Goal: Transaction & Acquisition: Purchase product/service

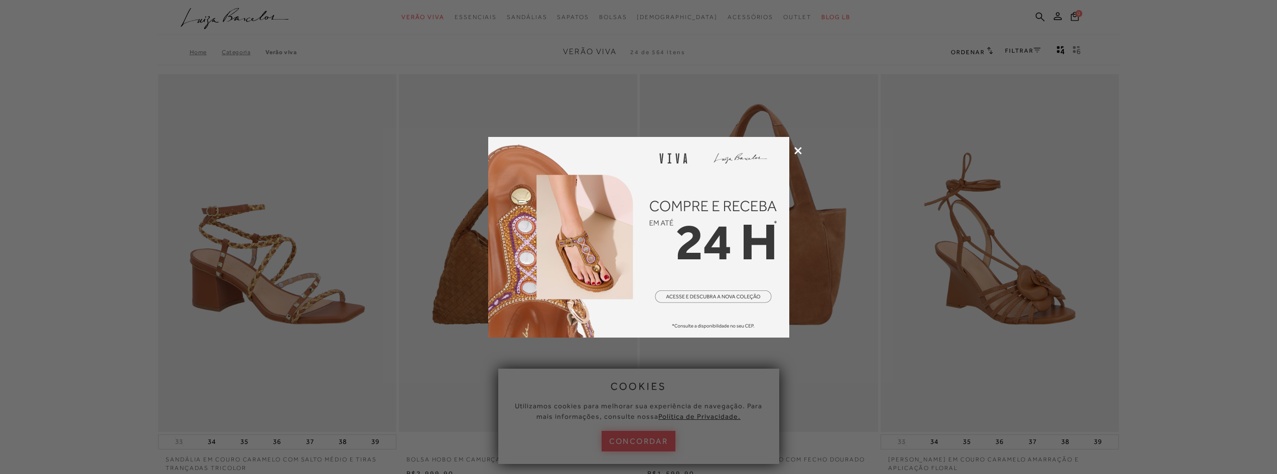
click at [800, 152] on icon at bounding box center [798, 151] width 8 height 8
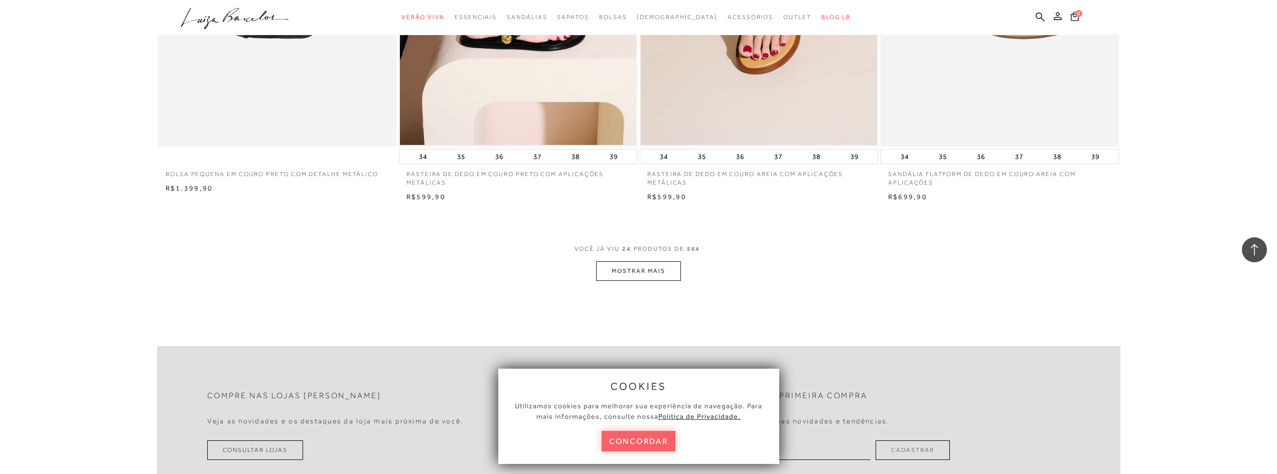
scroll to position [2459, 0]
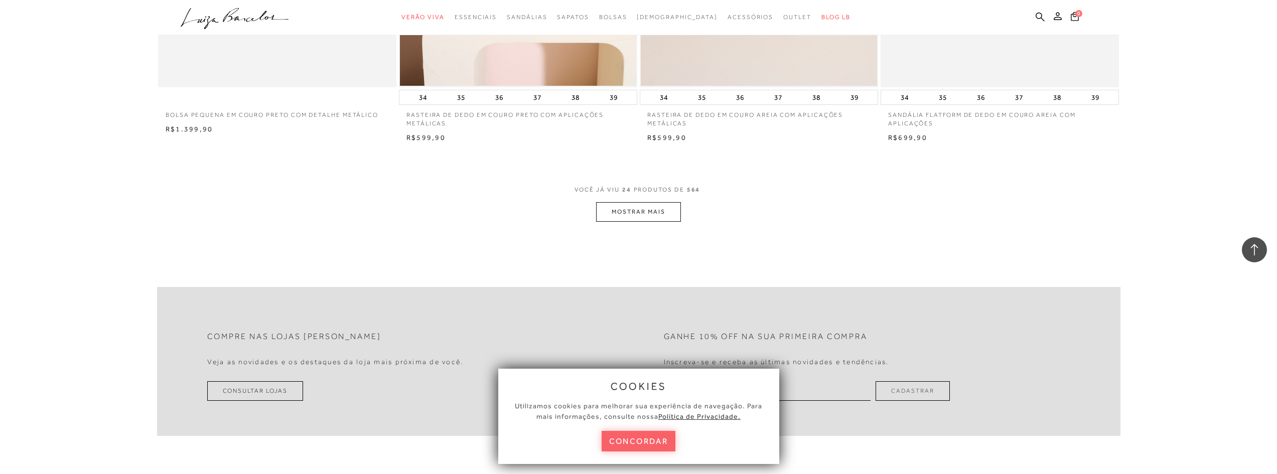
click at [665, 213] on button "MOSTRAR MAIS" at bounding box center [638, 212] width 84 height 20
click at [641, 450] on button "concordar" at bounding box center [639, 441] width 74 height 21
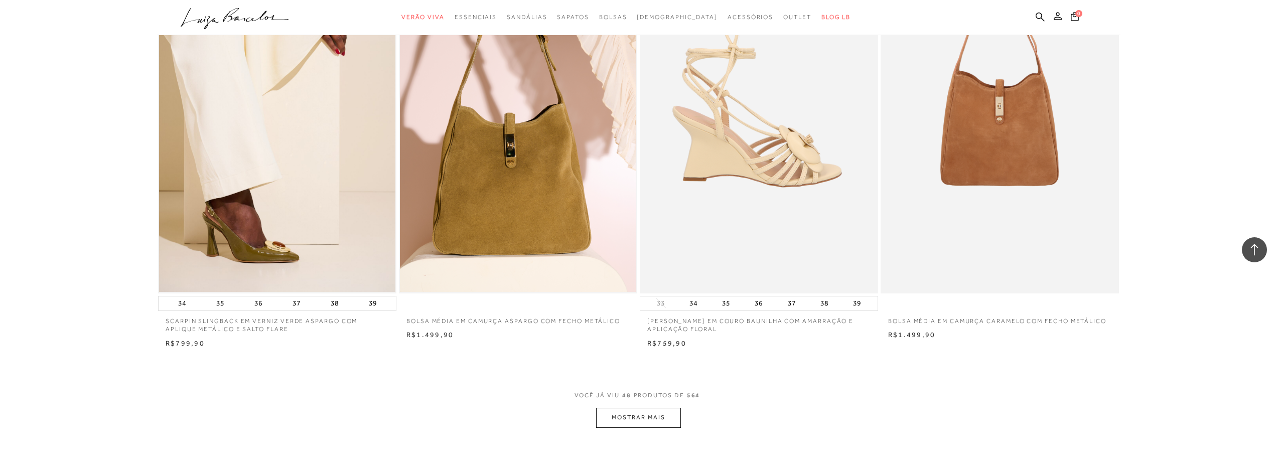
scroll to position [4767, 0]
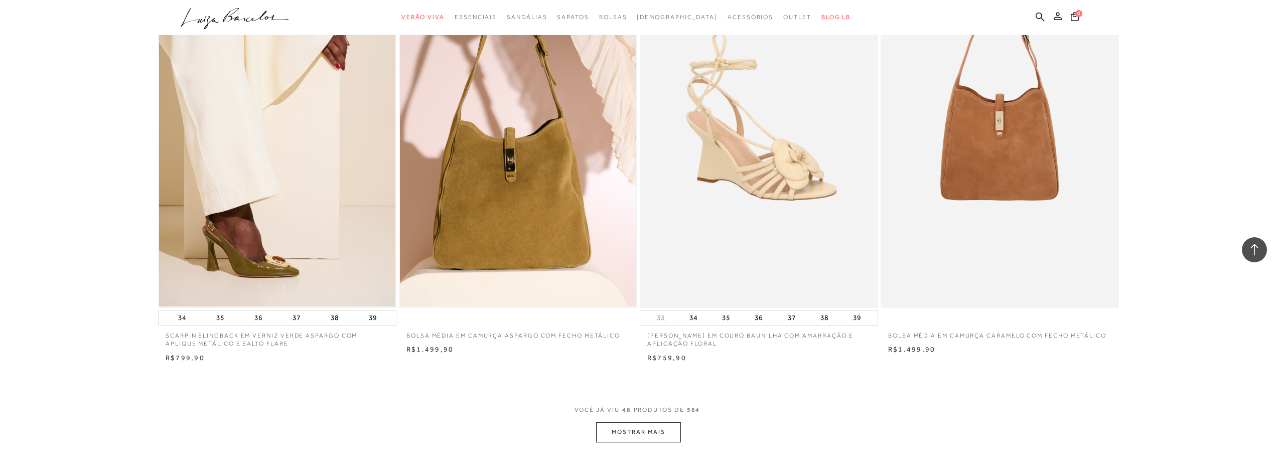
click at [657, 434] on button "MOSTRAR MAIS" at bounding box center [638, 433] width 84 height 20
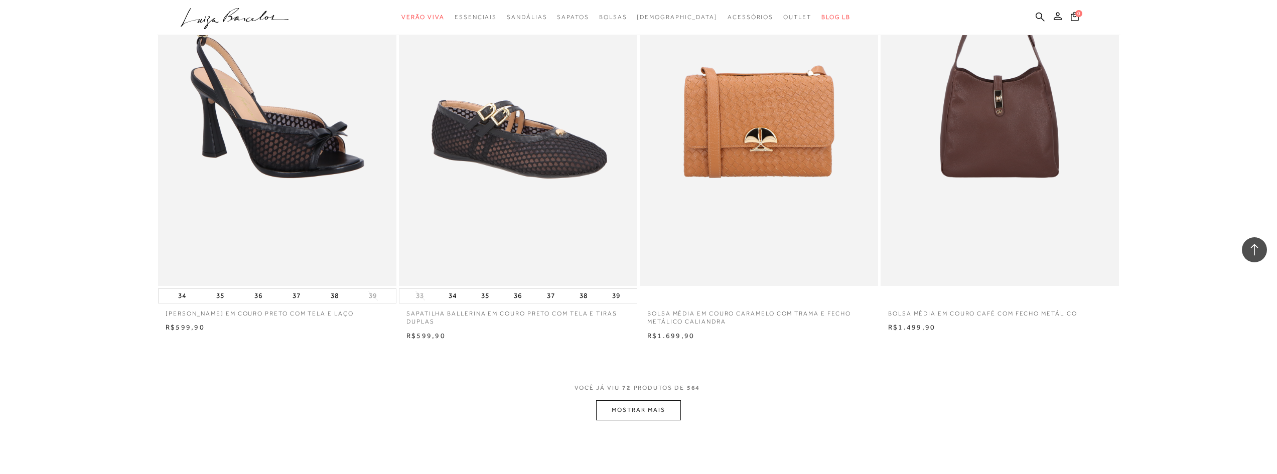
scroll to position [7277, 0]
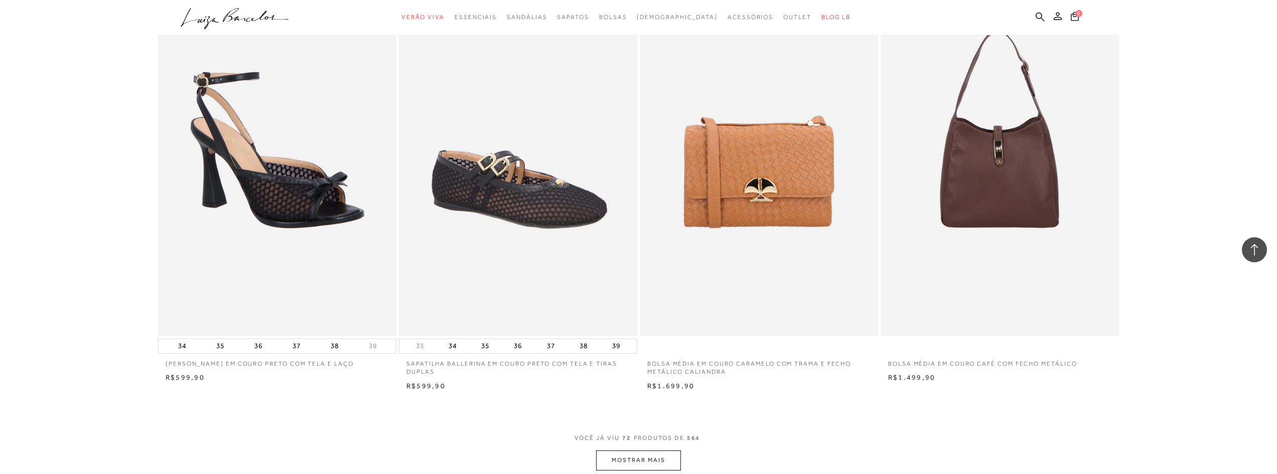
click at [636, 461] on button "MOSTRAR MAIS" at bounding box center [638, 461] width 84 height 20
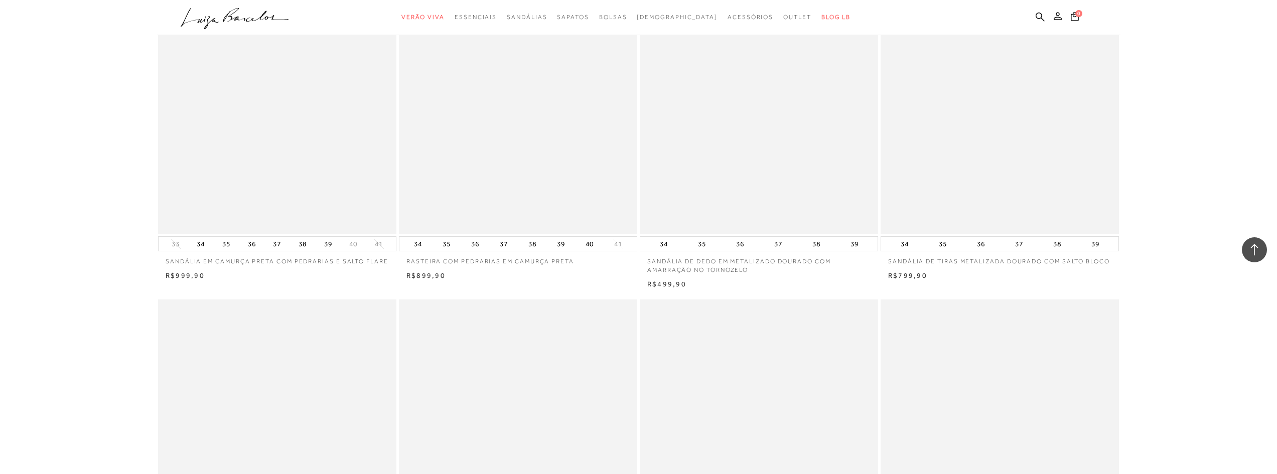
scroll to position [9736, 0]
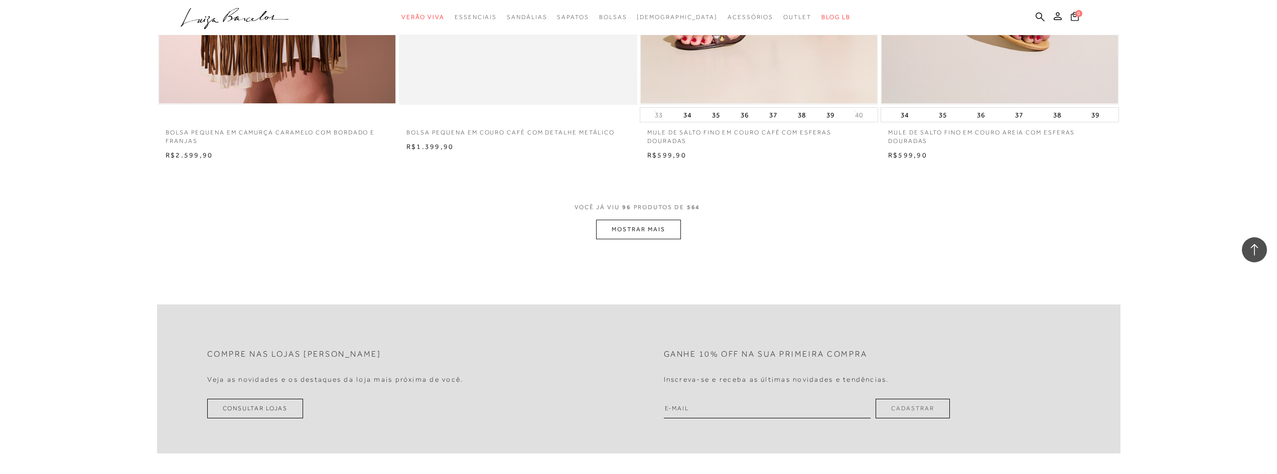
click at [633, 227] on button "MOSTRAR MAIS" at bounding box center [638, 230] width 84 height 20
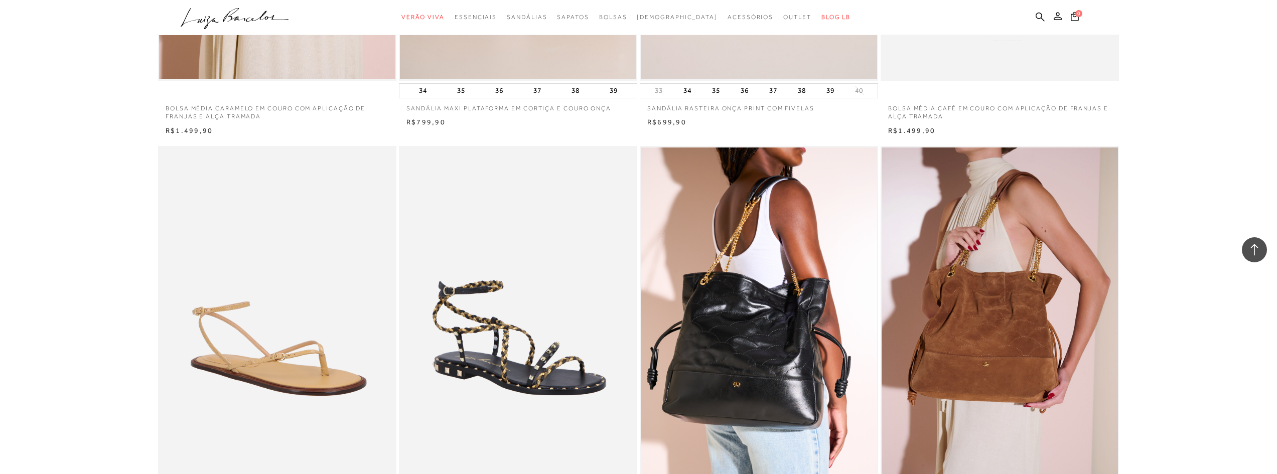
scroll to position [12395, 0]
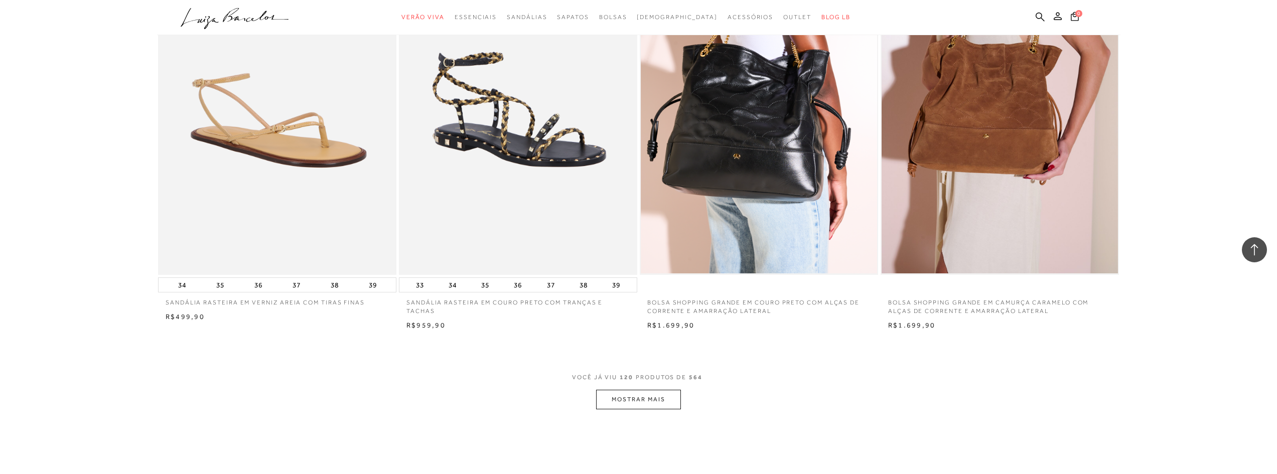
click at [616, 403] on button "MOSTRAR MAIS" at bounding box center [638, 400] width 84 height 20
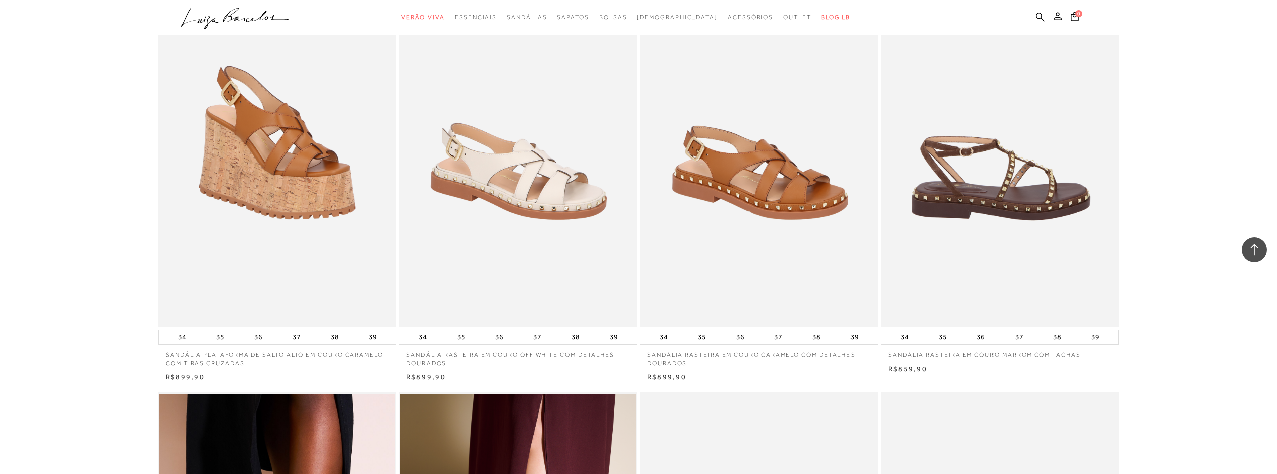
scroll to position [13198, 0]
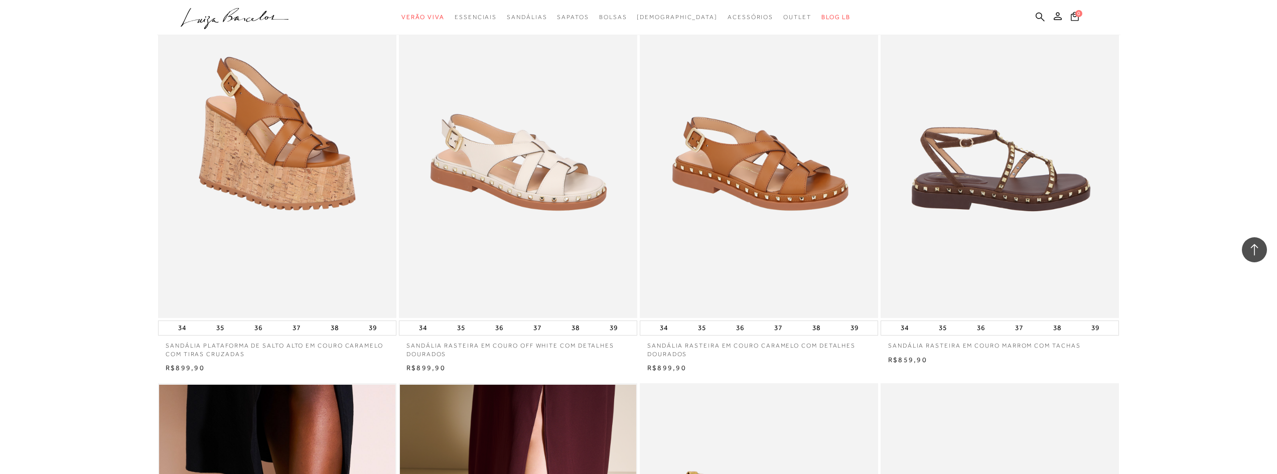
click at [1033, 235] on img at bounding box center [1000, 139] width 237 height 358
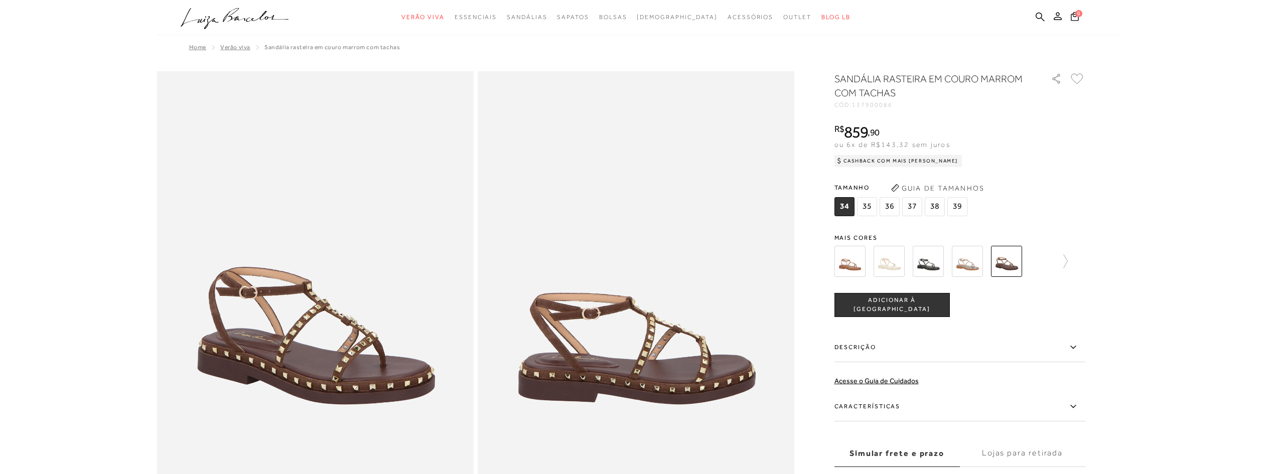
click at [848, 262] on img at bounding box center [850, 261] width 31 height 31
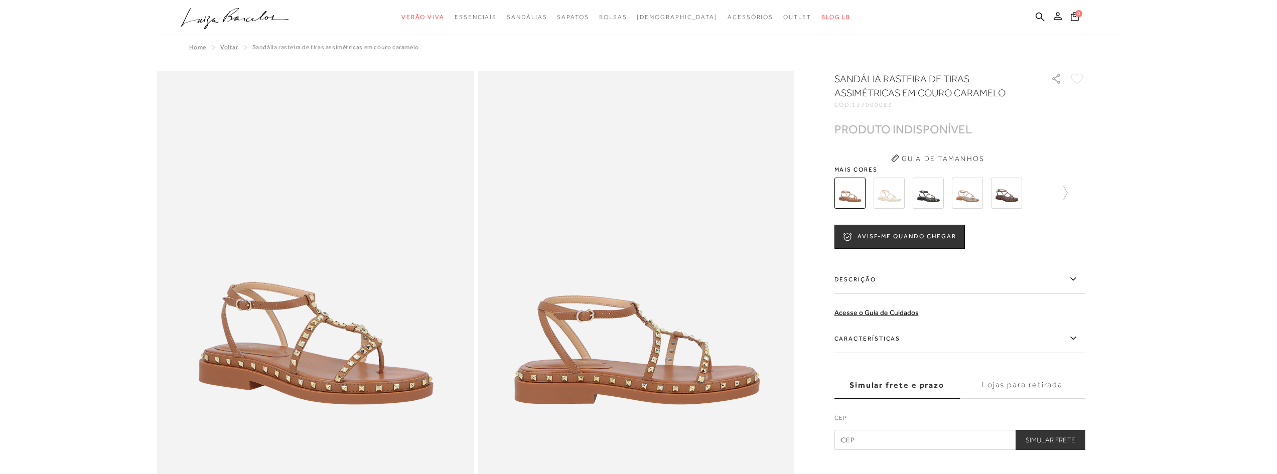
click at [970, 195] on img at bounding box center [967, 193] width 31 height 31
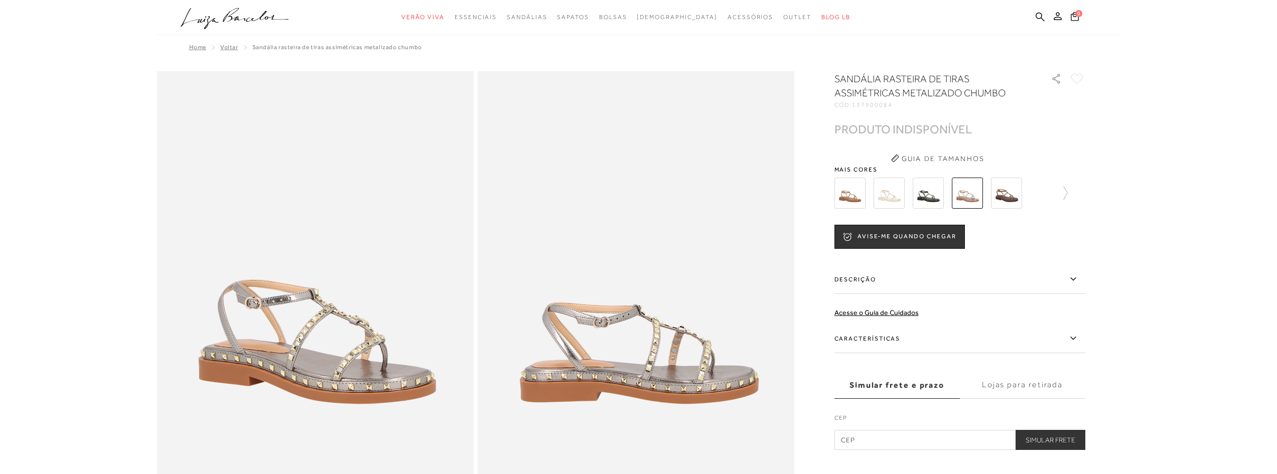
click at [888, 206] on img at bounding box center [889, 193] width 31 height 31
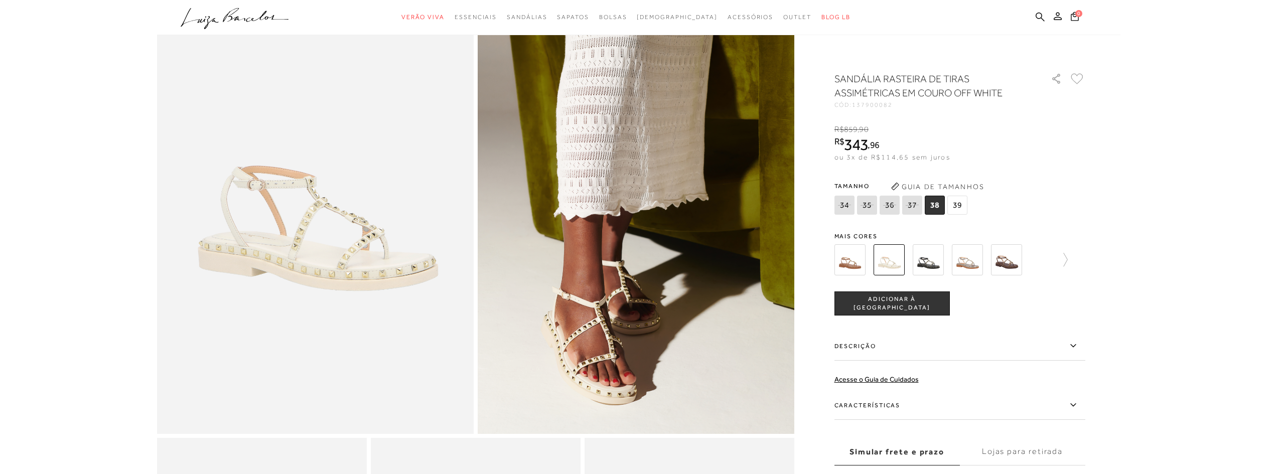
scroll to position [151, 0]
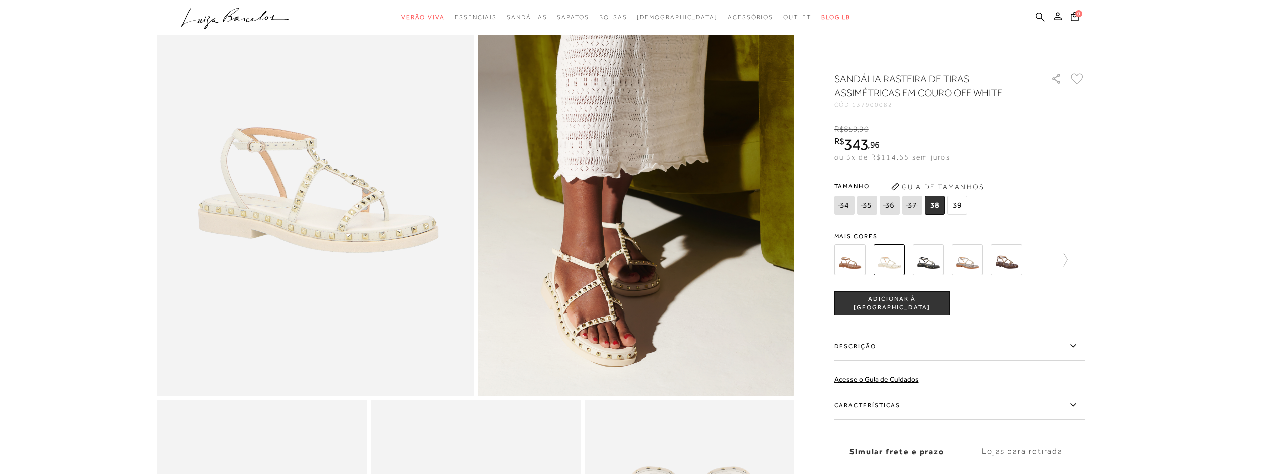
click at [1003, 261] on img at bounding box center [1006, 259] width 31 height 31
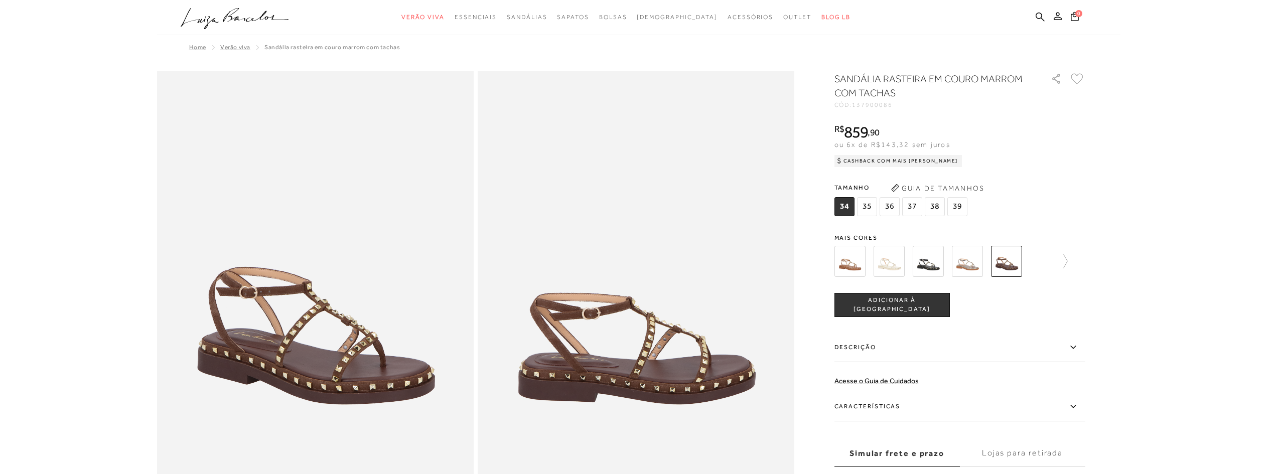
click at [964, 261] on img at bounding box center [967, 261] width 31 height 31
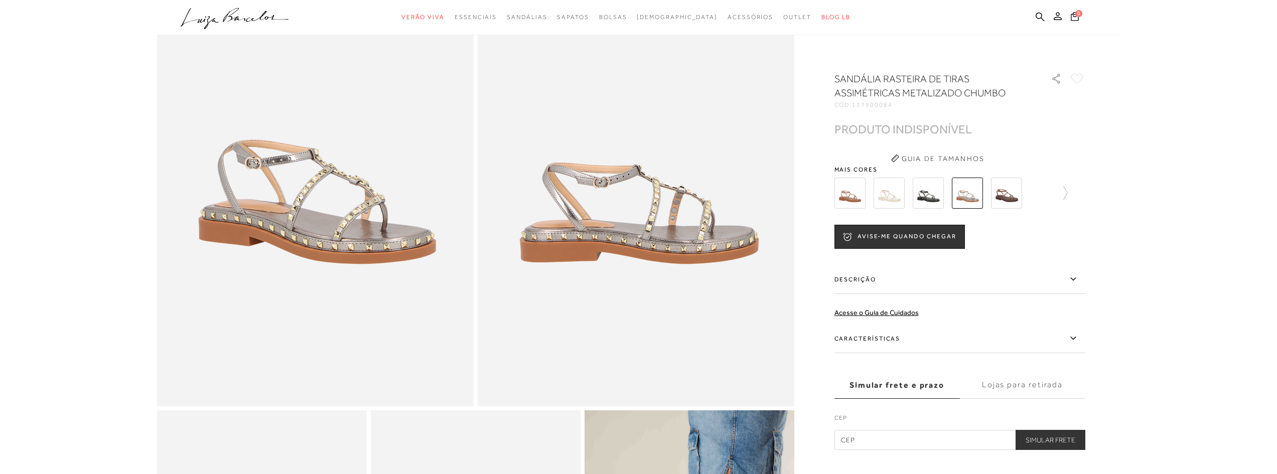
scroll to position [151, 0]
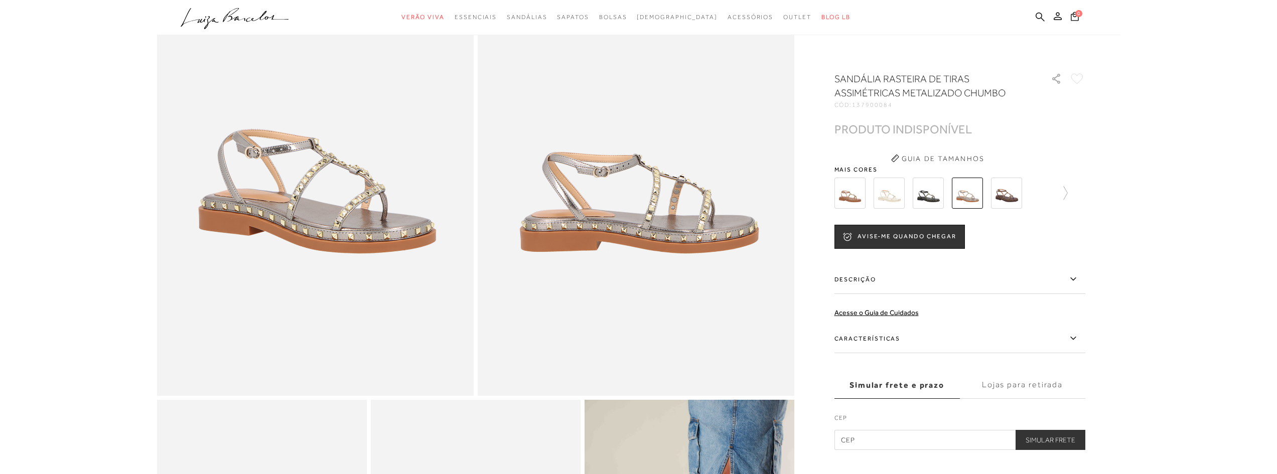
click at [887, 197] on img at bounding box center [889, 193] width 31 height 31
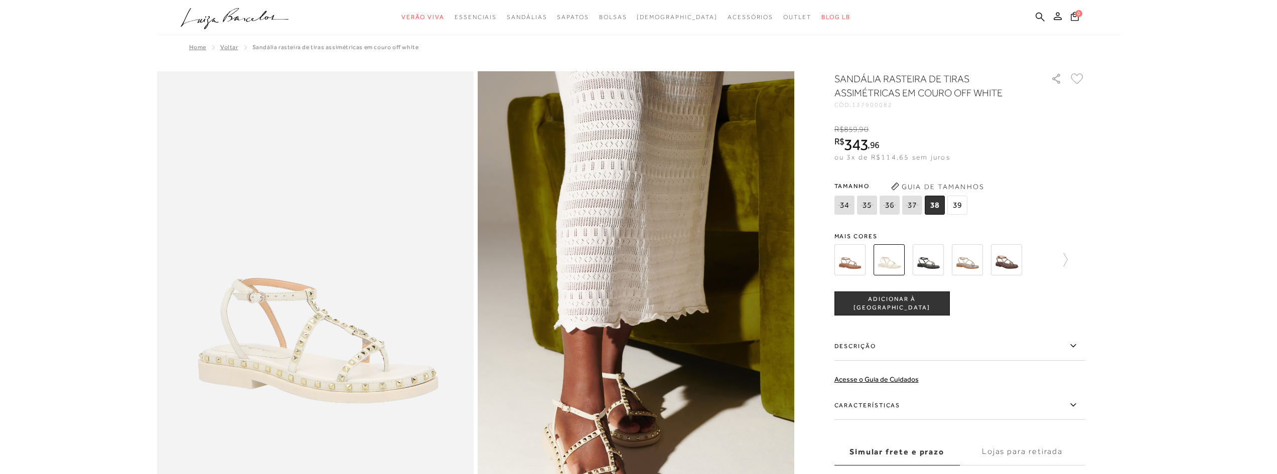
click at [843, 258] on img at bounding box center [850, 259] width 31 height 31
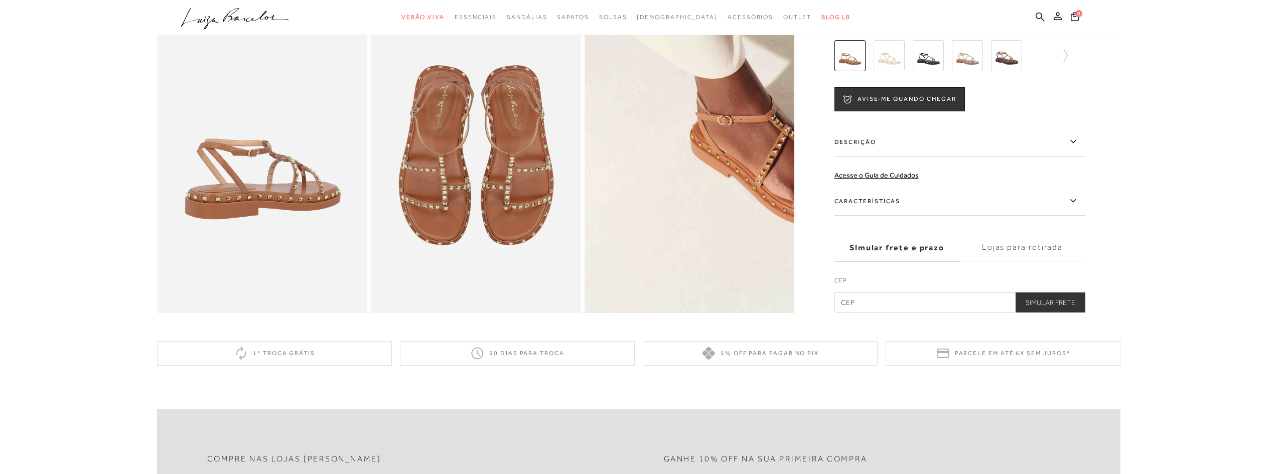
scroll to position [602, 0]
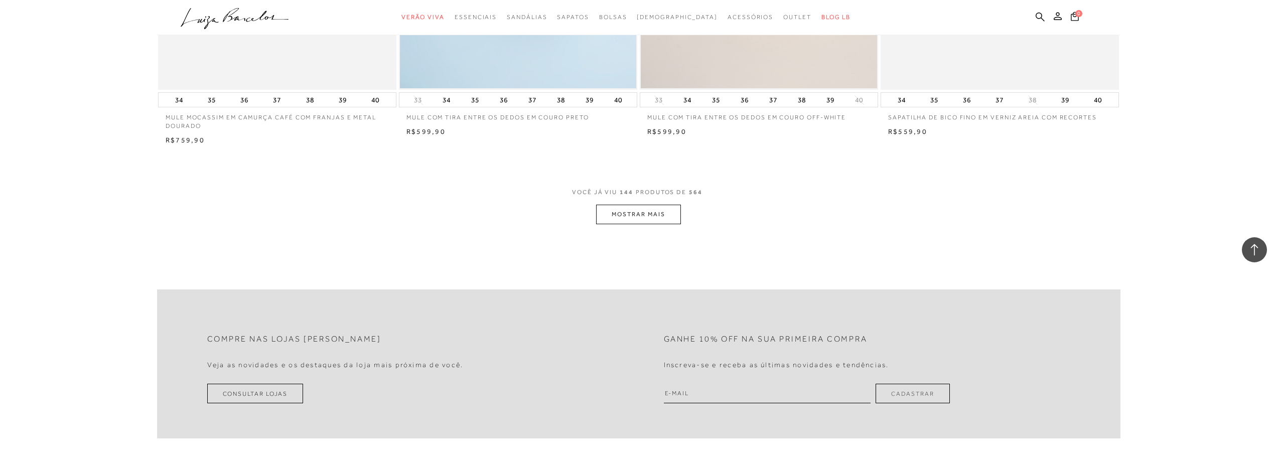
scroll to position [14956, 0]
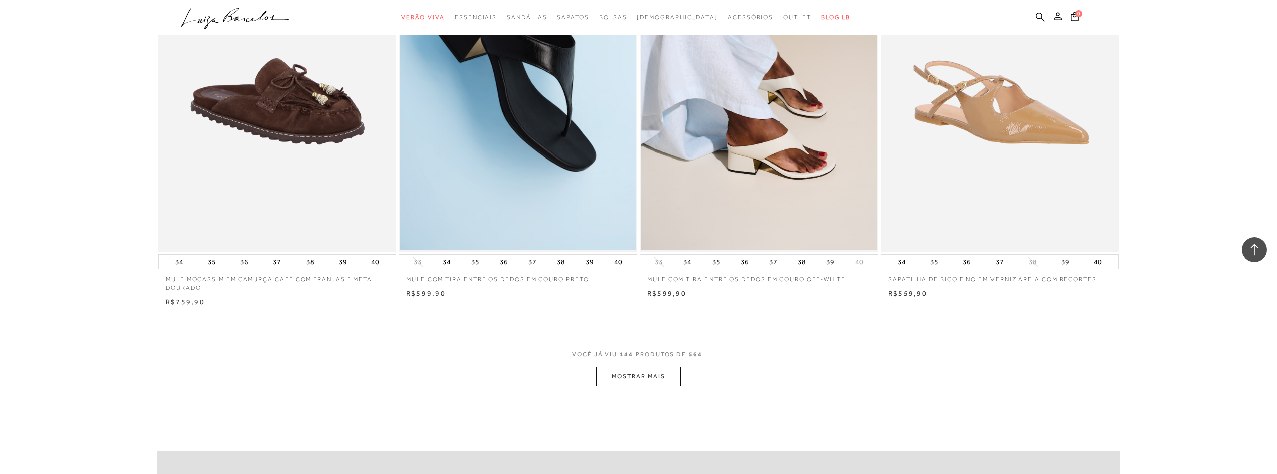
click at [641, 374] on button "MOSTRAR MAIS" at bounding box center [638, 377] width 84 height 20
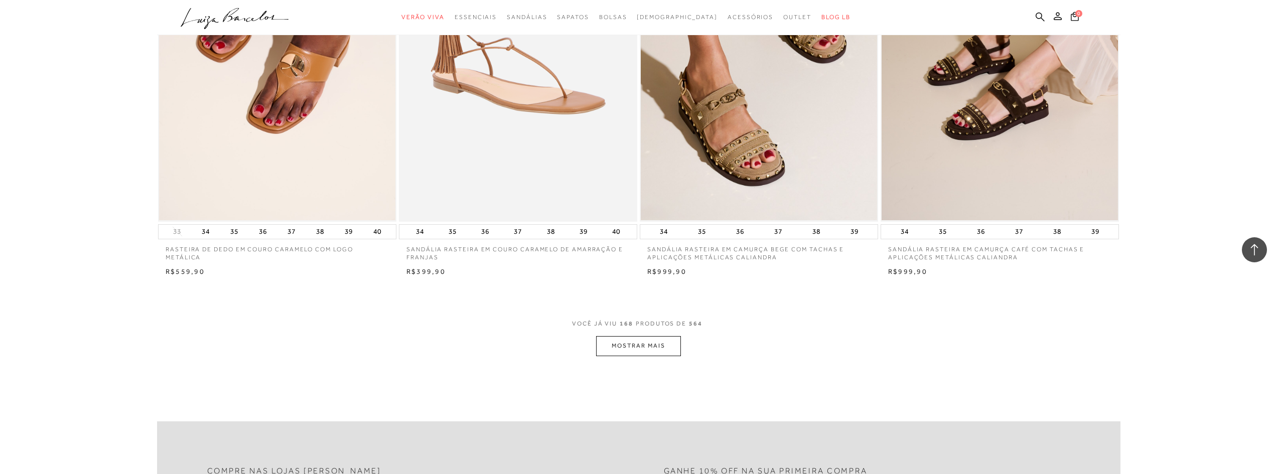
scroll to position [17666, 0]
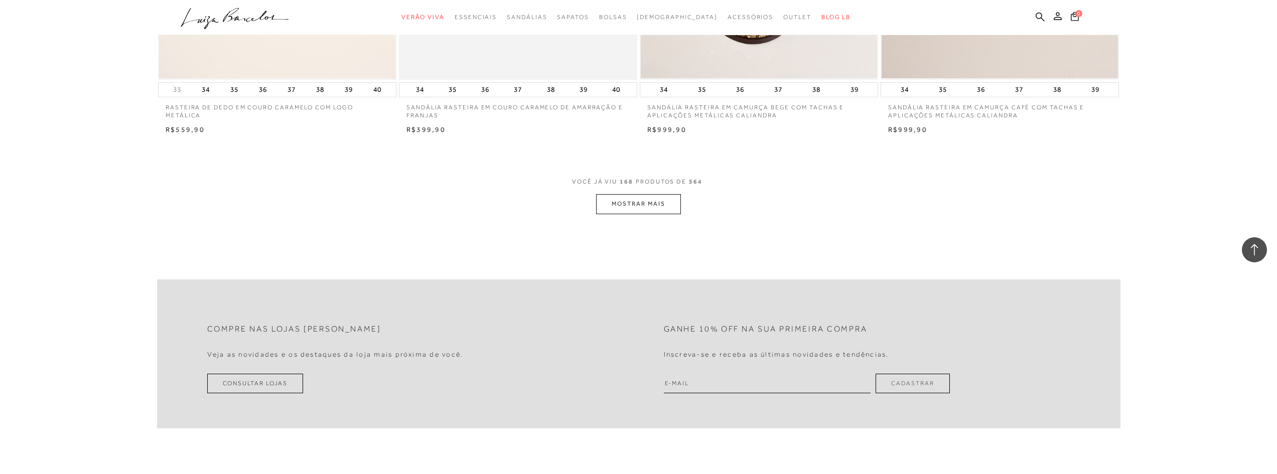
click at [657, 203] on button "MOSTRAR MAIS" at bounding box center [638, 204] width 84 height 20
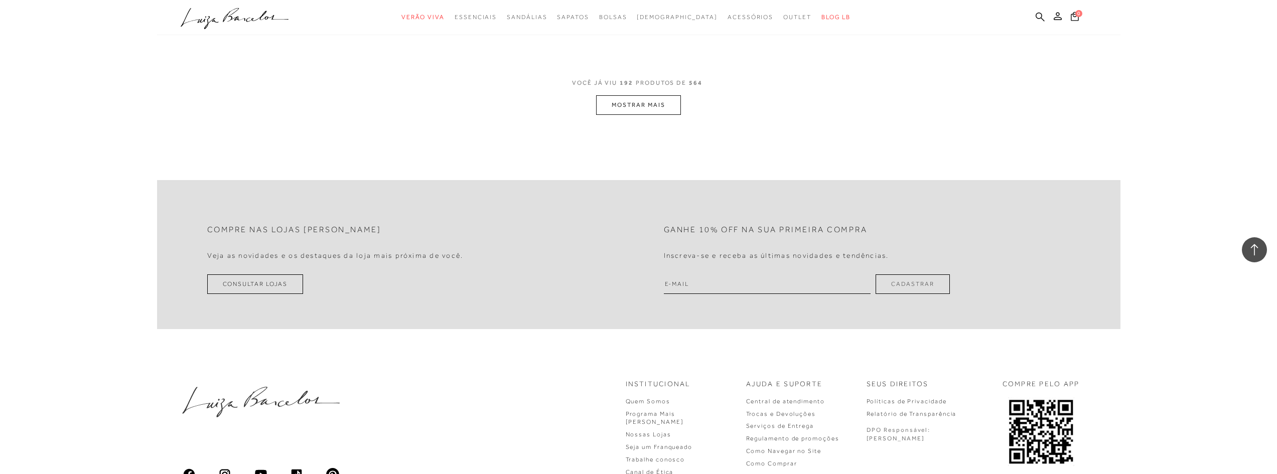
scroll to position [20274, 0]
click at [661, 119] on button "MOSTRAR MAIS" at bounding box center [638, 109] width 84 height 20
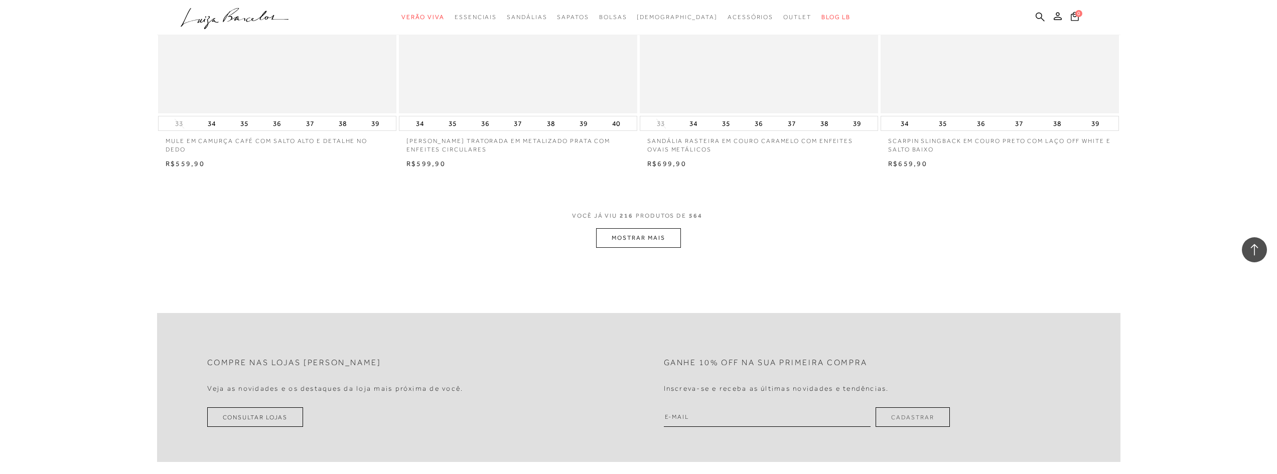
scroll to position [22683, 0]
click at [649, 247] on button "MOSTRAR MAIS" at bounding box center [638, 238] width 84 height 20
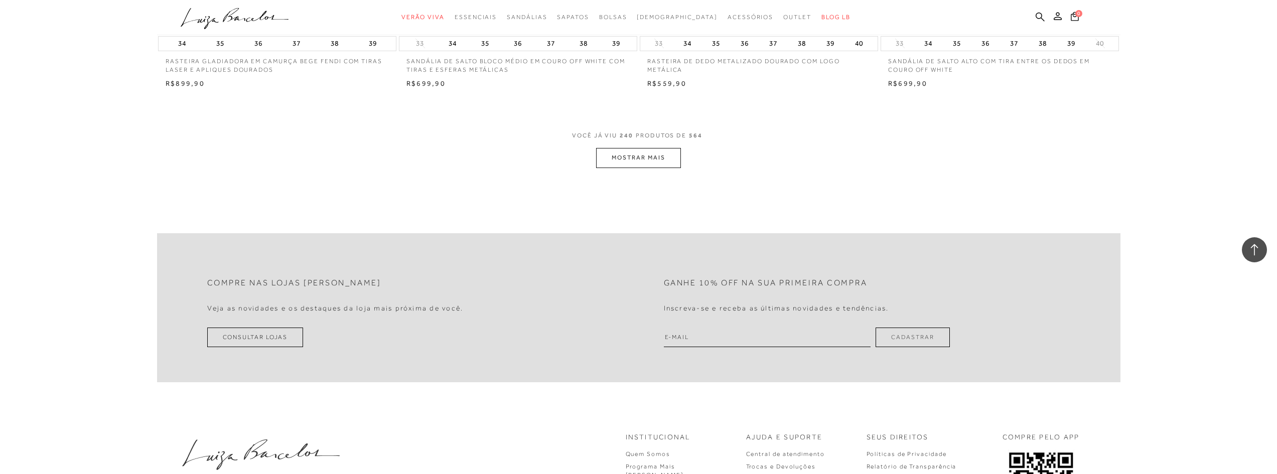
scroll to position [25293, 0]
click at [659, 167] on button "MOSTRAR MAIS" at bounding box center [638, 157] width 84 height 20
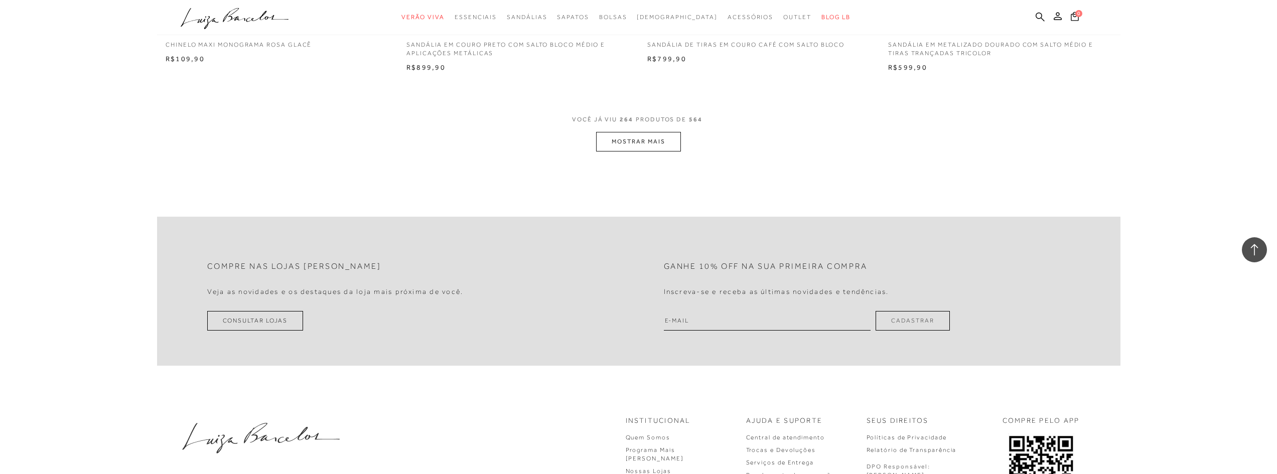
scroll to position [27728, 0]
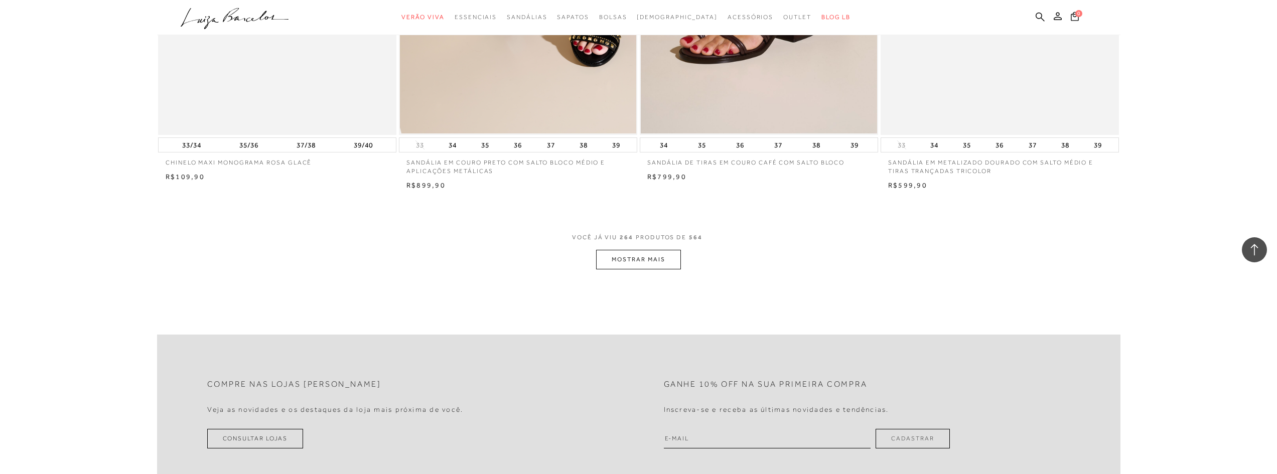
click at [634, 269] on button "MOSTRAR MAIS" at bounding box center [638, 260] width 84 height 20
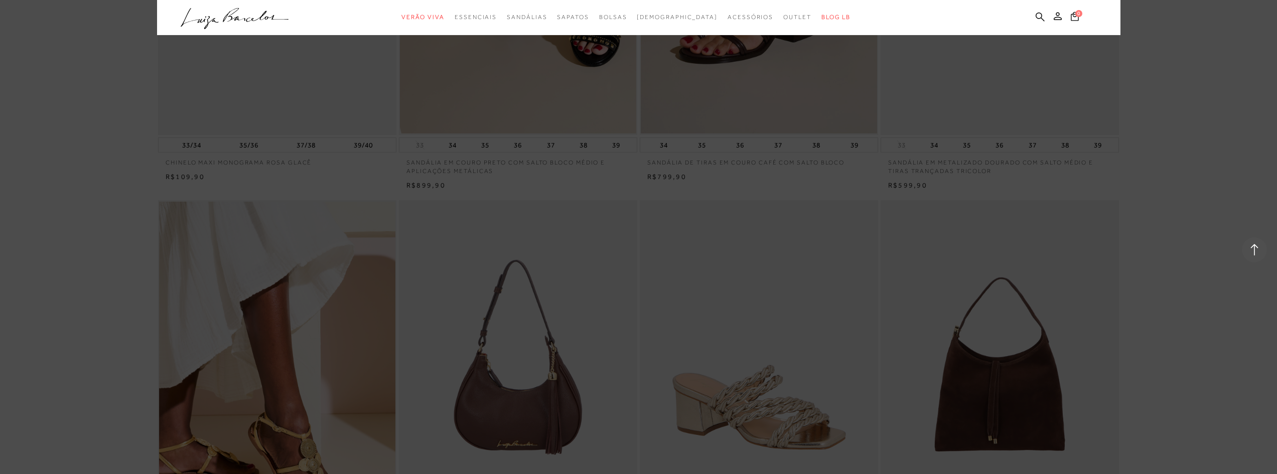
scroll to position [27928, 0]
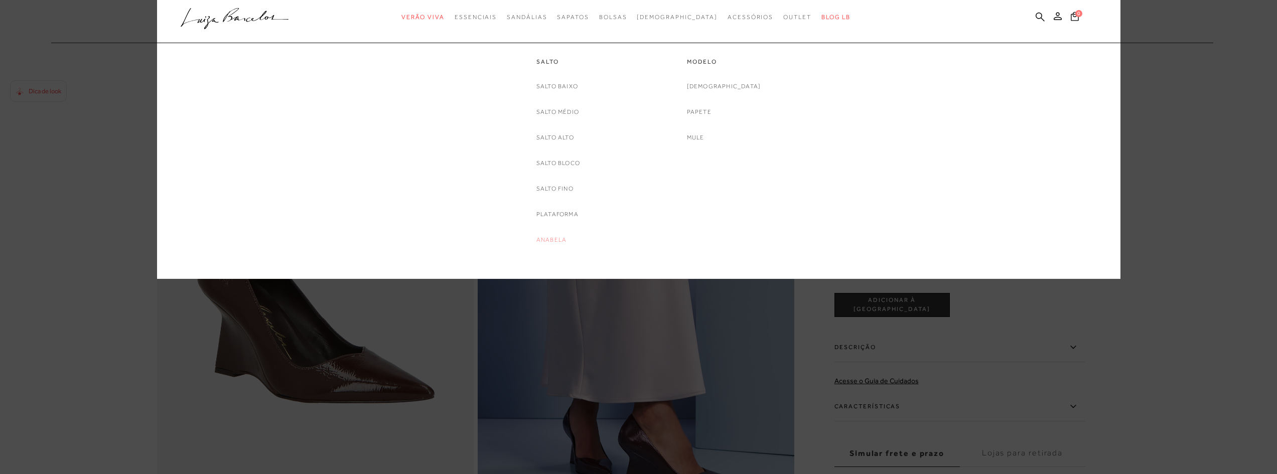
click at [543, 244] on link "Anabela" at bounding box center [551, 240] width 30 height 11
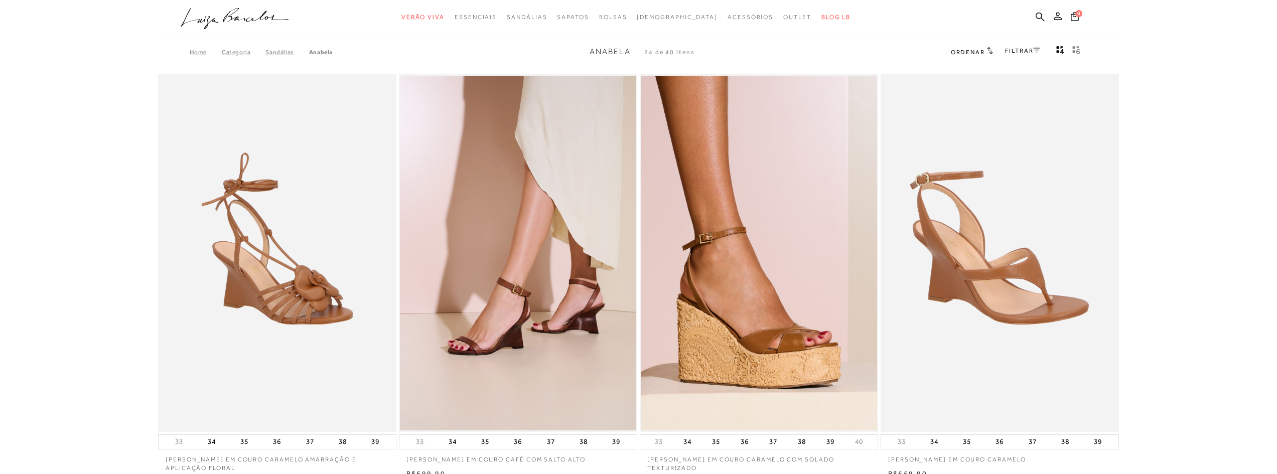
click at [1032, 16] on ul ".a{fill-rule:evenodd;} Verão Viva Em alta Favoritos das Influenciadoras Apostas…" at bounding box center [631, 17] width 901 height 19
click at [1042, 16] on icon at bounding box center [1040, 16] width 9 height 9
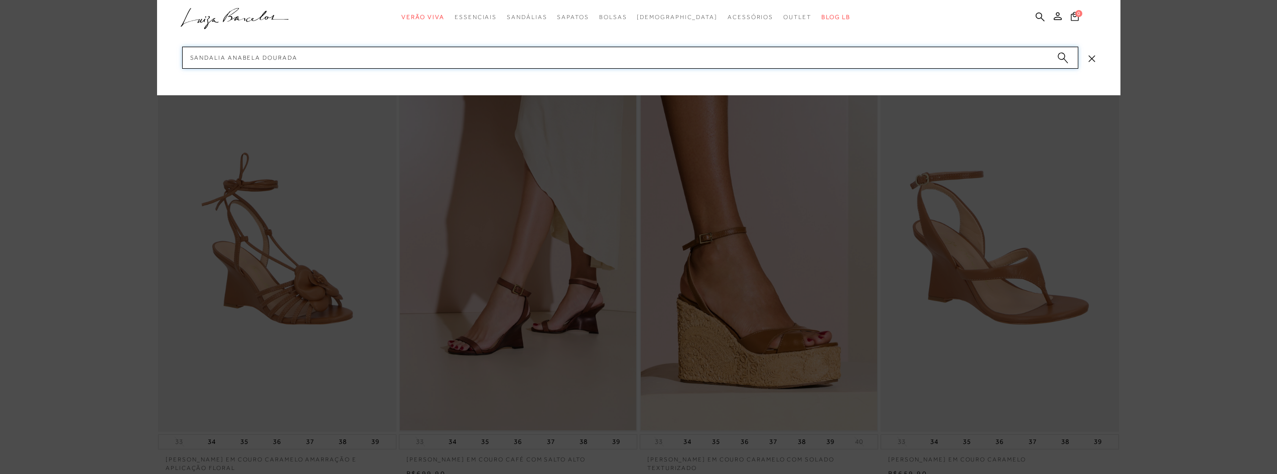
type input "sandalia anabela dourada"
click at [1061, 57] on circle "submit" at bounding box center [1061, 56] width 7 height 7
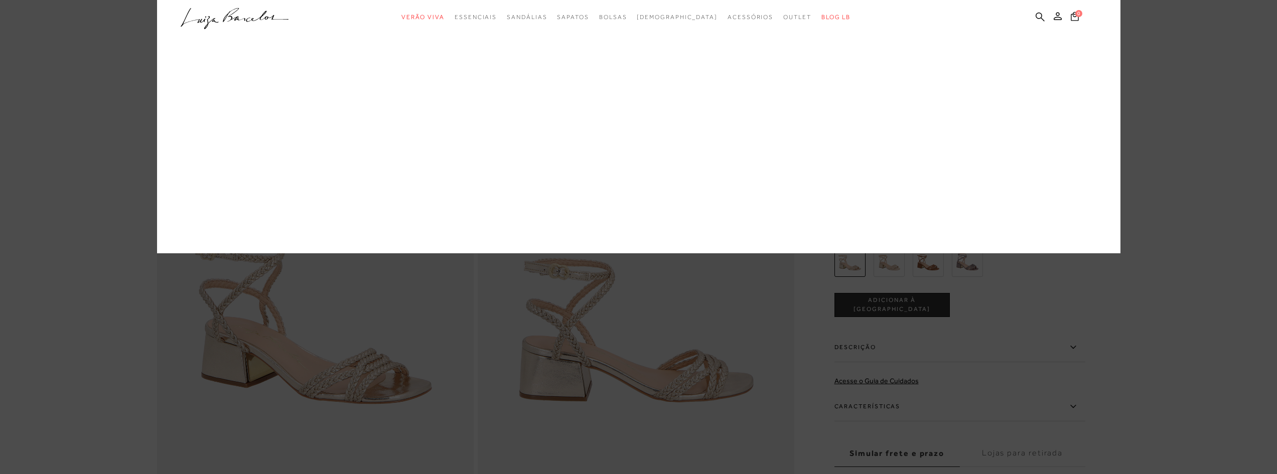
drag, startPoint x: 381, startPoint y: 51, endPoint x: 360, endPoint y: 89, distance: 44.0
click at [367, 74] on div at bounding box center [638, 237] width 1277 height 474
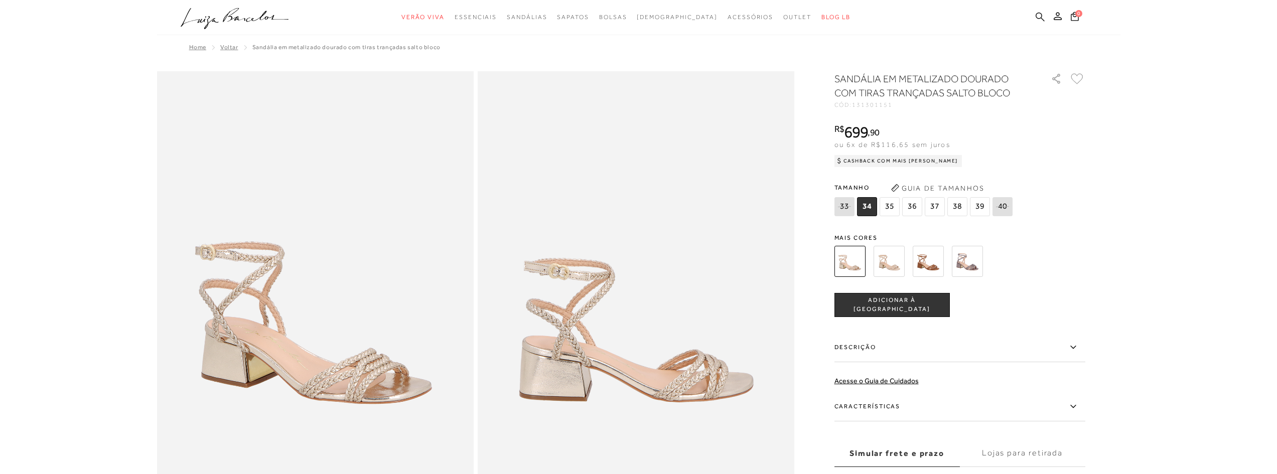
click at [1040, 16] on icon at bounding box center [1040, 17] width 9 height 10
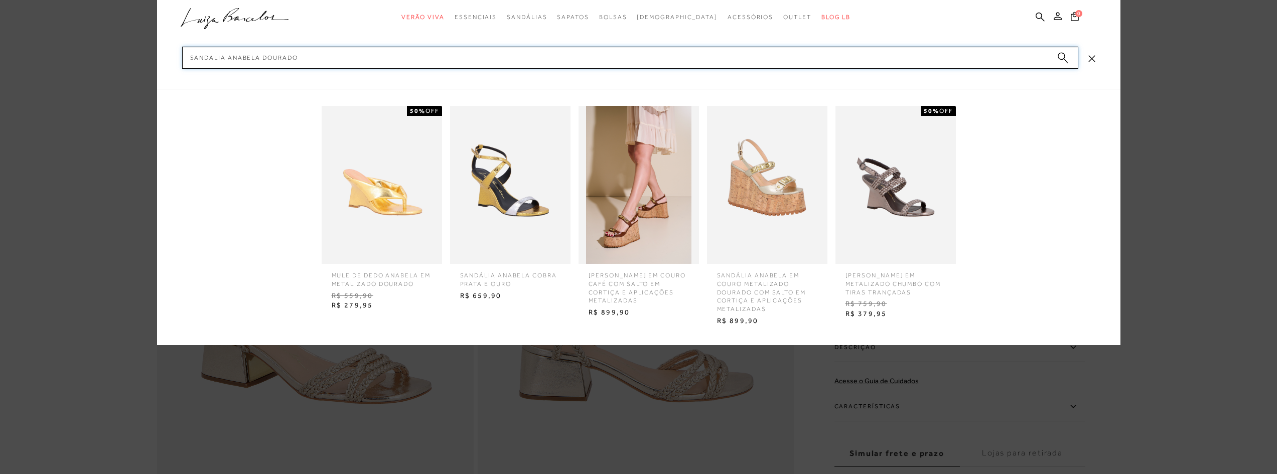
type input "sandalia anabela dourado"
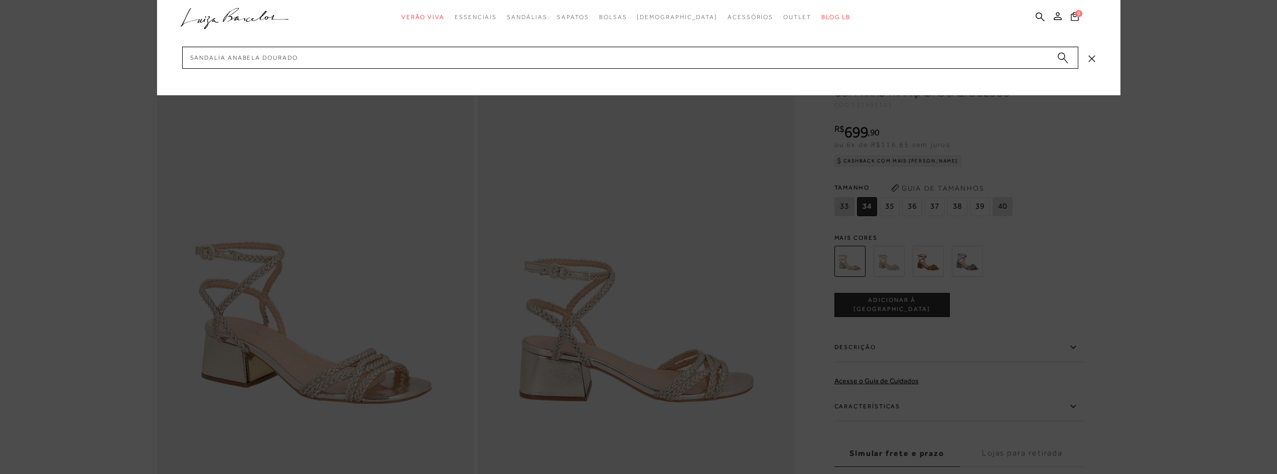
click at [1062, 57] on circle "submit" at bounding box center [1061, 56] width 7 height 7
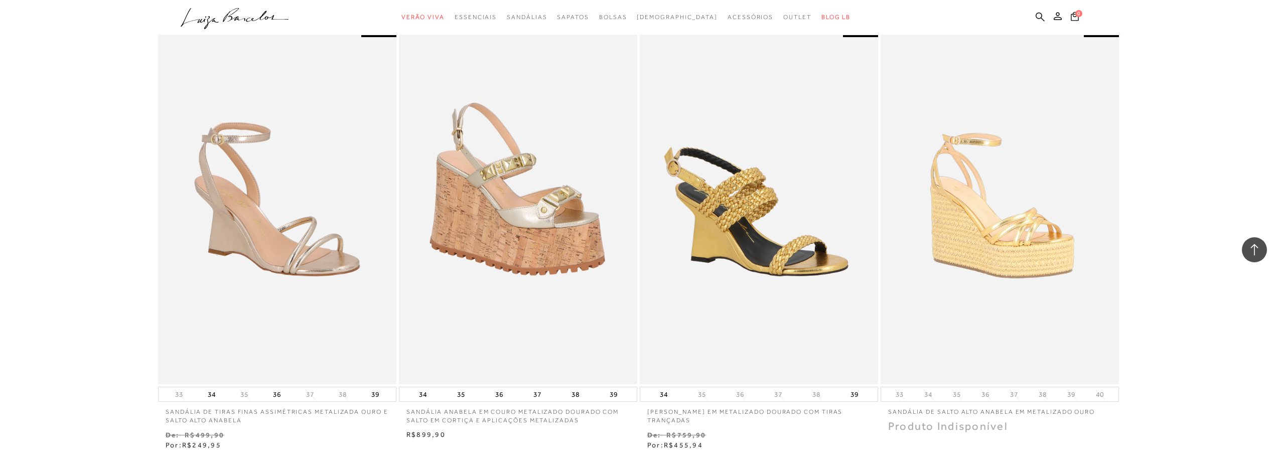
scroll to position [953, 0]
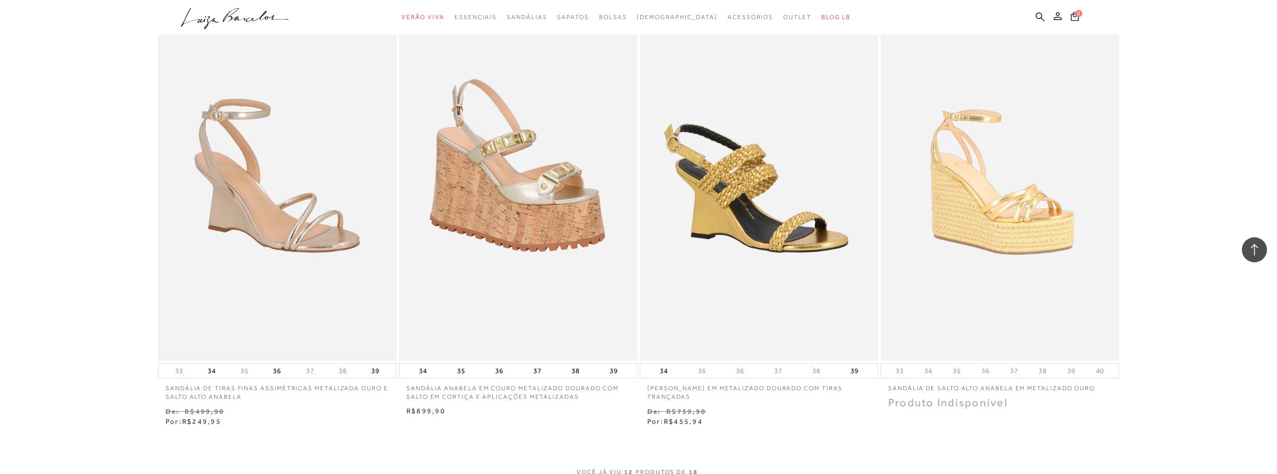
click at [325, 284] on img at bounding box center [277, 182] width 236 height 355
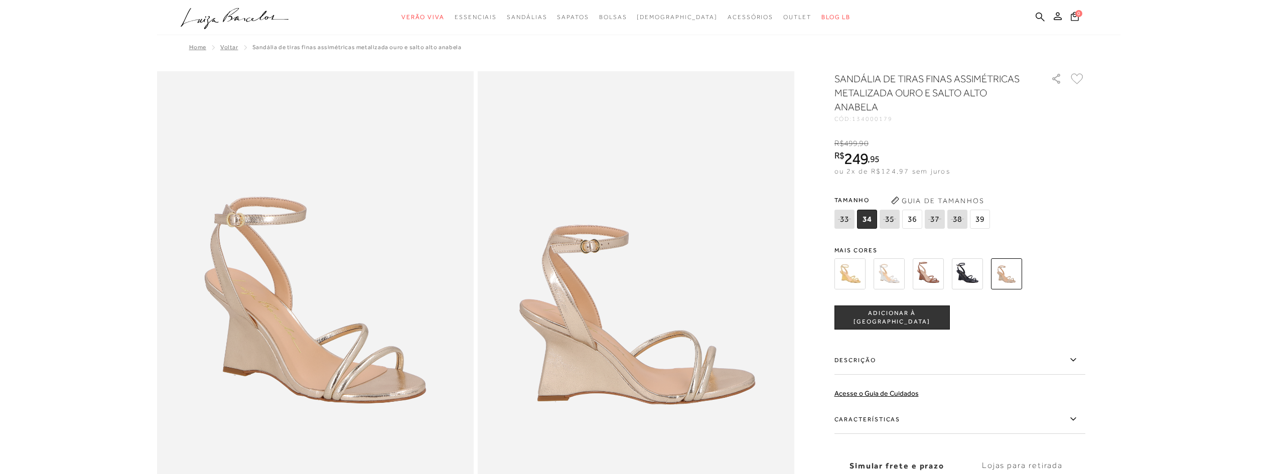
click at [1000, 274] on img at bounding box center [1006, 273] width 31 height 31
click at [851, 276] on img at bounding box center [850, 273] width 31 height 31
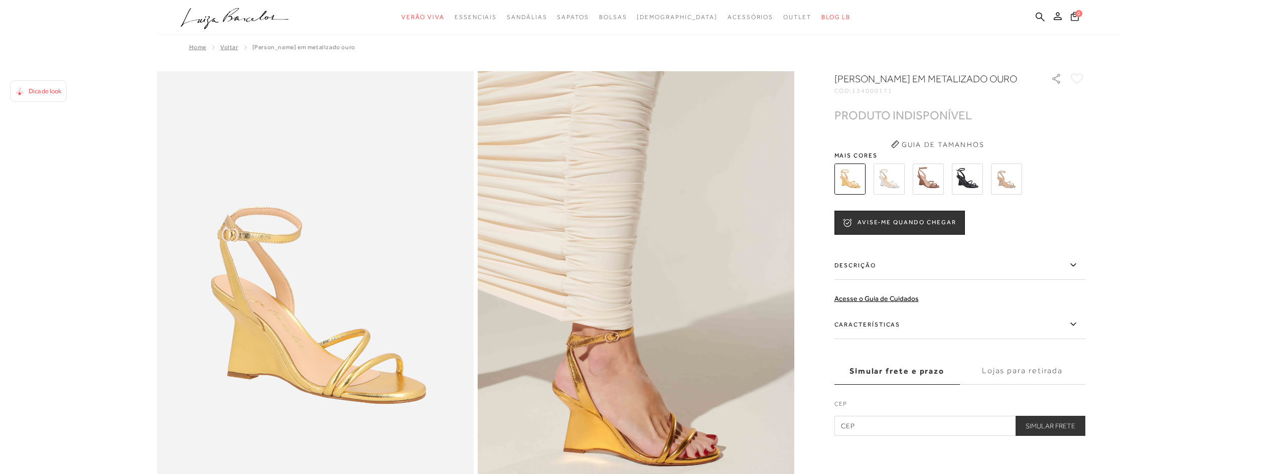
click at [886, 195] on img at bounding box center [889, 179] width 31 height 31
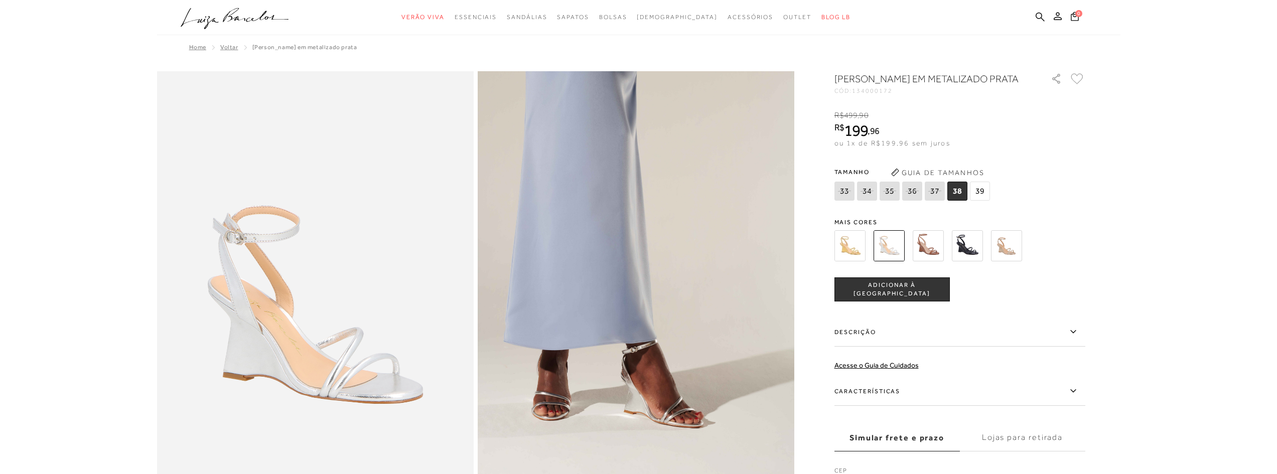
click at [929, 256] on img at bounding box center [928, 245] width 31 height 31
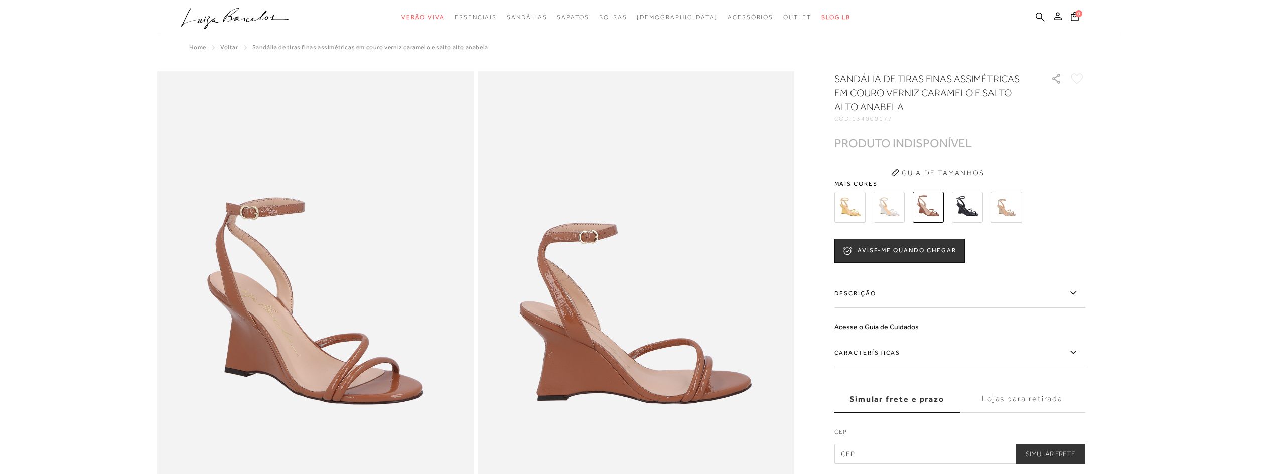
click at [962, 217] on img at bounding box center [967, 207] width 31 height 31
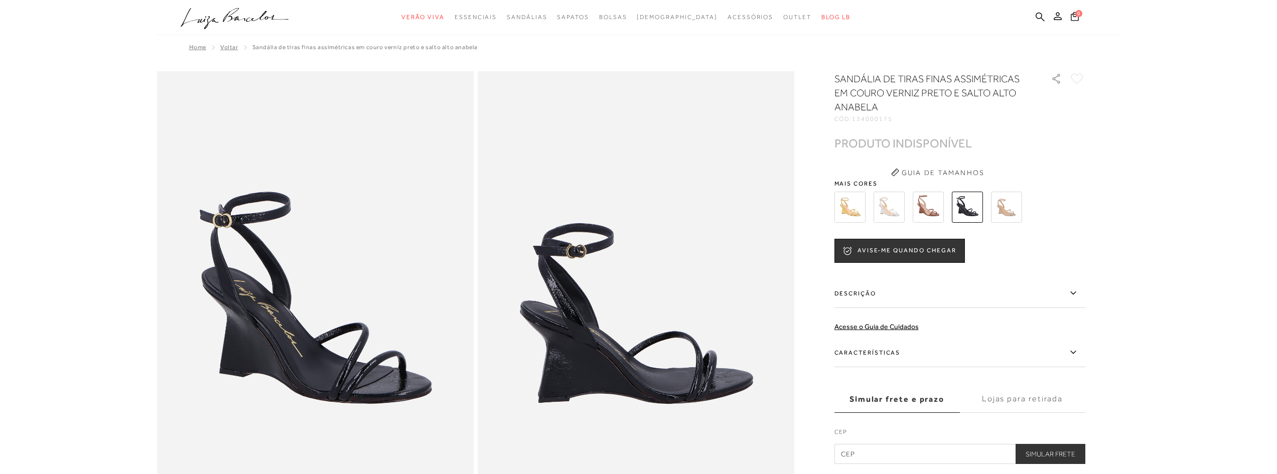
click at [1007, 198] on img at bounding box center [1006, 207] width 31 height 31
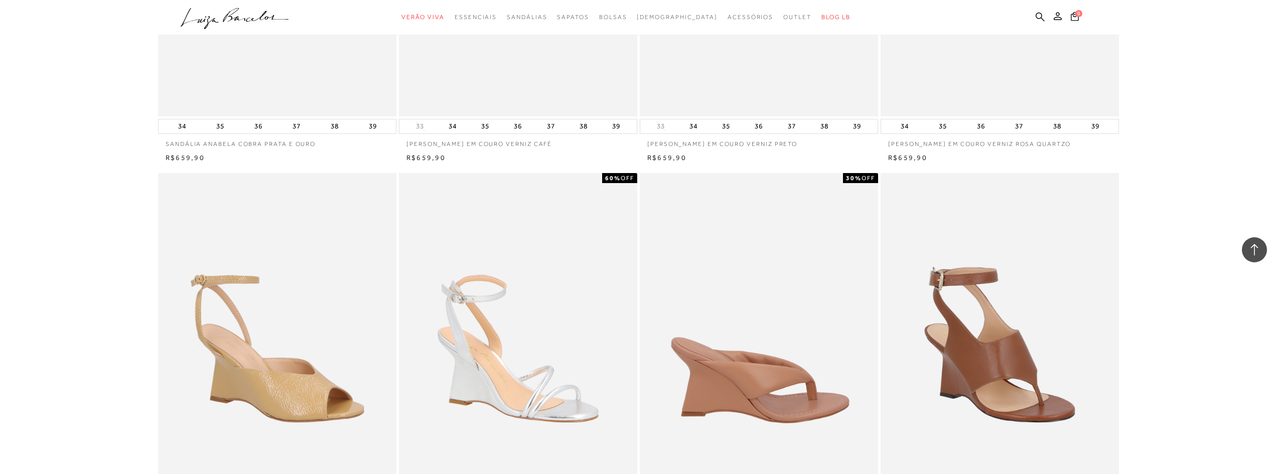
scroll to position [2308, 0]
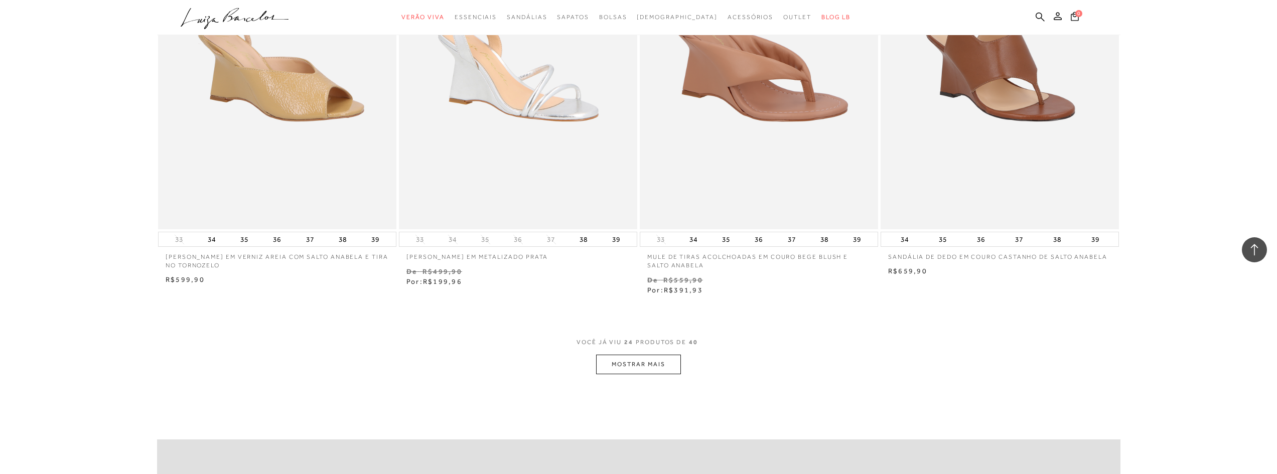
click at [642, 368] on button "MOSTRAR MAIS" at bounding box center [638, 365] width 84 height 20
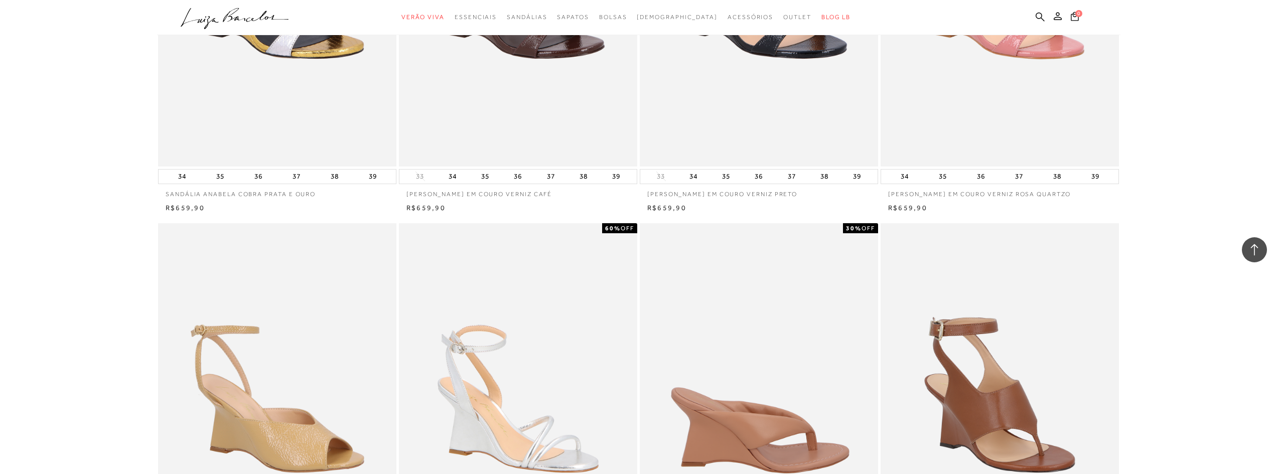
scroll to position [1706, 0]
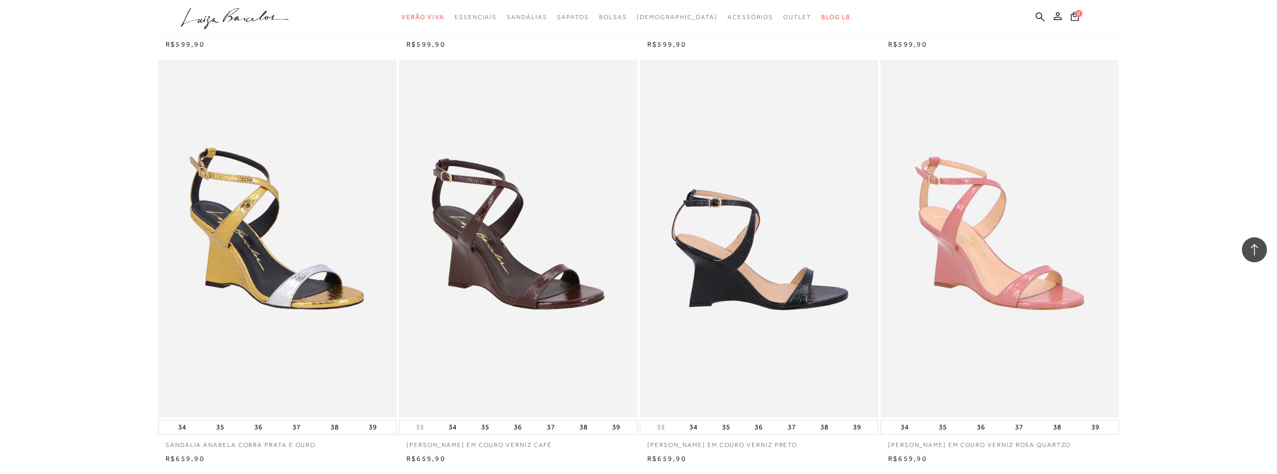
click at [684, 226] on img at bounding box center [759, 239] width 237 height 358
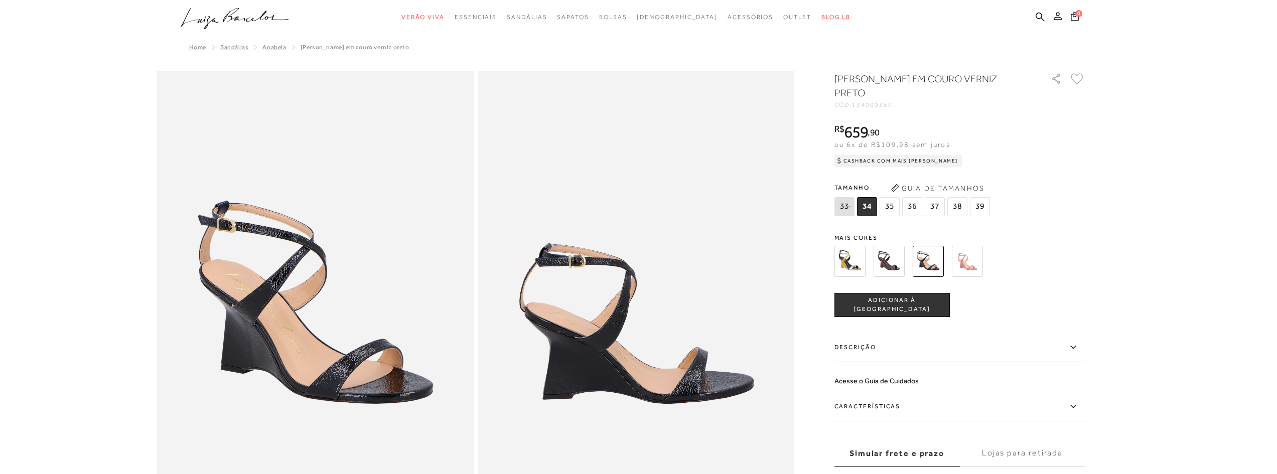
click at [883, 263] on img at bounding box center [889, 261] width 31 height 31
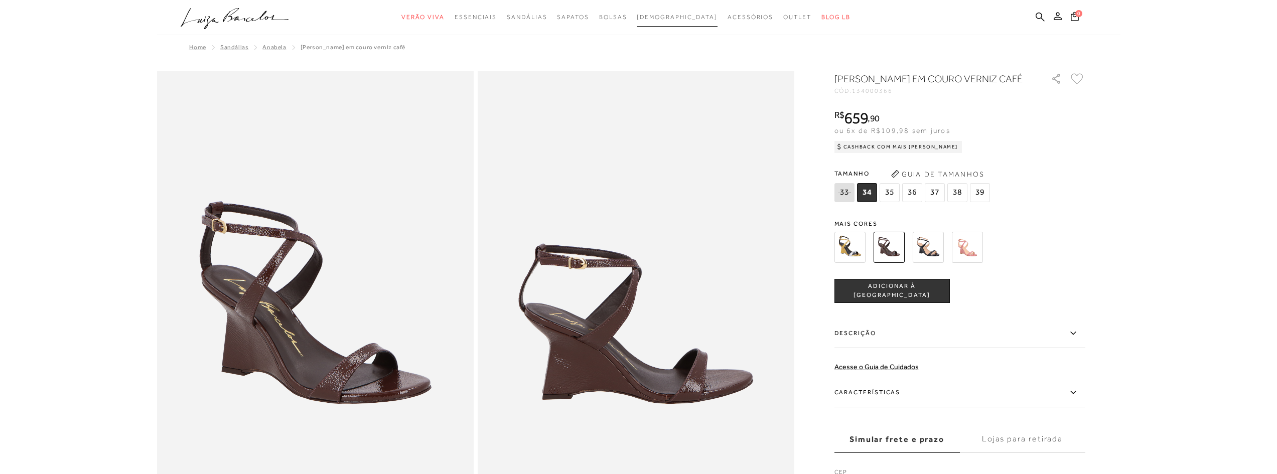
click at [664, 17] on span "[DEMOGRAPHIC_DATA]" at bounding box center [677, 17] width 81 height 7
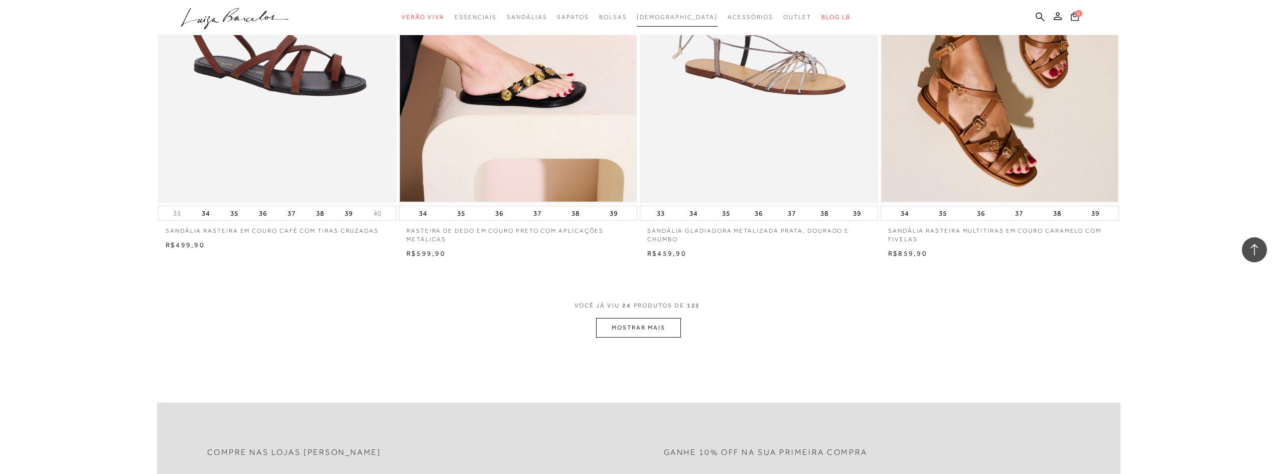
scroll to position [2509, 0]
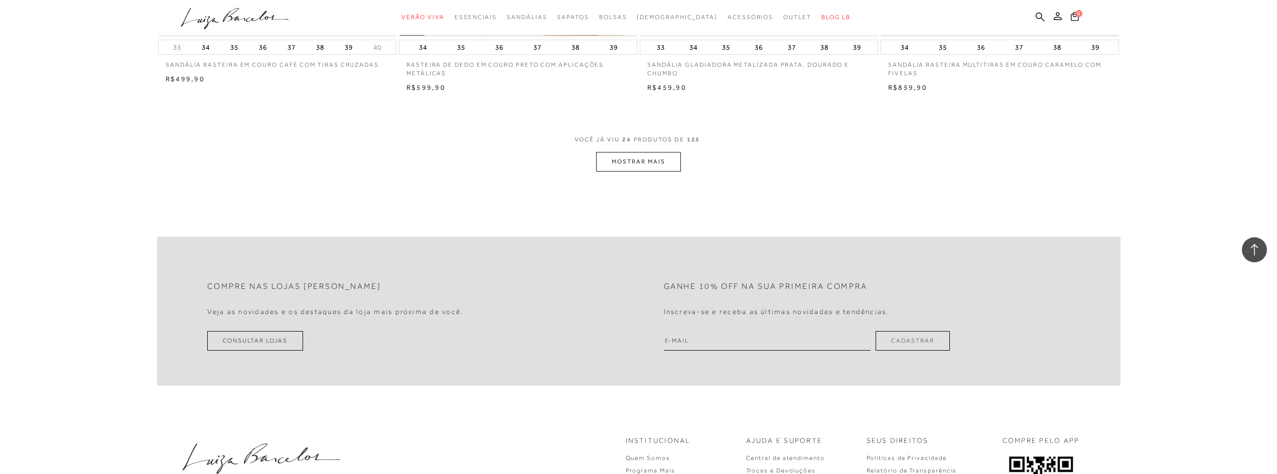
click at [643, 163] on button "MOSTRAR MAIS" at bounding box center [638, 162] width 84 height 20
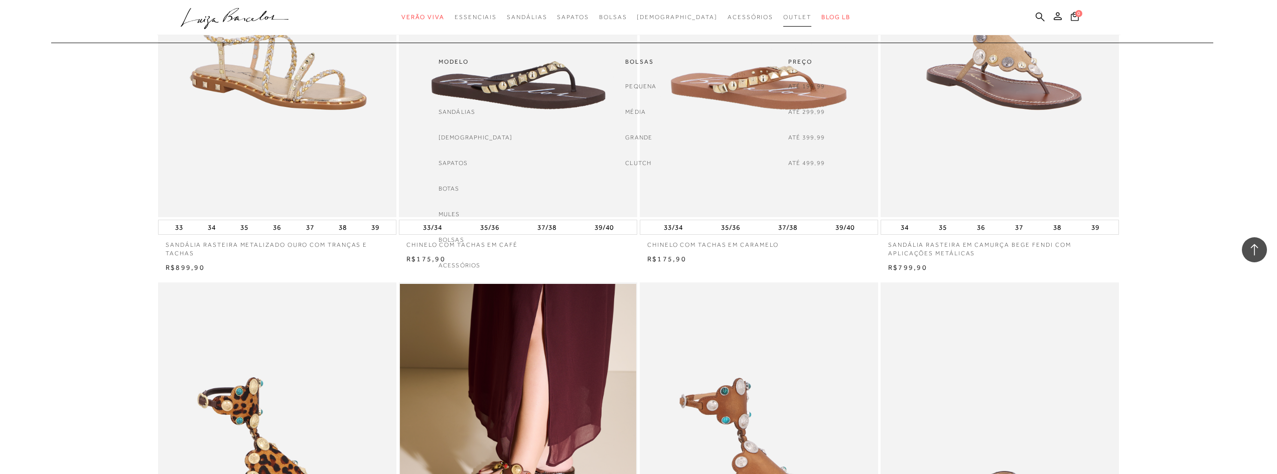
scroll to position [4020, 0]
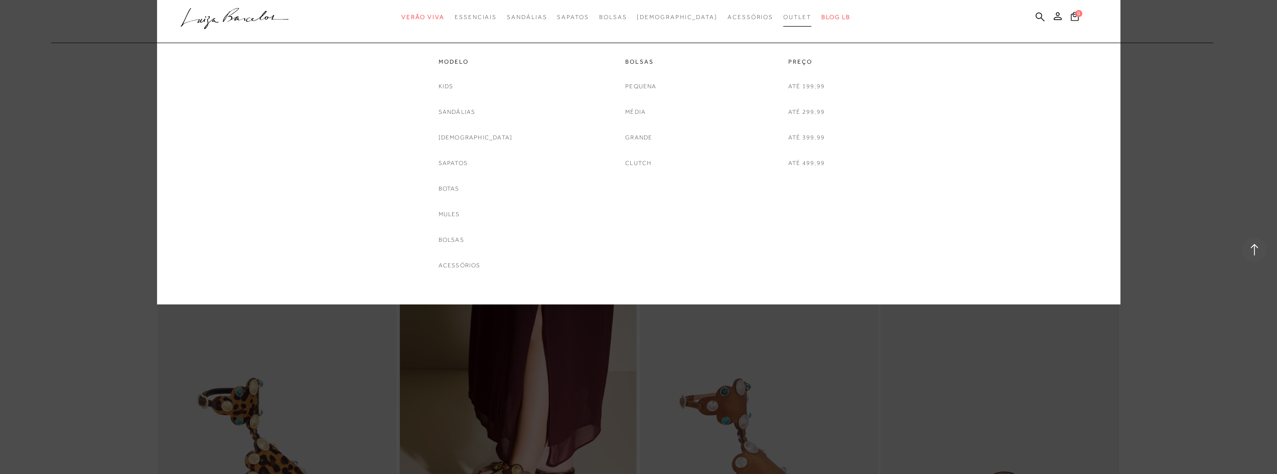
click at [783, 14] on span "Outlet" at bounding box center [797, 17] width 28 height 7
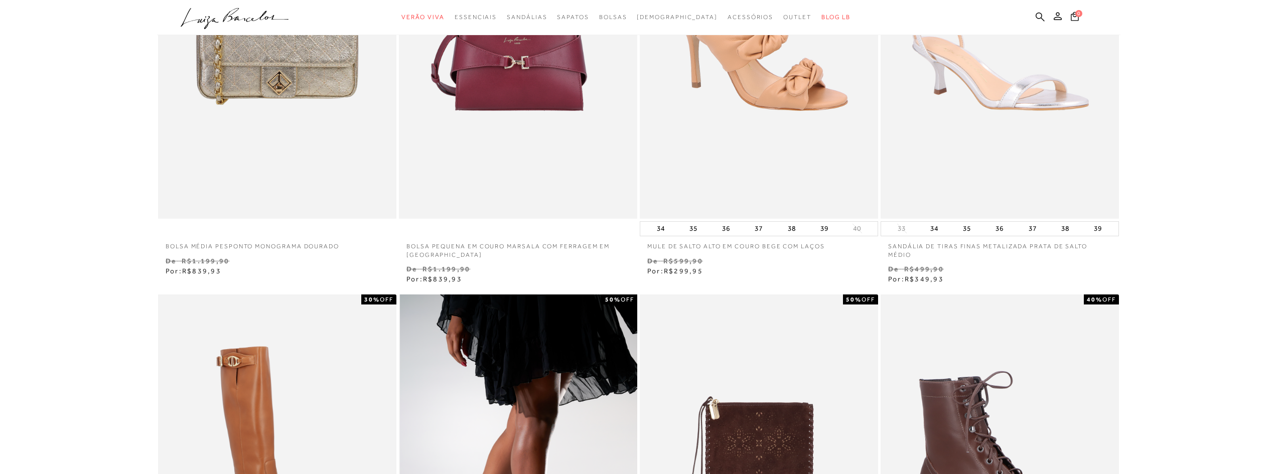
scroll to position [50, 0]
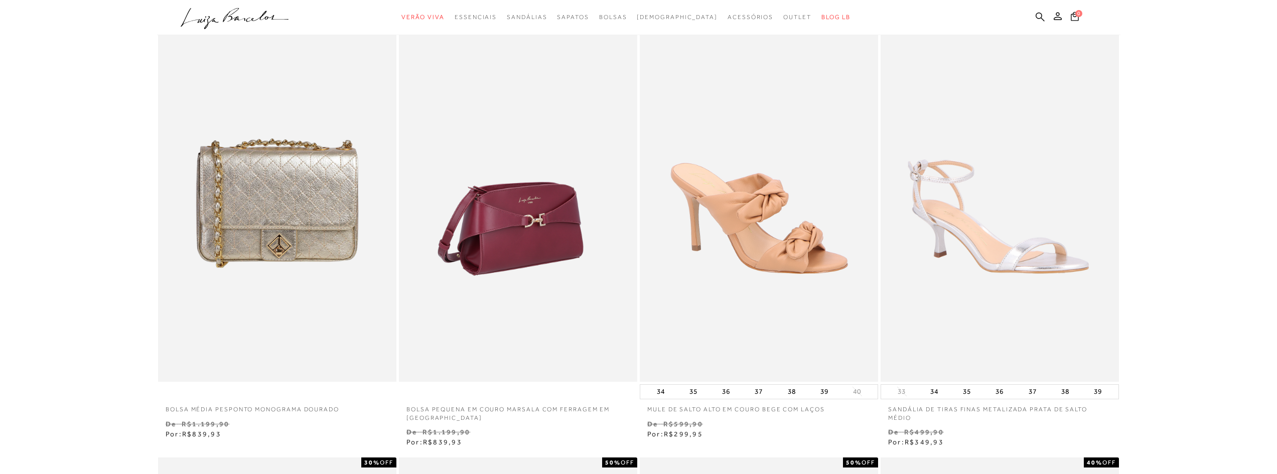
click at [549, 282] on img at bounding box center [518, 203] width 237 height 358
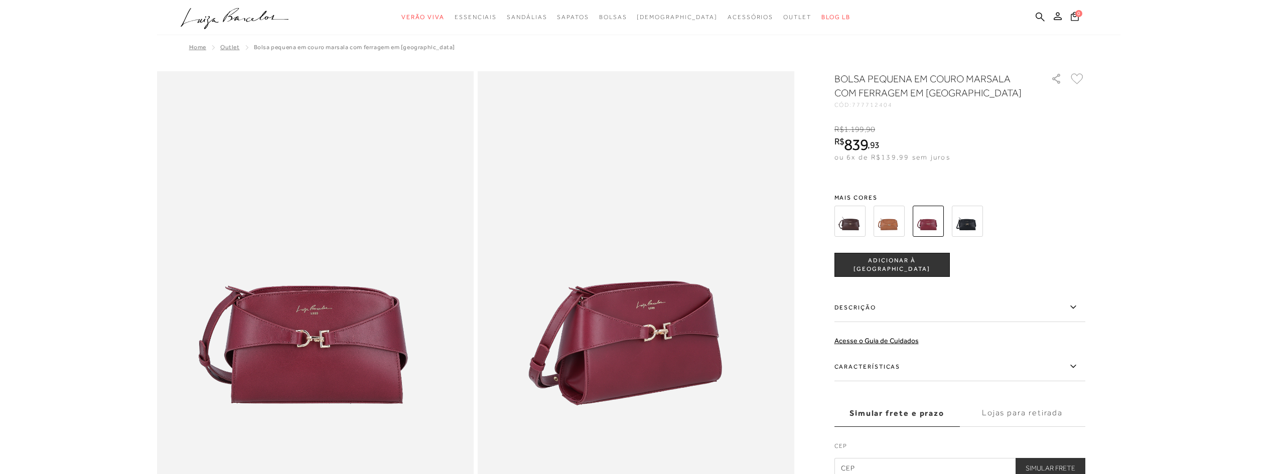
click at [965, 217] on img at bounding box center [967, 221] width 31 height 31
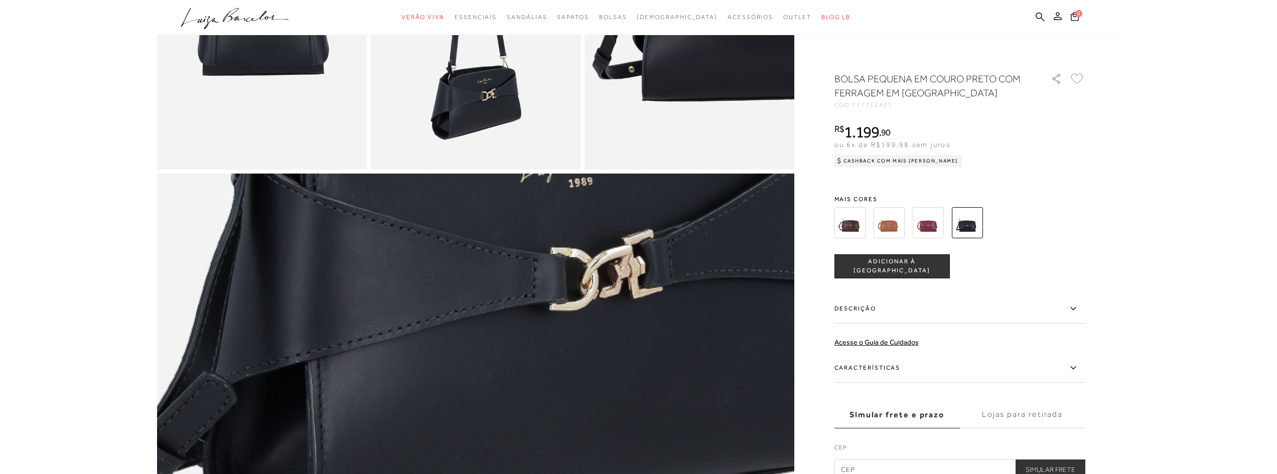
scroll to position [516, 0]
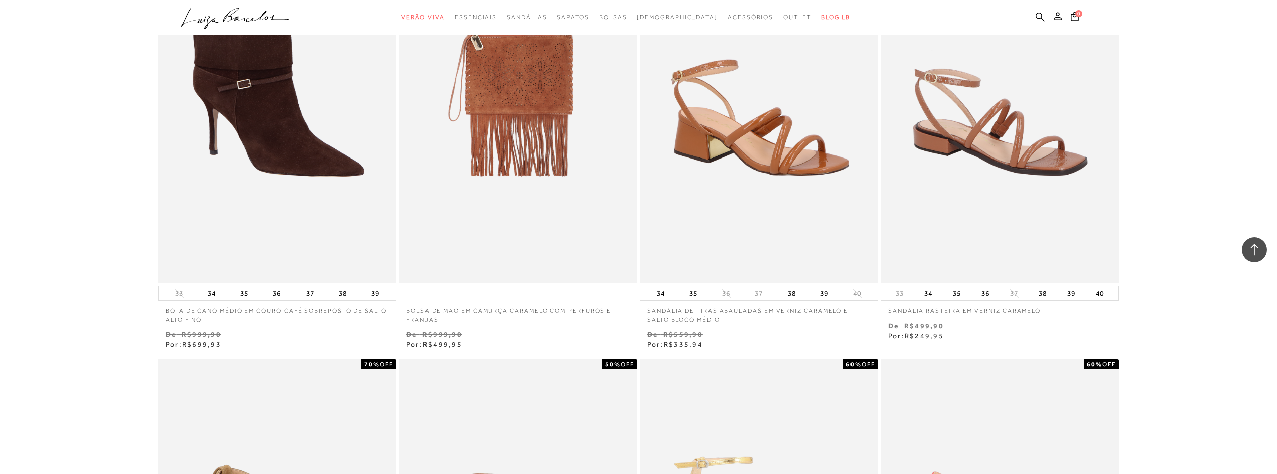
scroll to position [1004, 0]
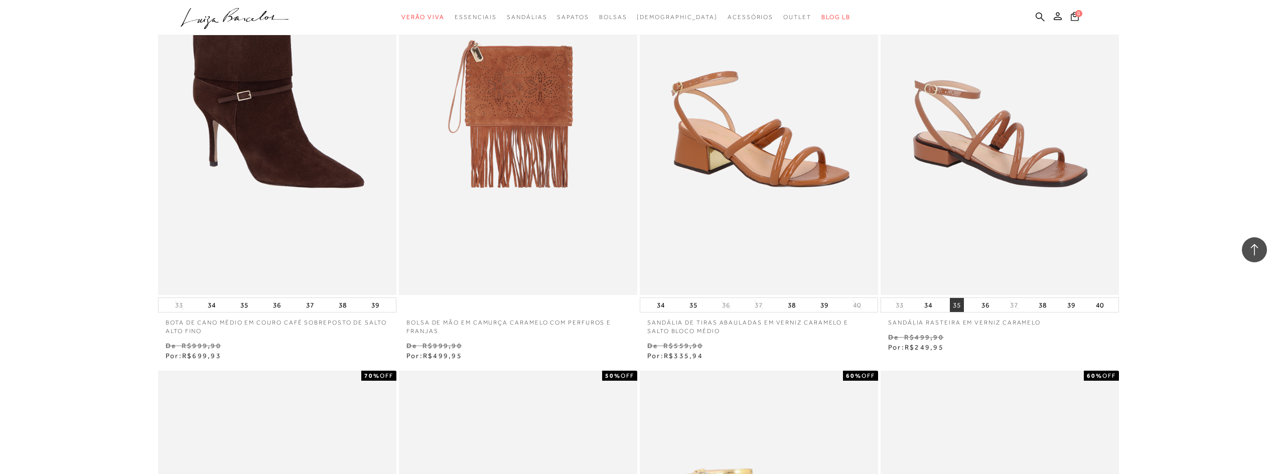
click at [956, 303] on button "35" at bounding box center [957, 305] width 14 height 14
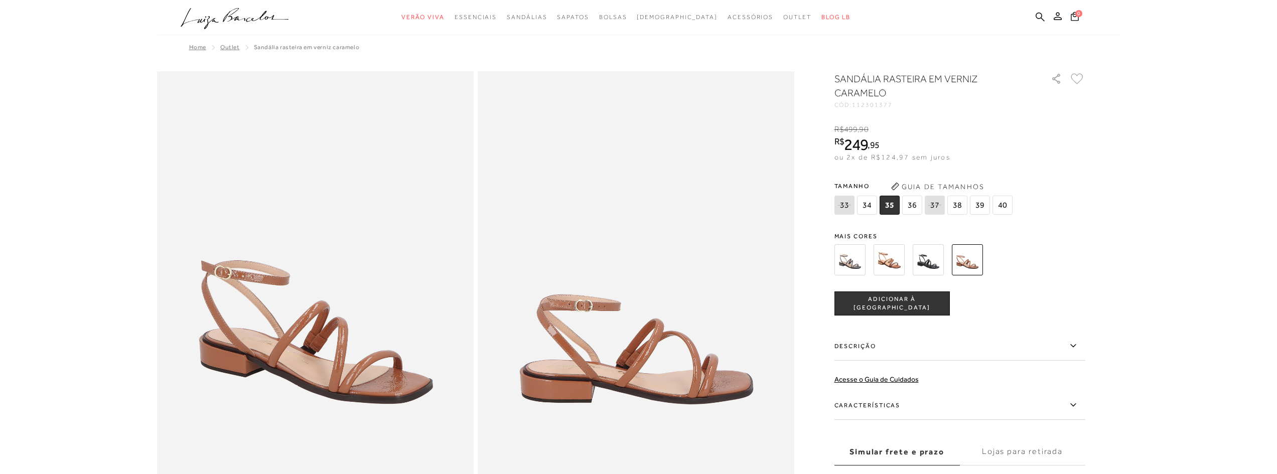
click at [855, 266] on img at bounding box center [850, 259] width 31 height 31
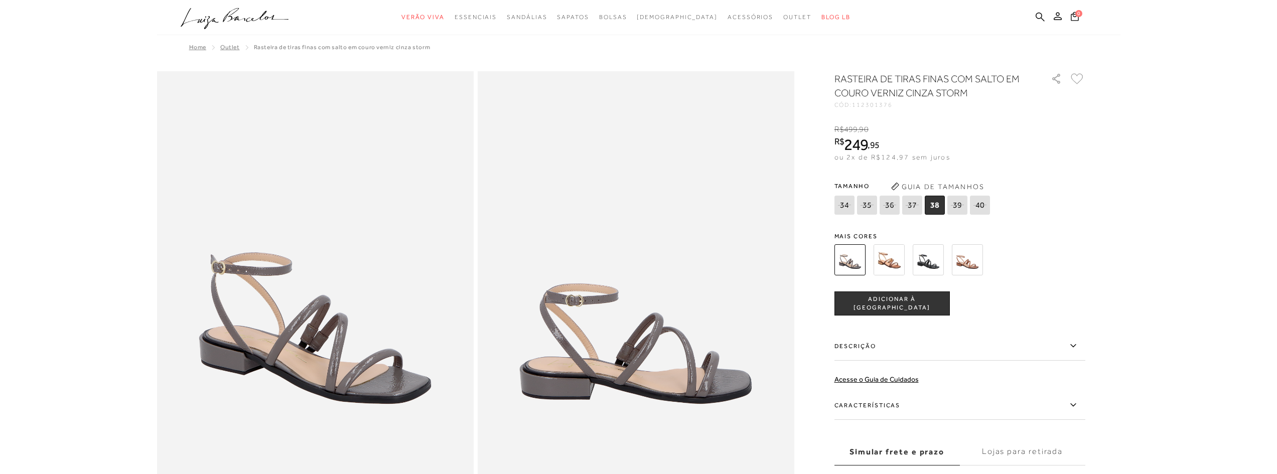
click at [883, 262] on img at bounding box center [889, 259] width 31 height 31
select select
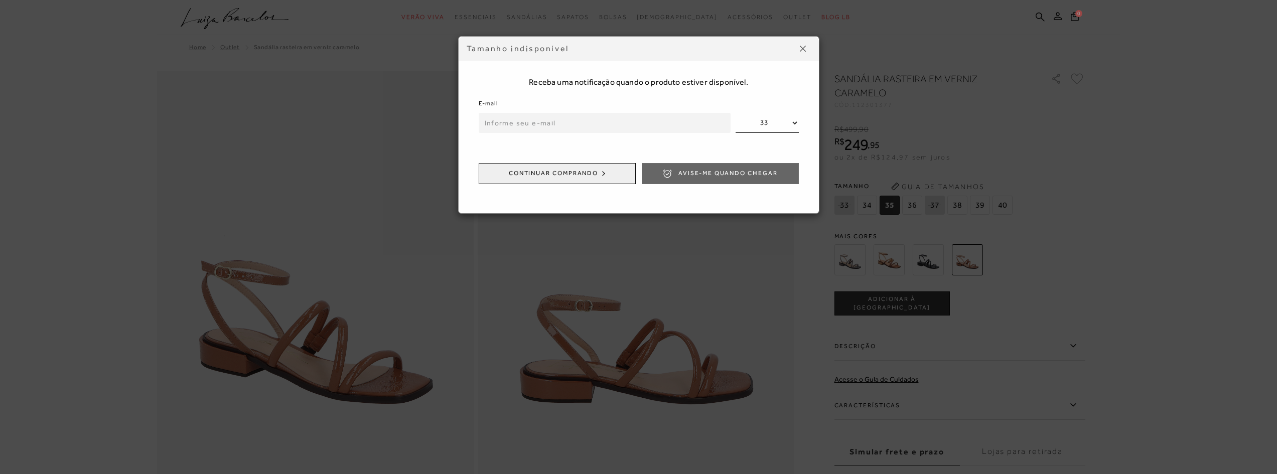
click at [806, 50] on button at bounding box center [803, 49] width 16 height 16
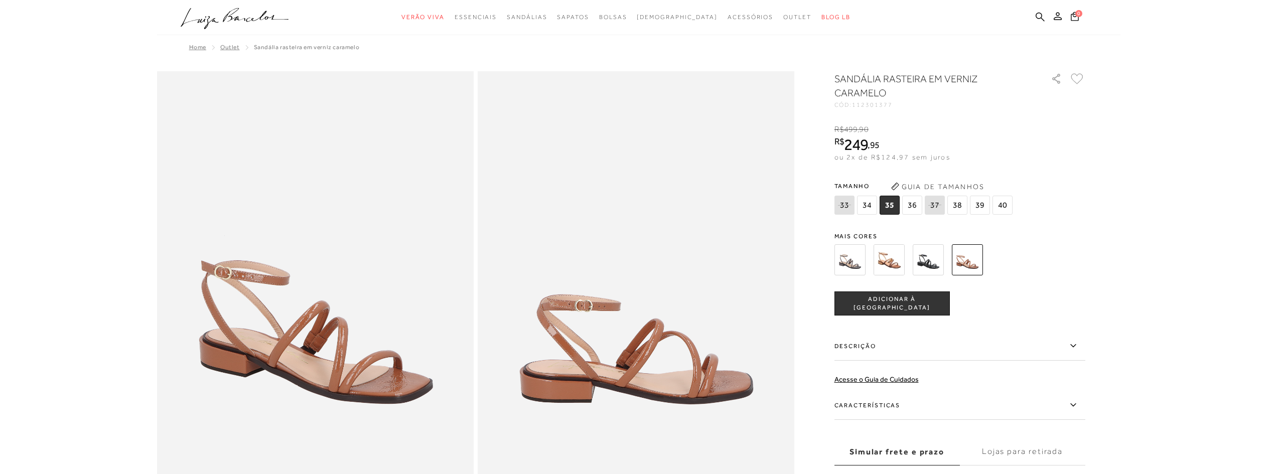
click at [883, 297] on button "ADICIONAR À [GEOGRAPHIC_DATA]" at bounding box center [892, 304] width 115 height 24
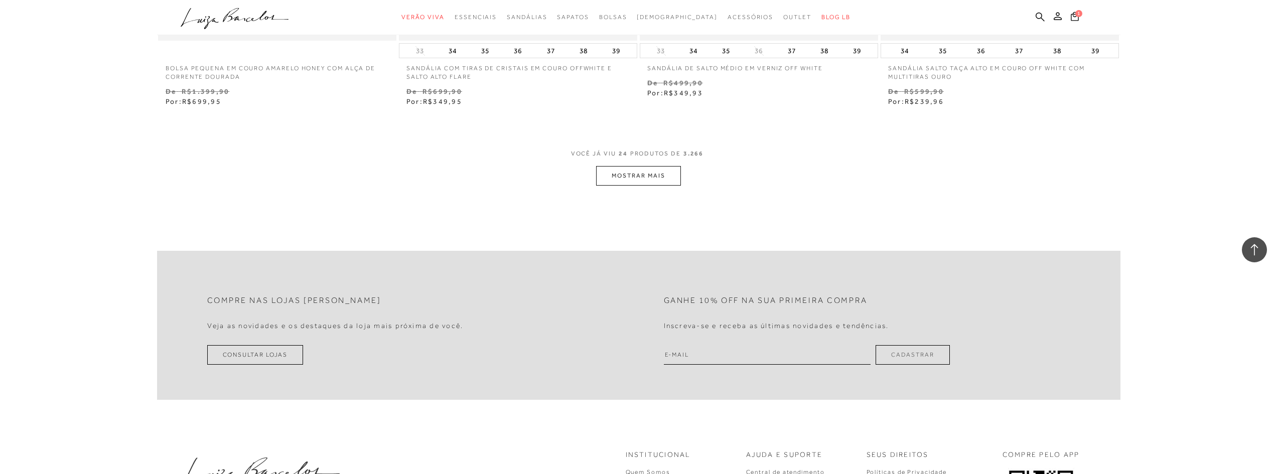
scroll to position [2559, 0]
click at [646, 184] on button "MOSTRAR MAIS" at bounding box center [638, 175] width 84 height 20
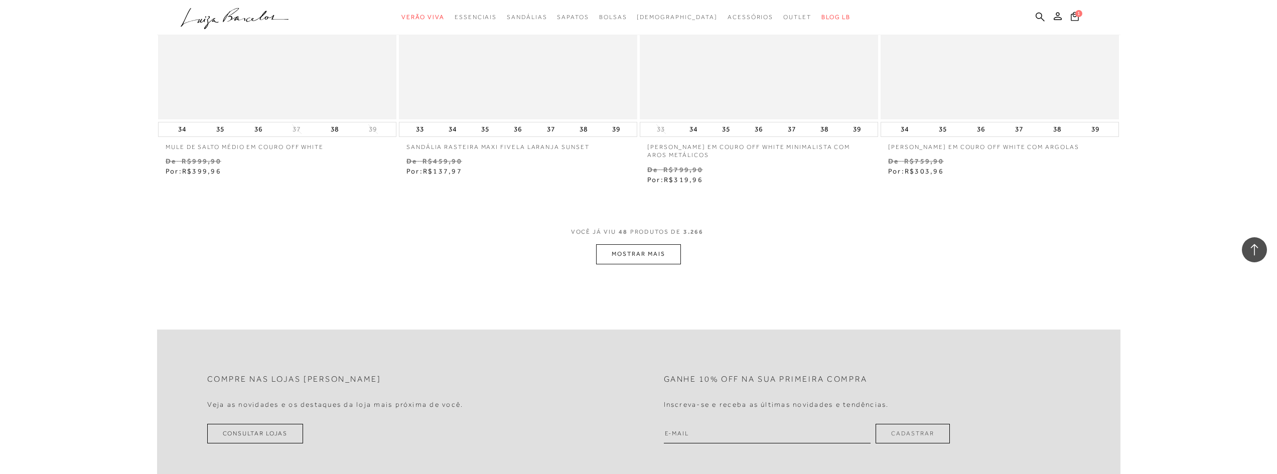
scroll to position [5050, 0]
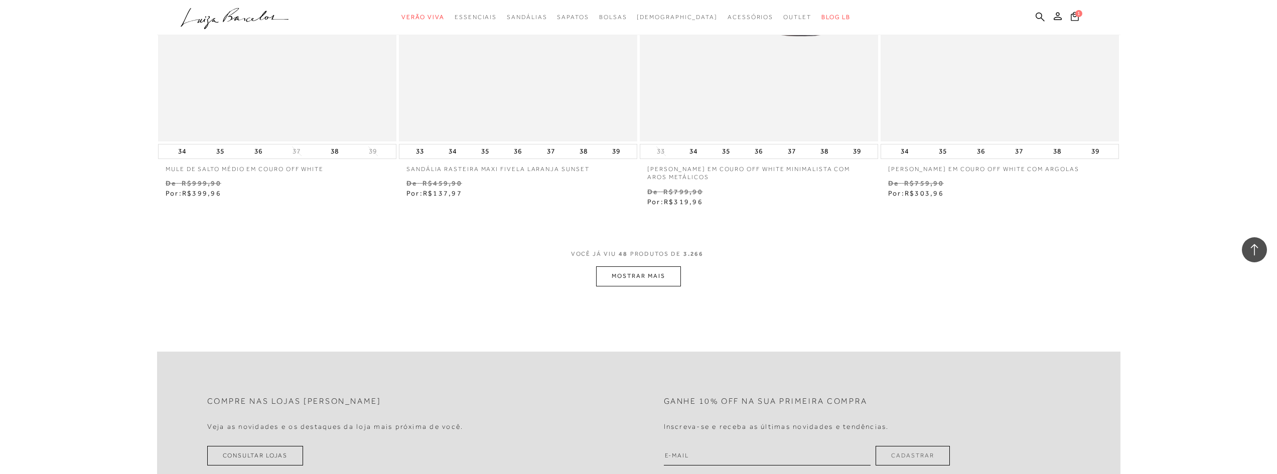
click at [646, 281] on button "MOSTRAR MAIS" at bounding box center [638, 276] width 84 height 20
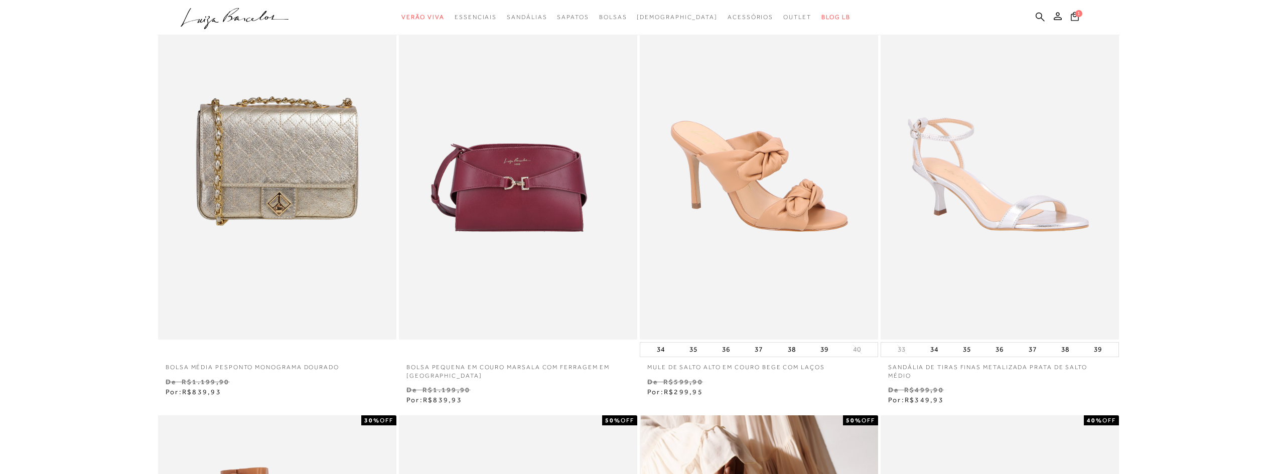
scroll to position [0, 0]
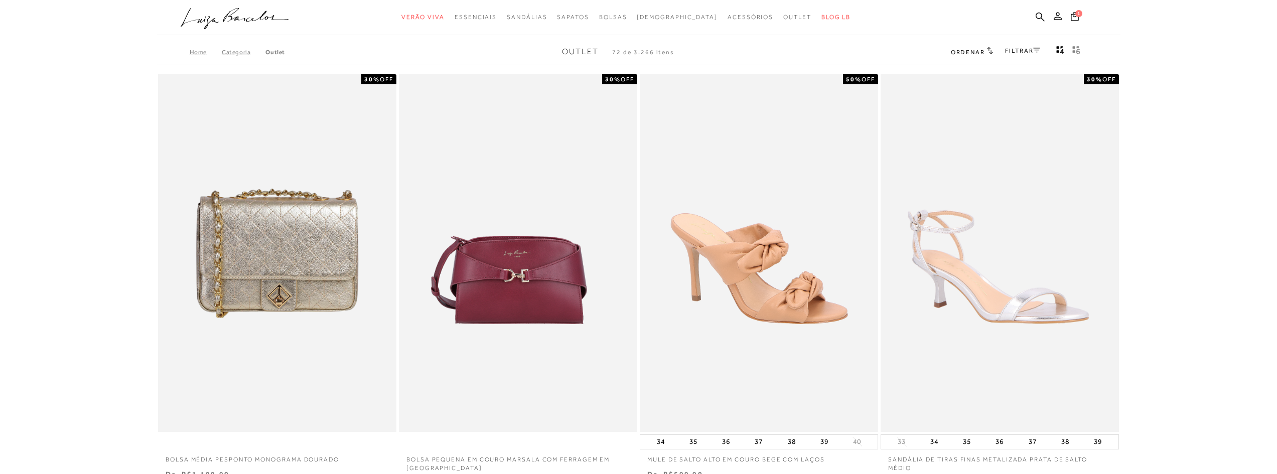
click at [1034, 49] on icon at bounding box center [1036, 50] width 7 height 5
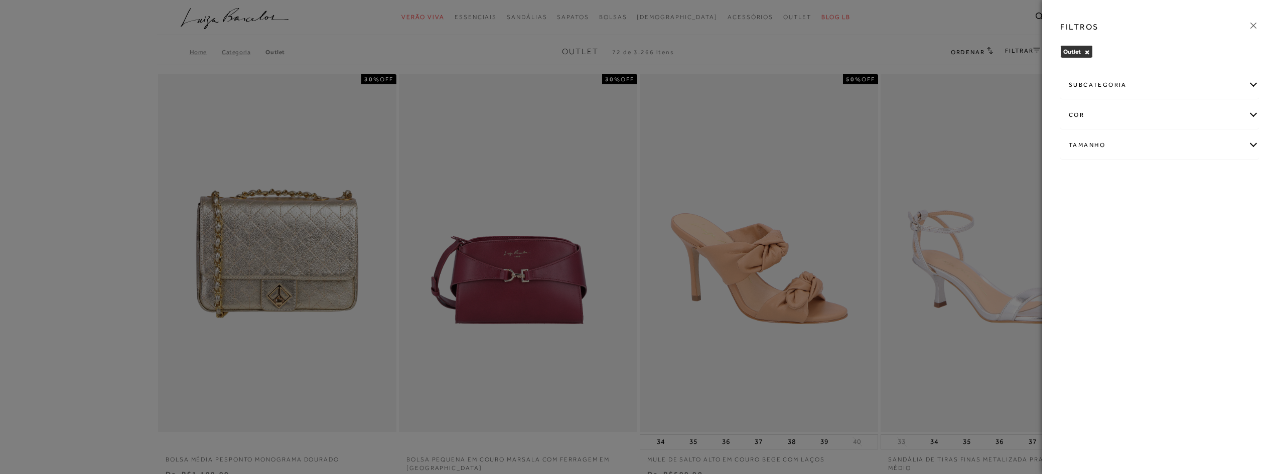
click at [1099, 139] on div "Tamanho" at bounding box center [1160, 145] width 198 height 27
click at [1206, 207] on span "34" at bounding box center [1198, 204] width 15 height 8
click at [1199, 207] on input "34" at bounding box center [1194, 206] width 10 height 10
checkbox input "true"
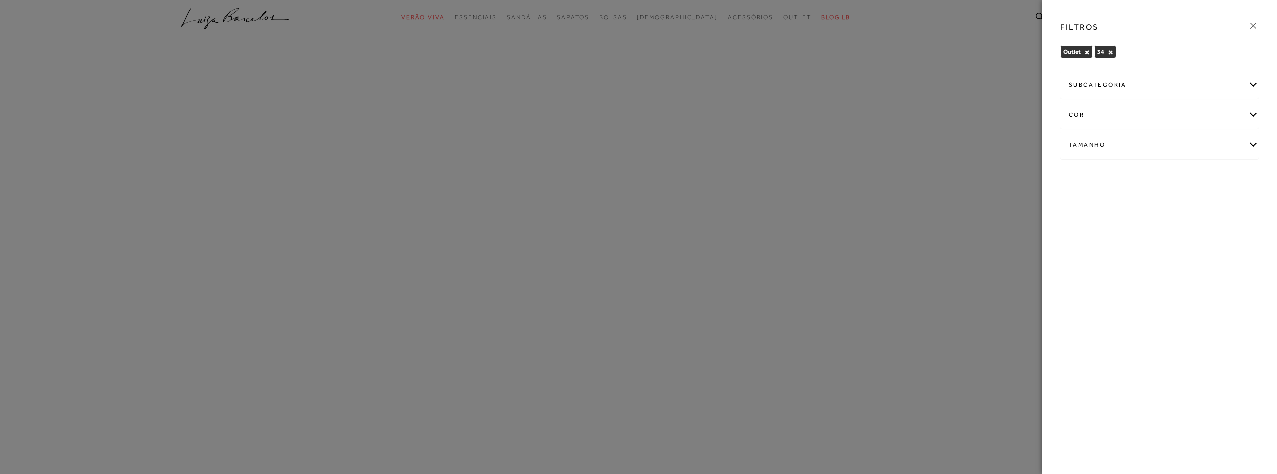
scroll to position [50, 0]
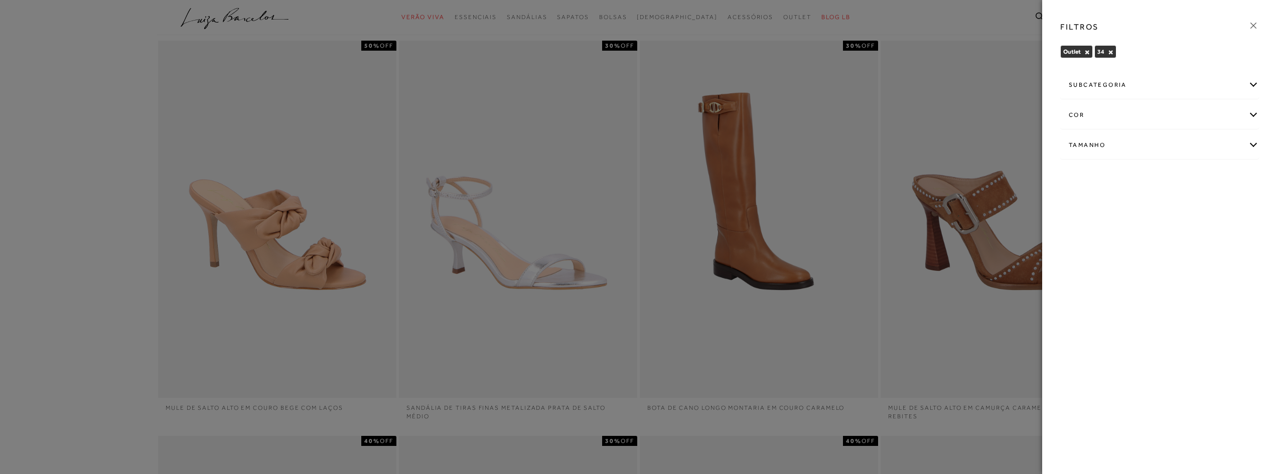
click at [827, 203] on div at bounding box center [638, 237] width 1277 height 474
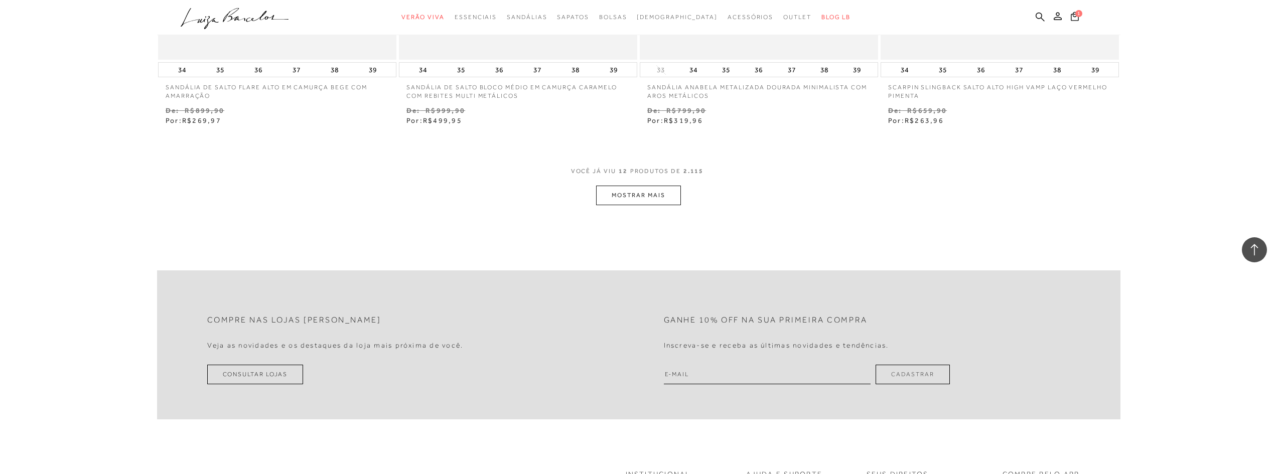
scroll to position [1254, 0]
click at [654, 192] on button "MOSTRAR MAIS" at bounding box center [638, 196] width 84 height 20
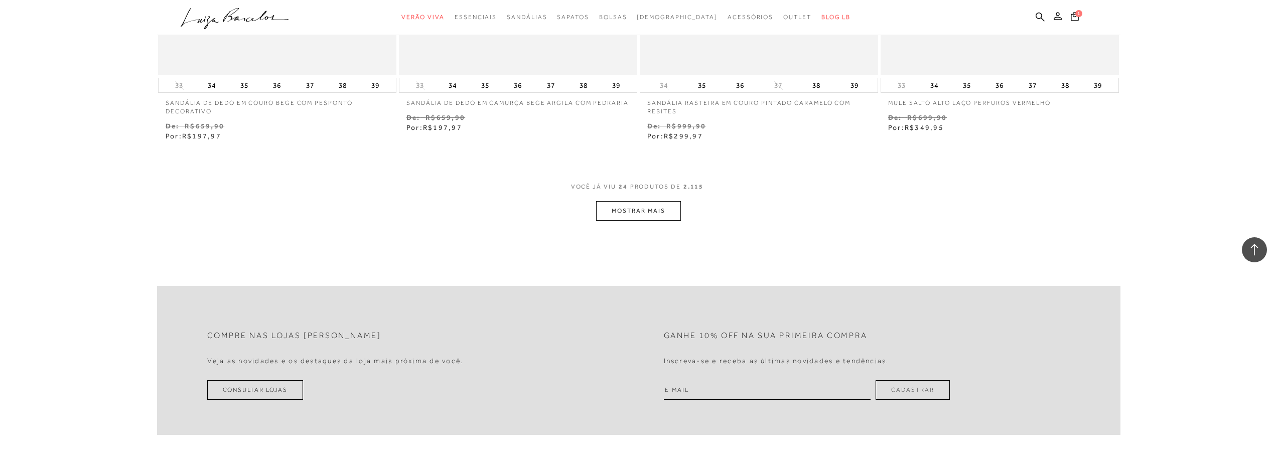
scroll to position [2559, 0]
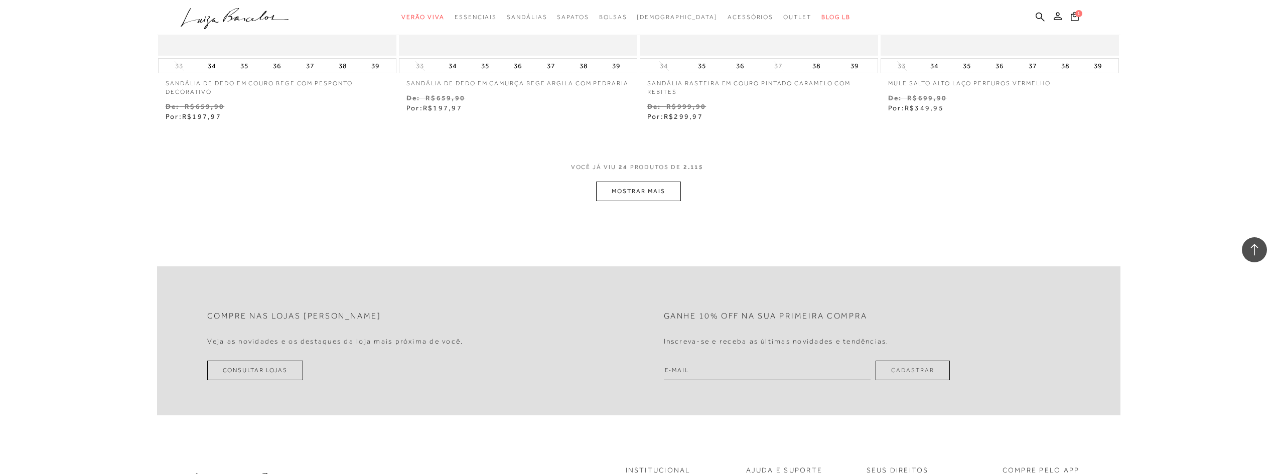
click at [654, 192] on button "MOSTRAR MAIS" at bounding box center [638, 192] width 84 height 20
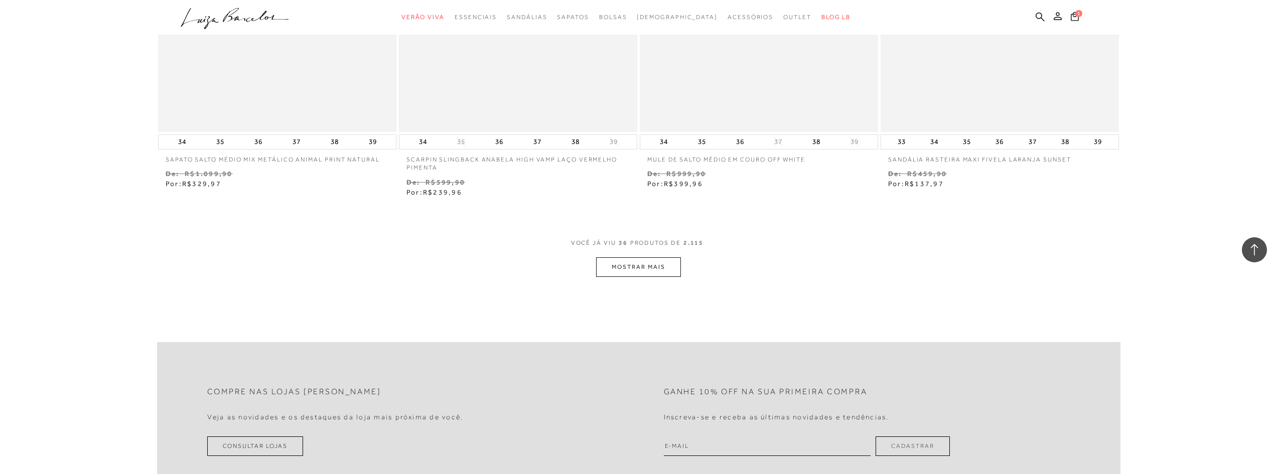
scroll to position [3864, 0]
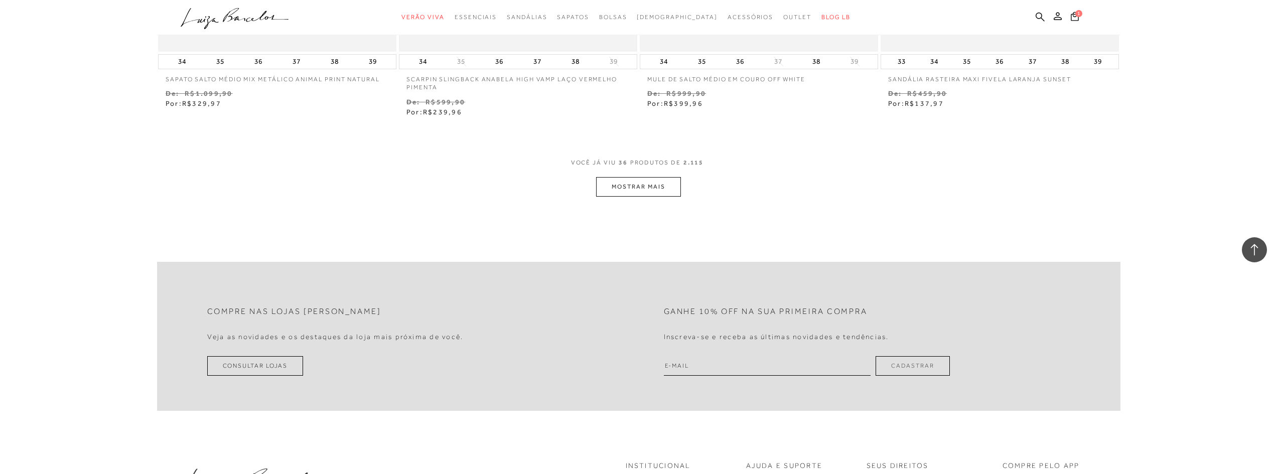
click at [604, 188] on button "MOSTRAR MAIS" at bounding box center [638, 187] width 84 height 20
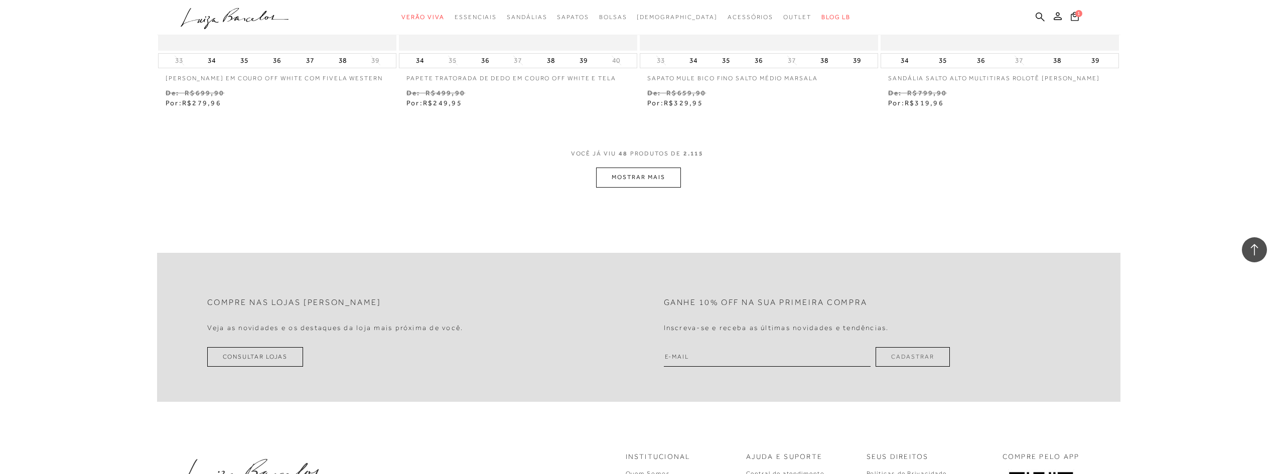
scroll to position [5168, 0]
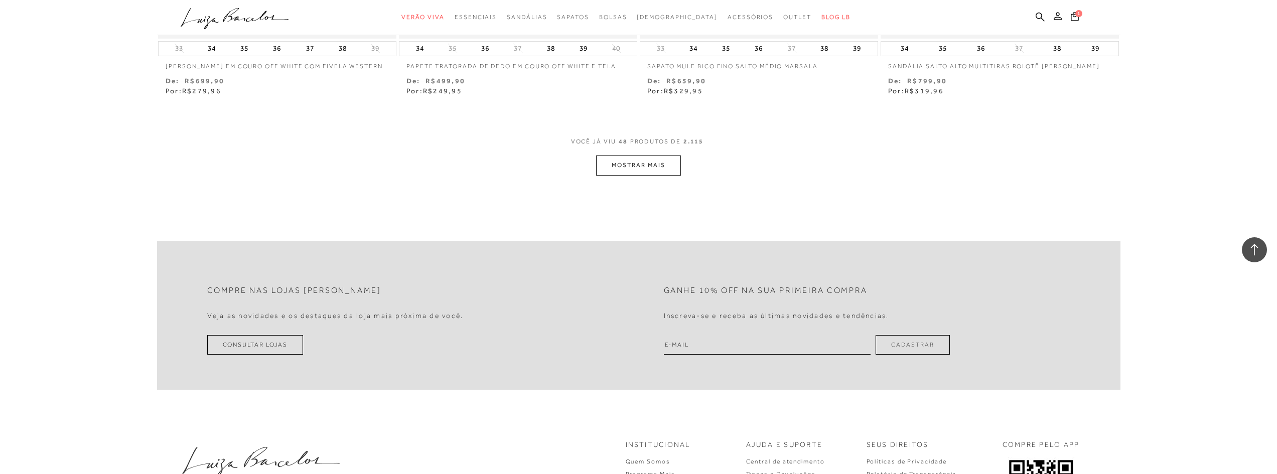
click at [645, 166] on button "MOSTRAR MAIS" at bounding box center [638, 166] width 84 height 20
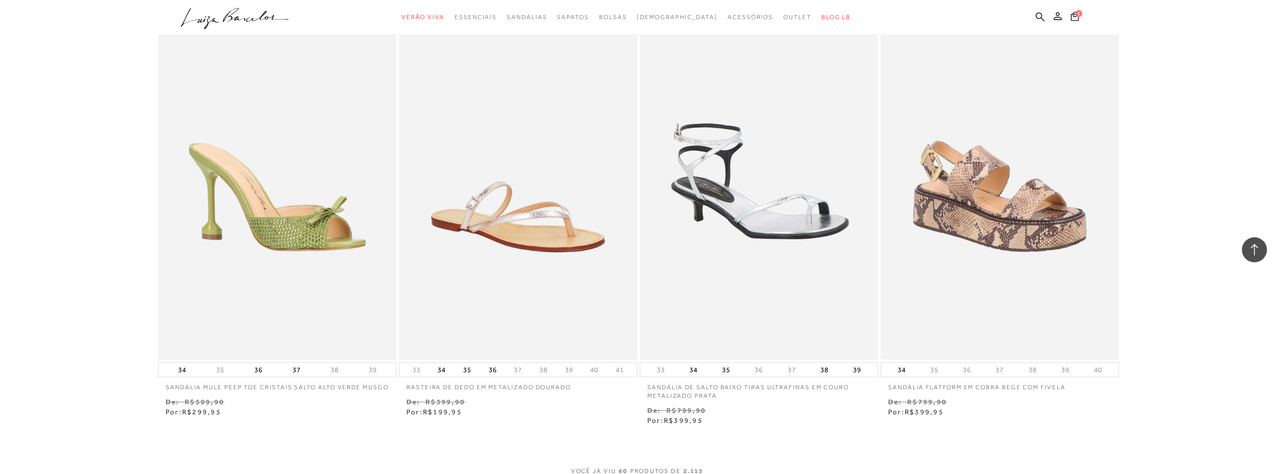
scroll to position [6423, 0]
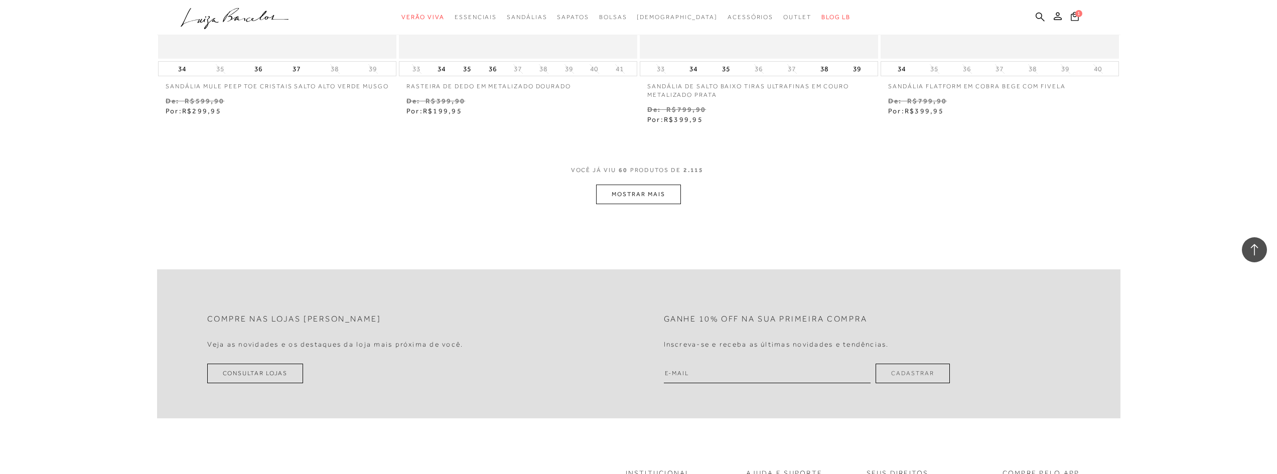
click at [612, 192] on button "MOSTRAR MAIS" at bounding box center [638, 195] width 84 height 20
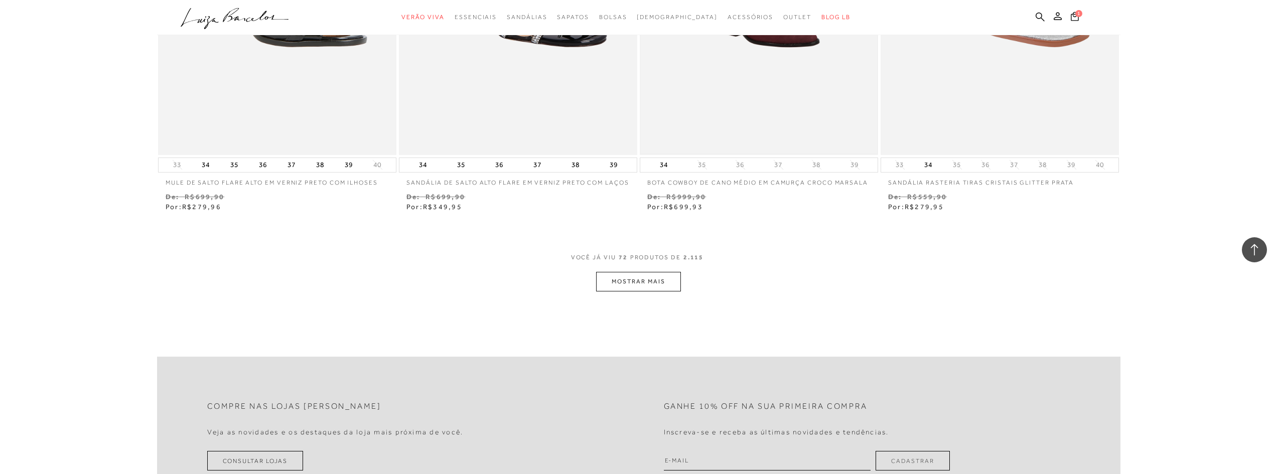
scroll to position [7828, 0]
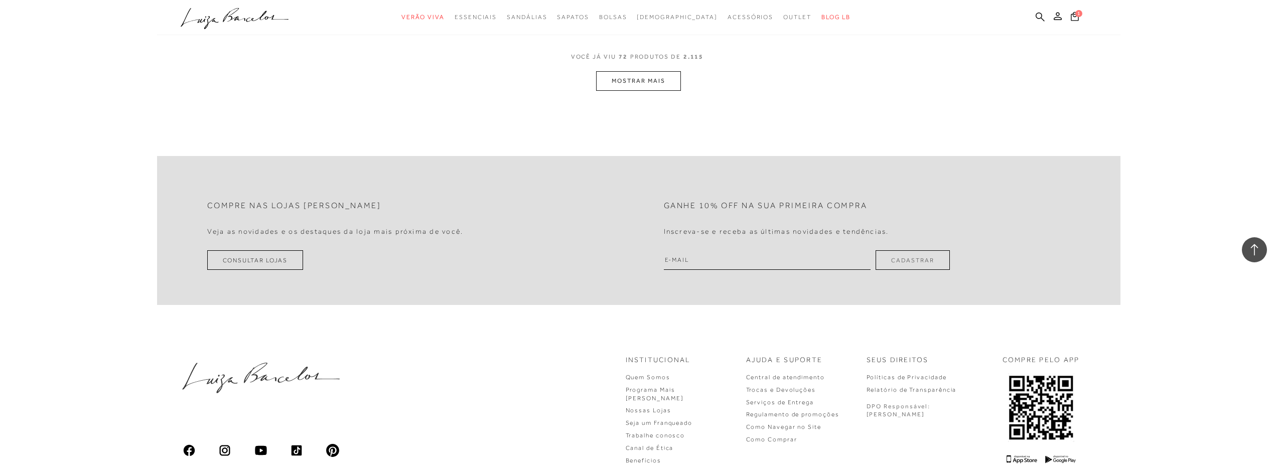
click at [655, 90] on button "MOSTRAR MAIS" at bounding box center [638, 81] width 84 height 20
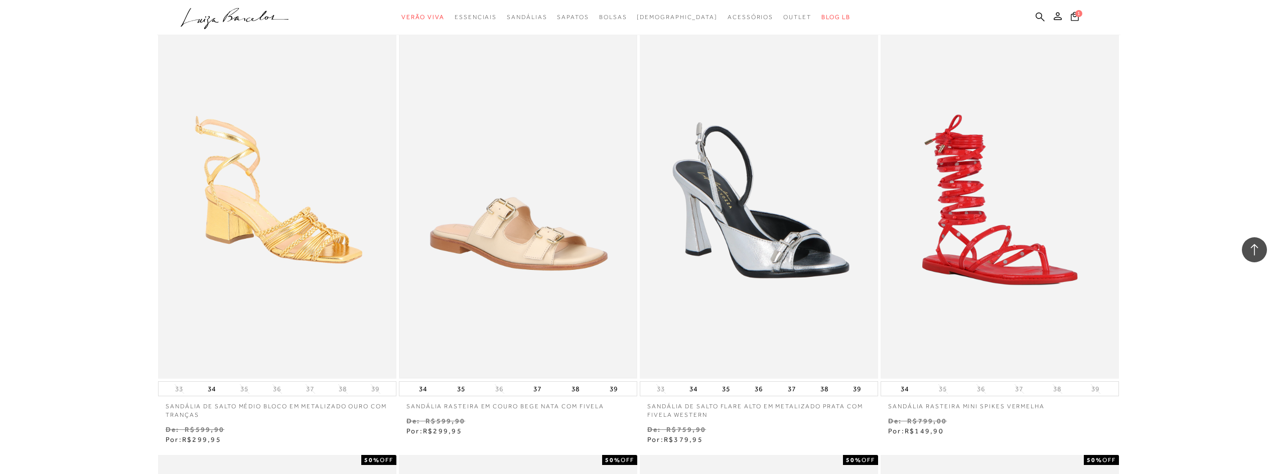
click at [502, 307] on img at bounding box center [518, 200] width 236 height 355
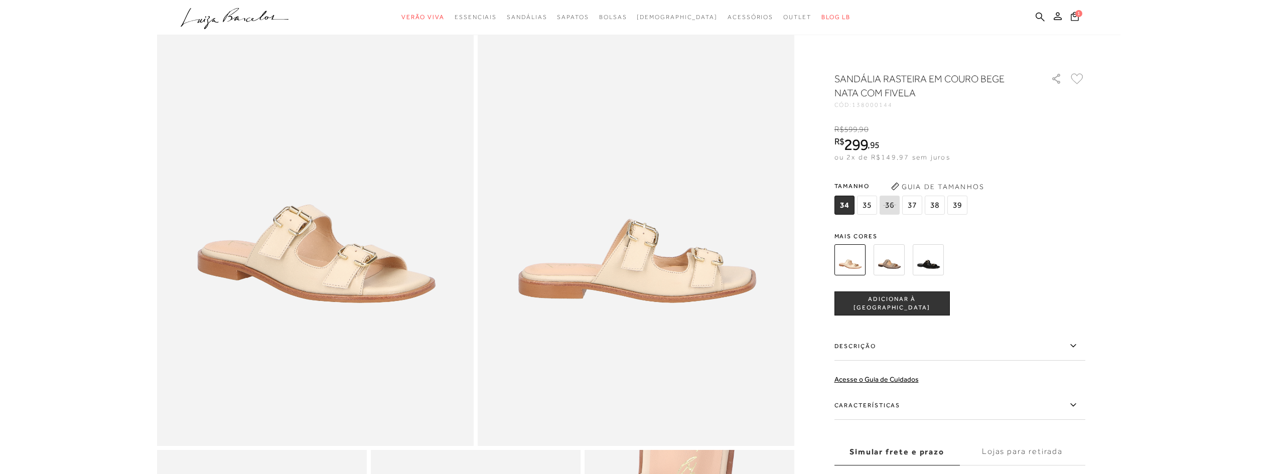
scroll to position [151, 0]
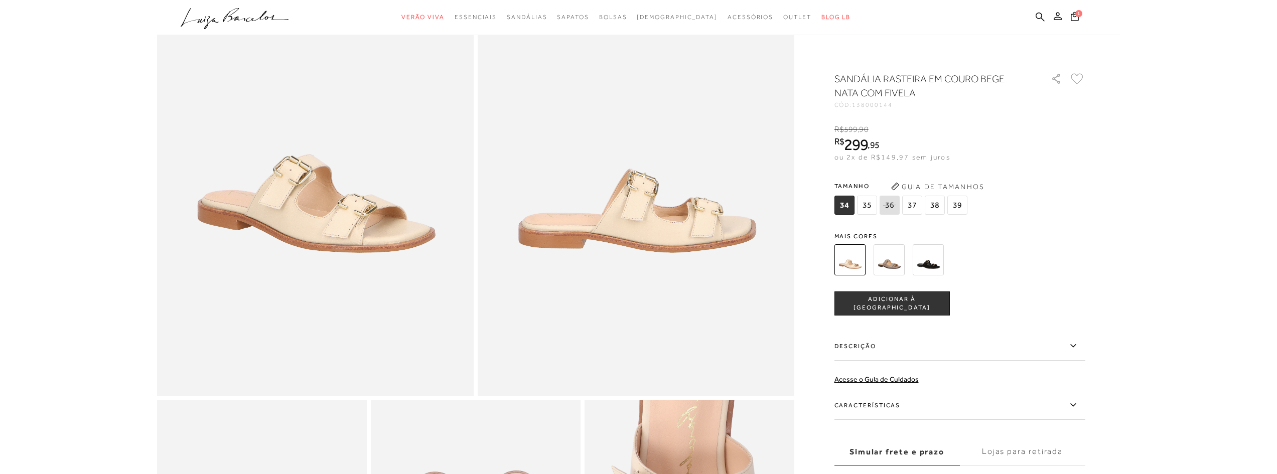
click at [1028, 414] on label "Características" at bounding box center [960, 405] width 251 height 29
click at [0, 0] on input "Características" at bounding box center [0, 0] width 0 height 0
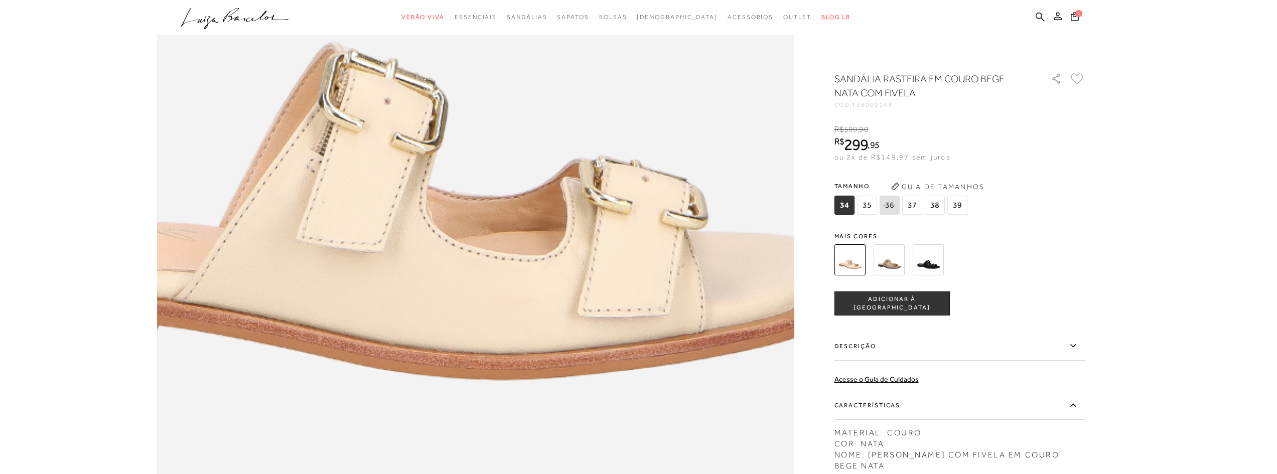
scroll to position [1204, 0]
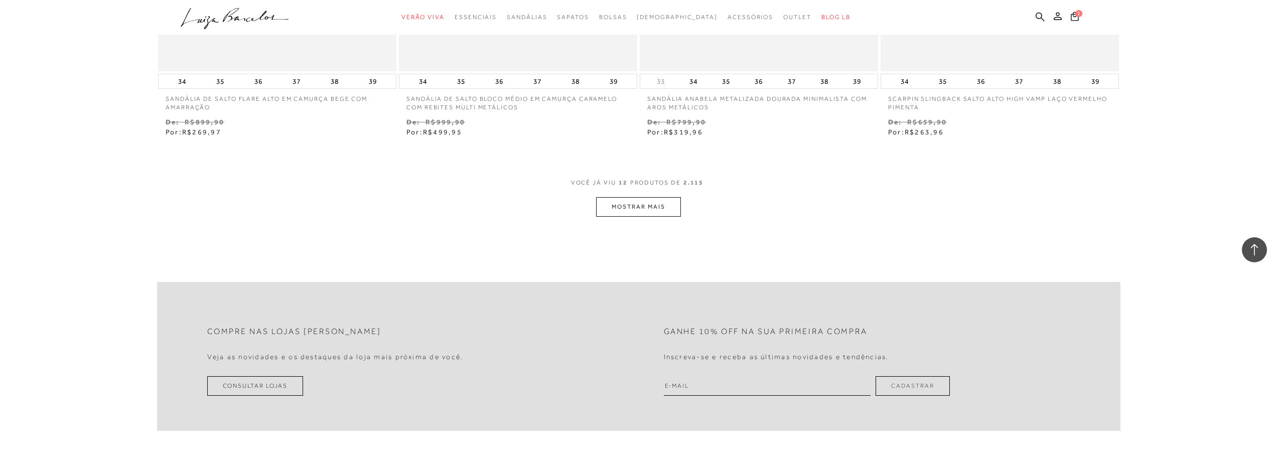
scroll to position [1223, 0]
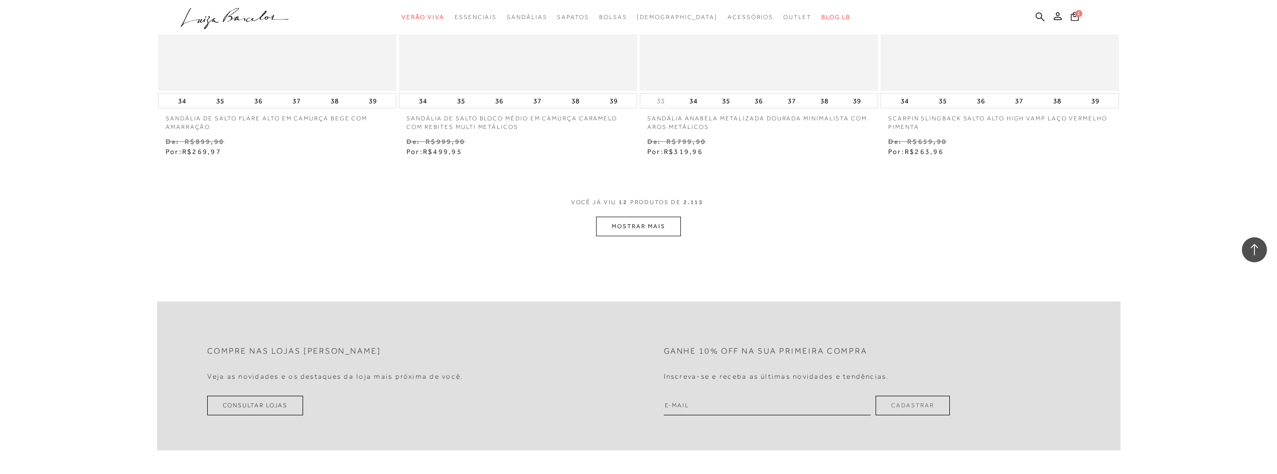
click at [652, 217] on button "MOSTRAR MAIS" at bounding box center [638, 227] width 84 height 20
click at [654, 226] on button "MOSTRAR MAIS" at bounding box center [638, 227] width 84 height 20
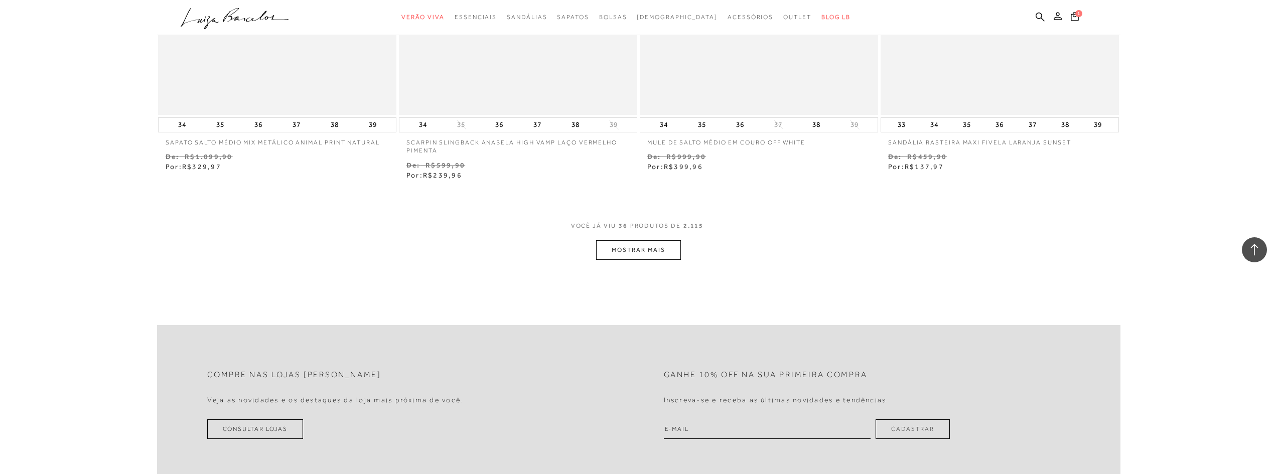
scroll to position [3829, 0]
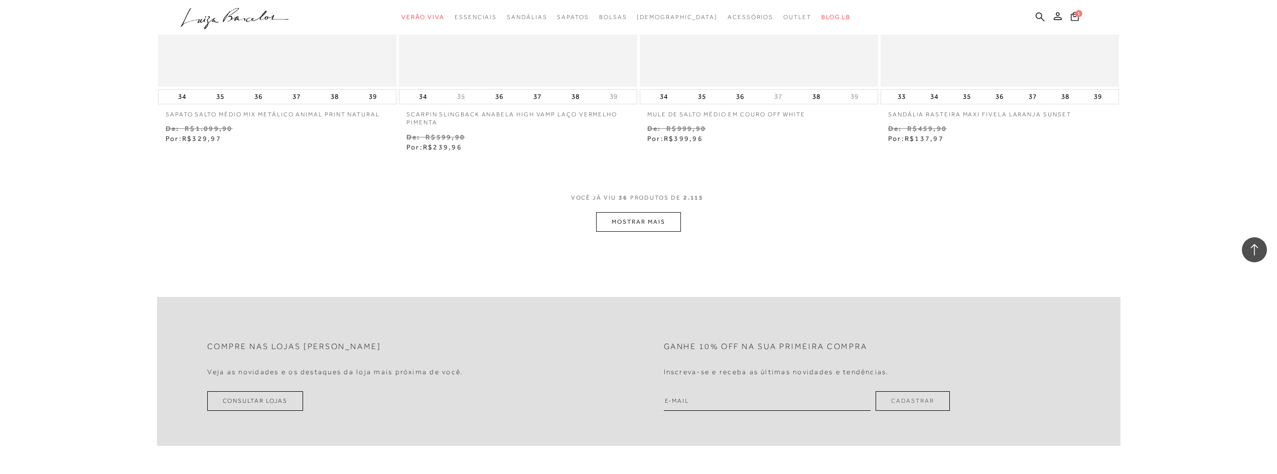
click at [649, 229] on button "MOSTRAR MAIS" at bounding box center [638, 222] width 84 height 20
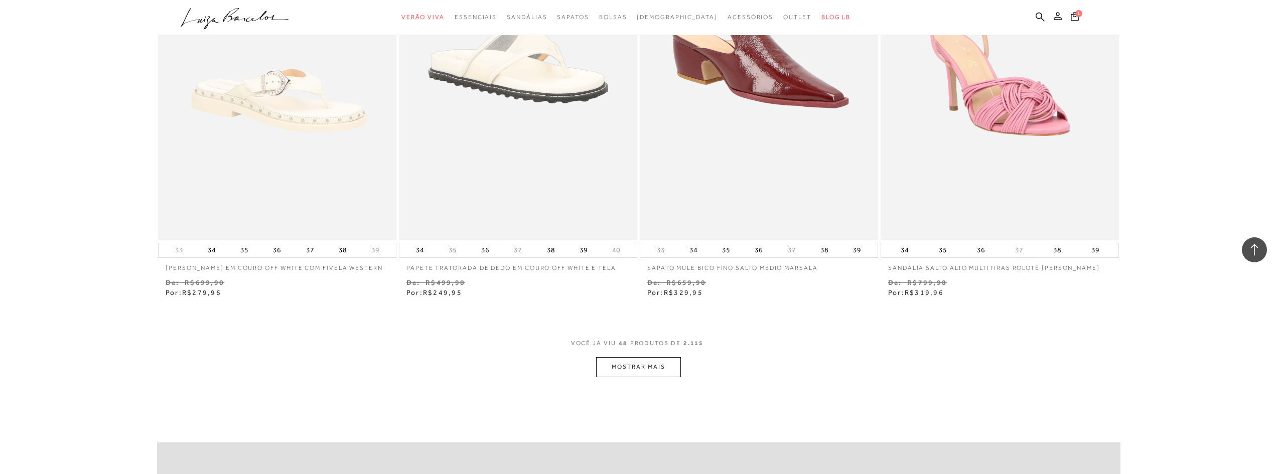
scroll to position [4983, 0]
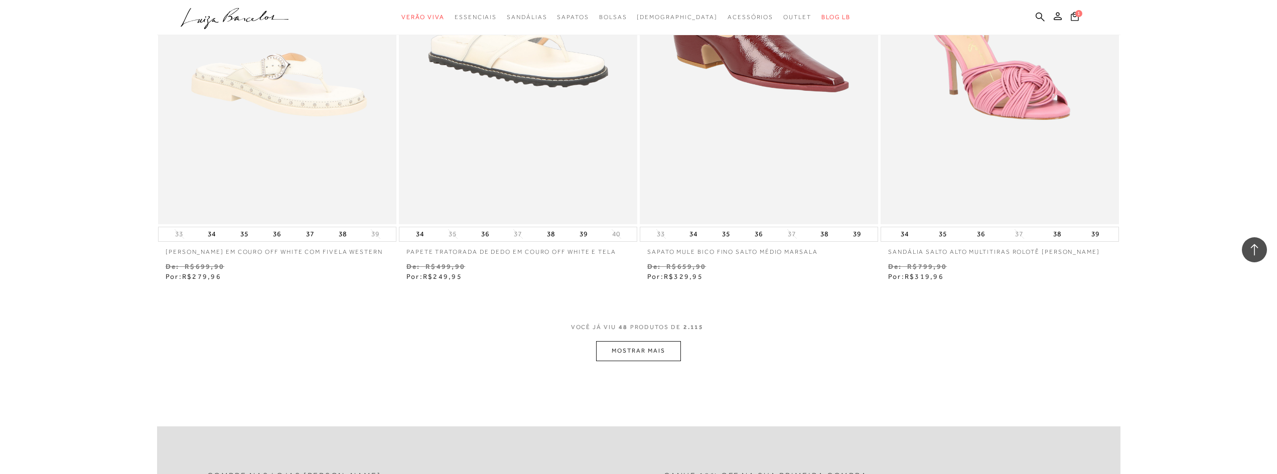
click at [631, 357] on button "MOSTRAR MAIS" at bounding box center [638, 351] width 84 height 20
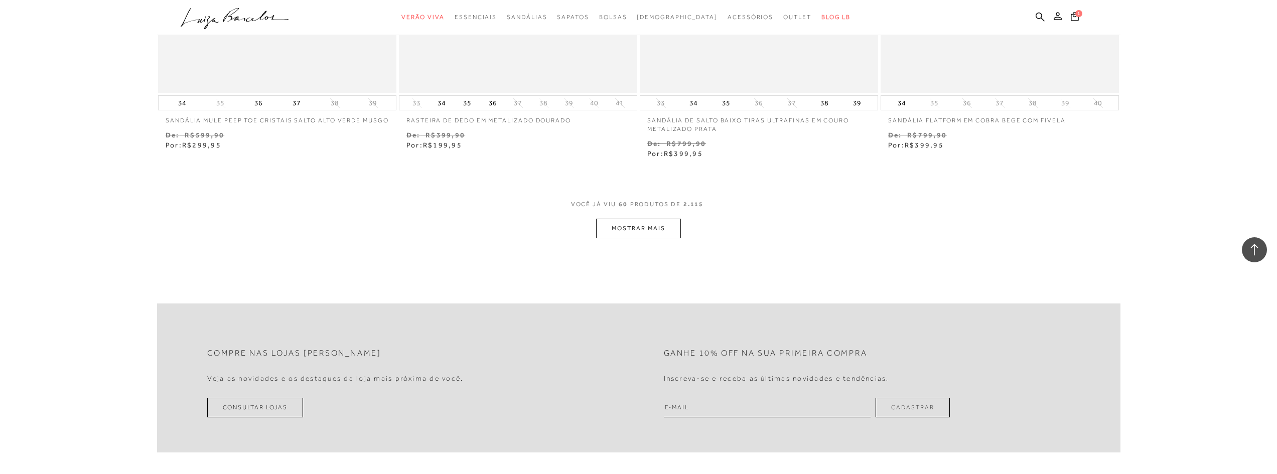
scroll to position [6388, 0]
click at [646, 229] on button "MOSTRAR MAIS" at bounding box center [638, 230] width 84 height 20
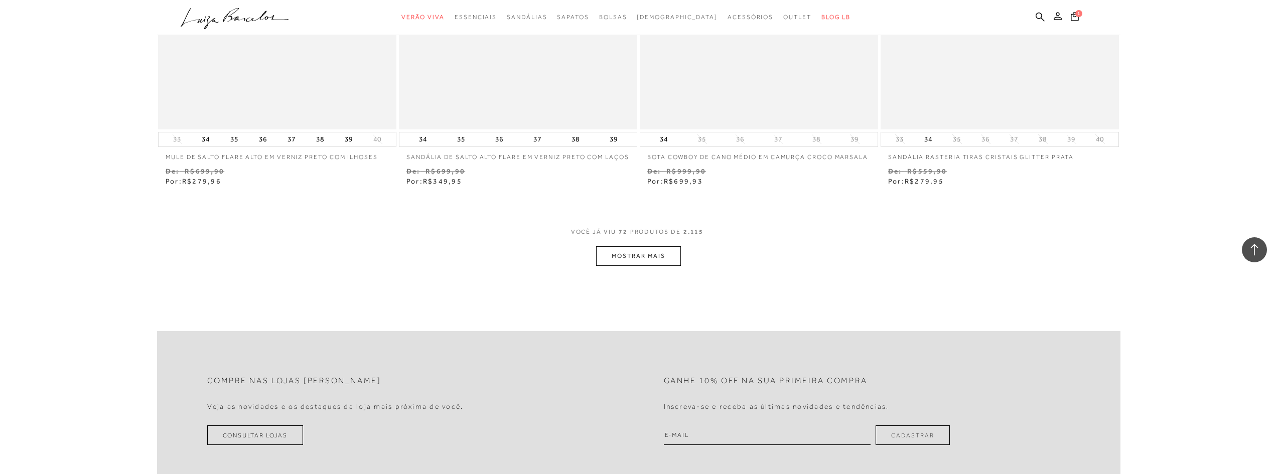
scroll to position [7793, 0]
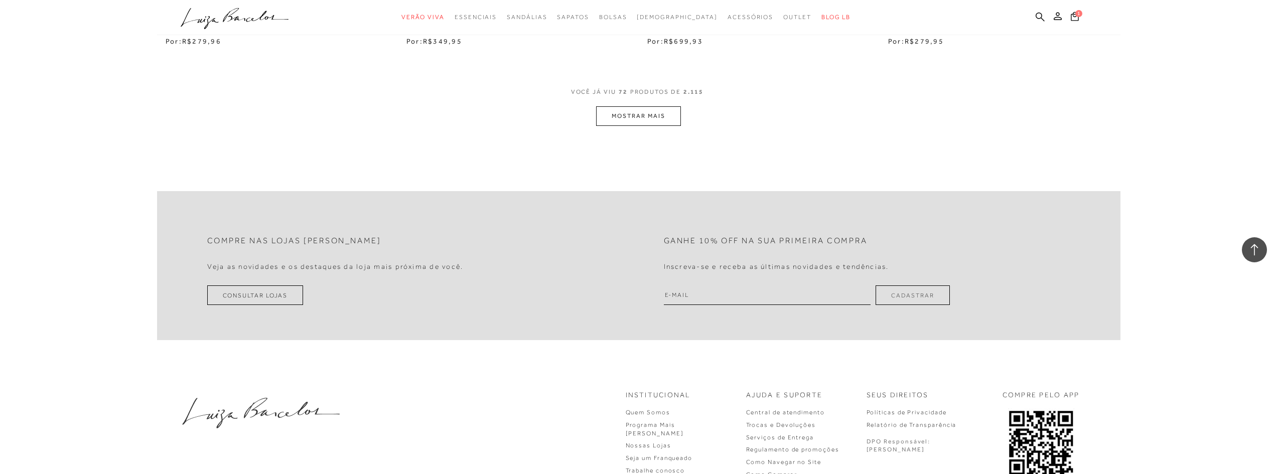
click at [633, 126] on button "MOSTRAR MAIS" at bounding box center [638, 116] width 84 height 20
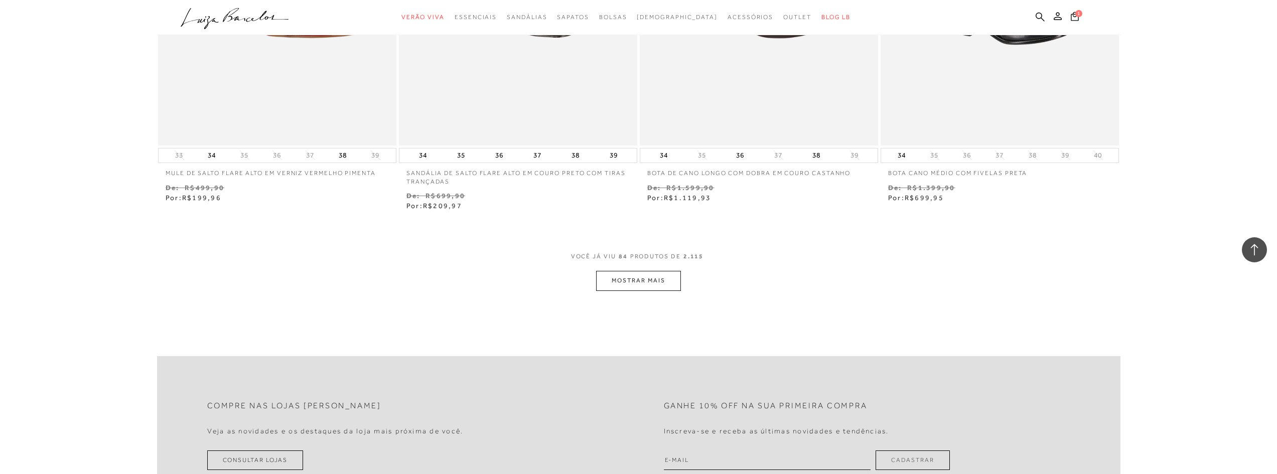
scroll to position [9098, 0]
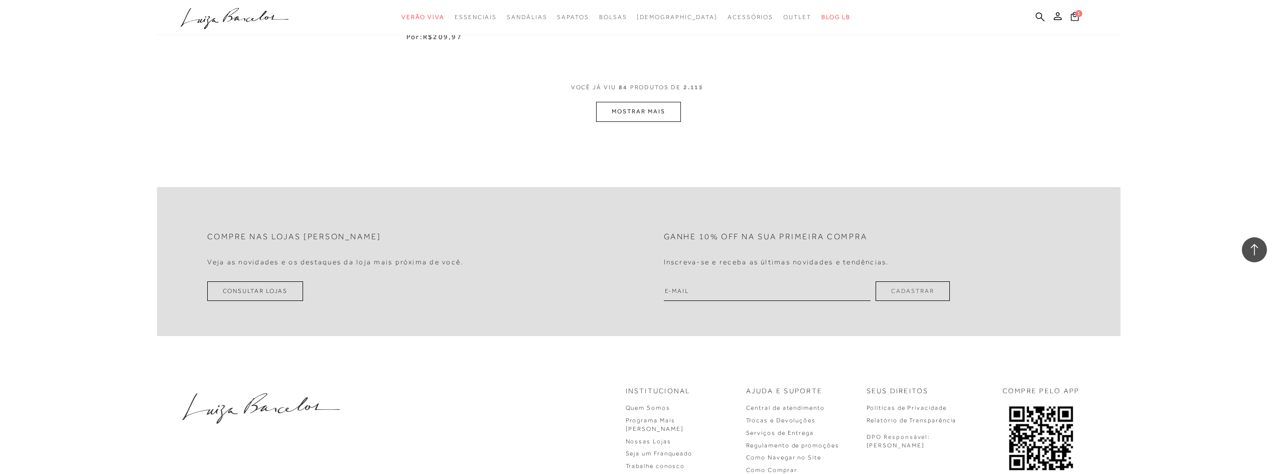
click at [644, 121] on button "MOSTRAR MAIS" at bounding box center [638, 112] width 84 height 20
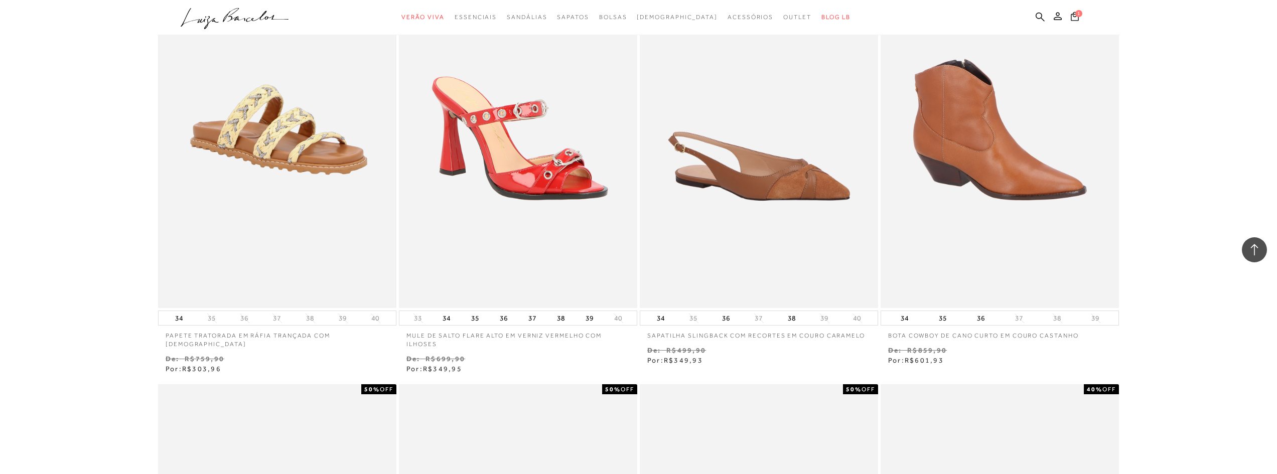
scroll to position [9198, 0]
click at [247, 226] on img at bounding box center [277, 130] width 236 height 355
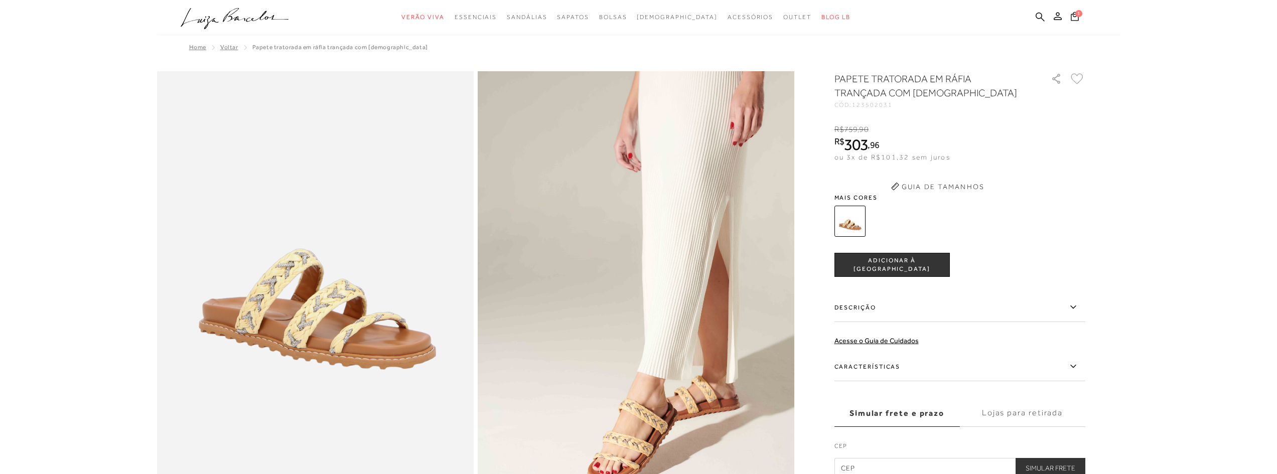
click at [962, 307] on div "PAPETE TRATORADA EM RÁFIA TRANÇADA COM CRISTAIS CÓD: 123502031 × É necessário s…" at bounding box center [960, 275] width 251 height 406
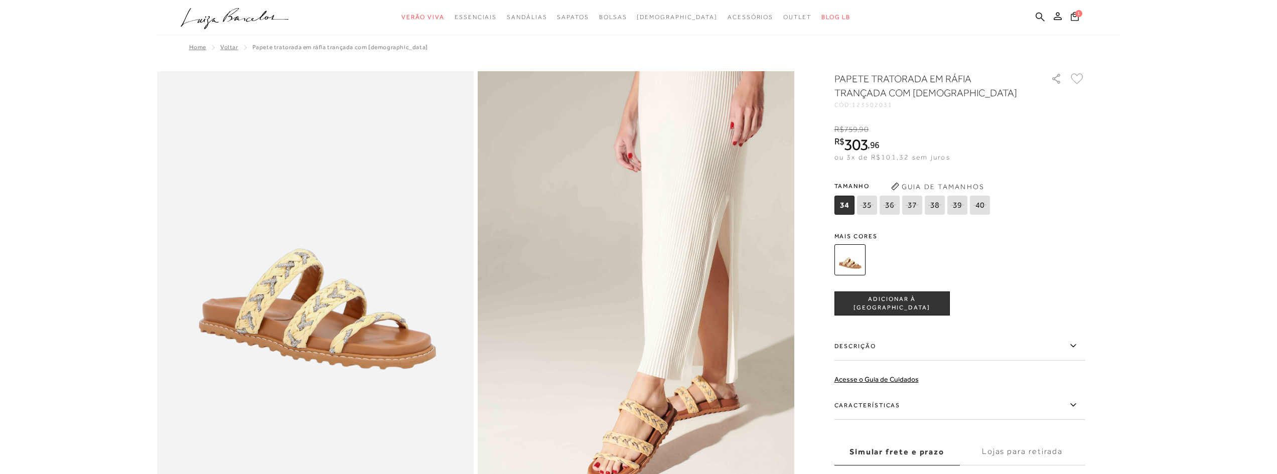
click at [867, 408] on label "Características" at bounding box center [960, 405] width 251 height 29
click at [0, 0] on input "Características" at bounding box center [0, 0] width 0 height 0
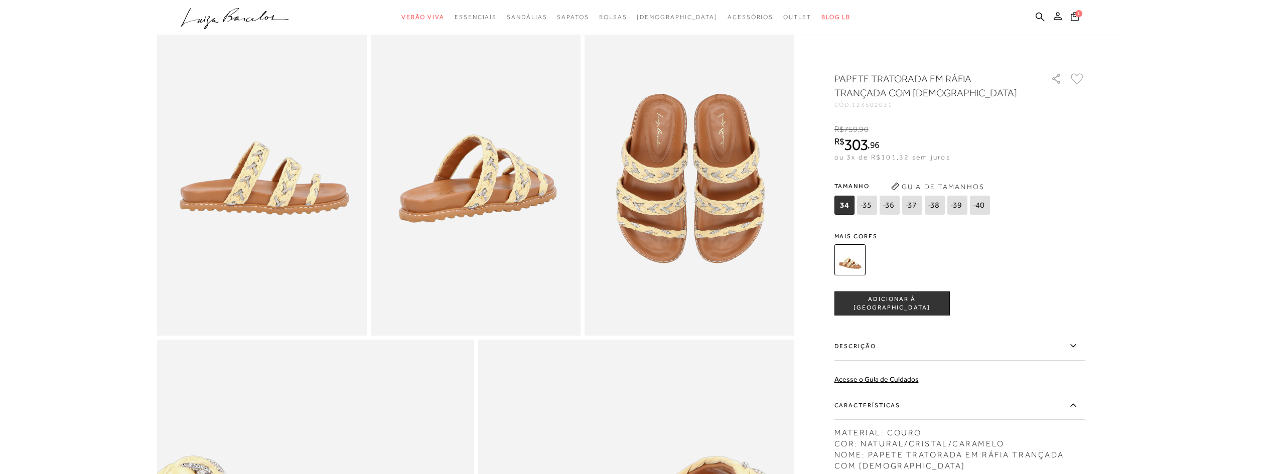
scroll to position [502, 0]
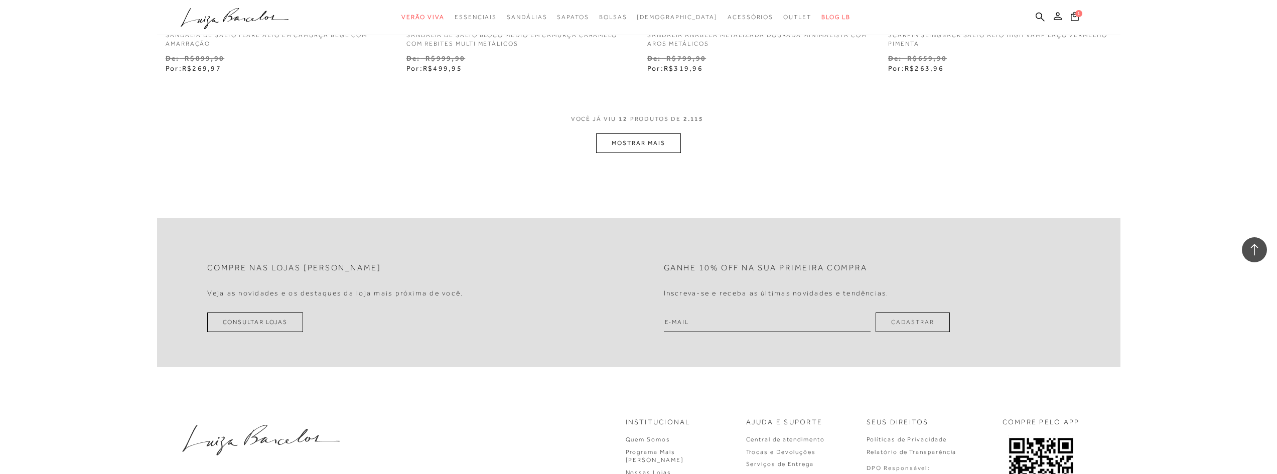
scroll to position [1154, 0]
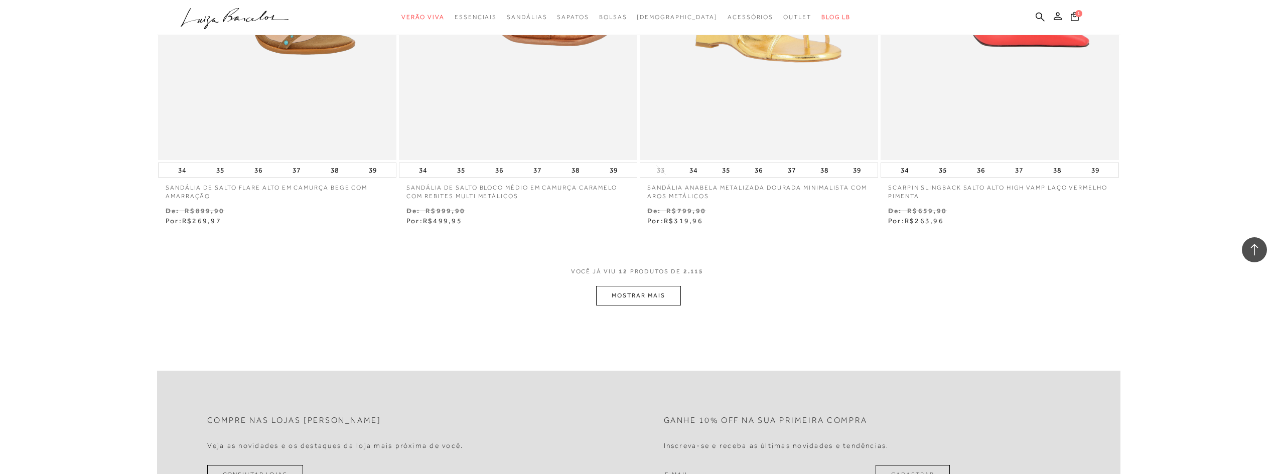
click at [662, 299] on button "MOSTRAR MAIS" at bounding box center [638, 296] width 84 height 20
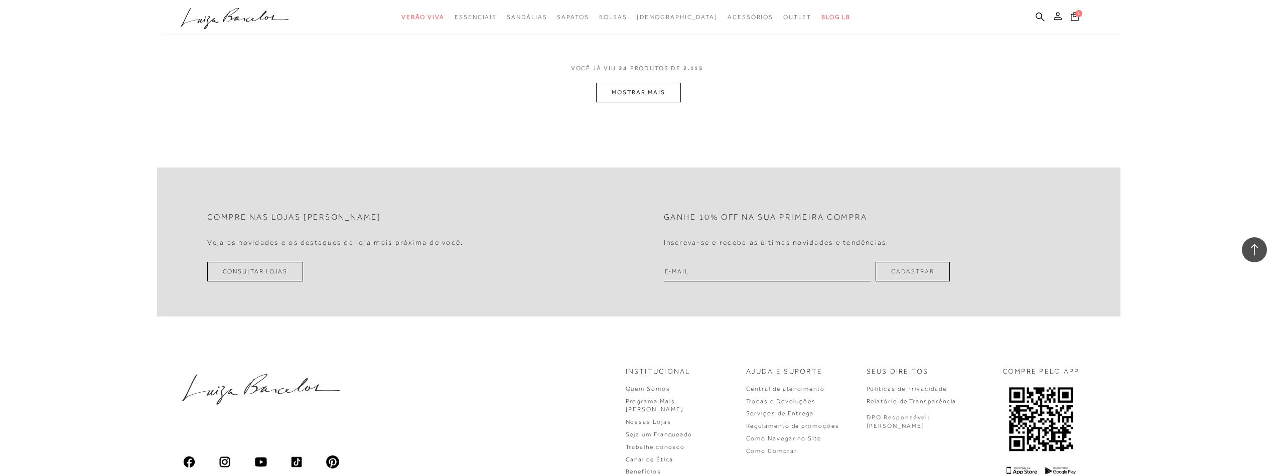
scroll to position [2474, 0]
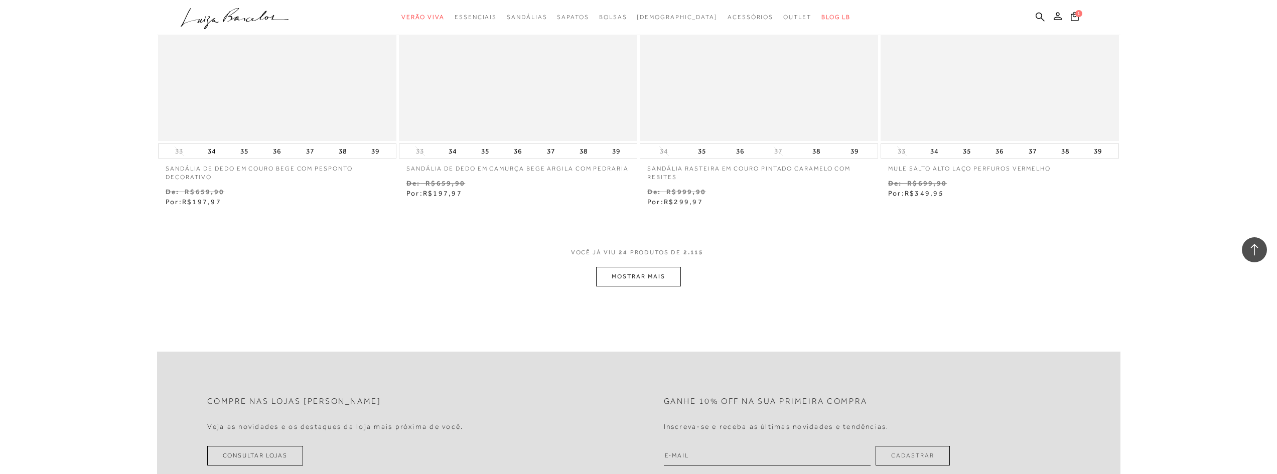
click at [669, 276] on button "MOSTRAR MAIS" at bounding box center [638, 277] width 84 height 20
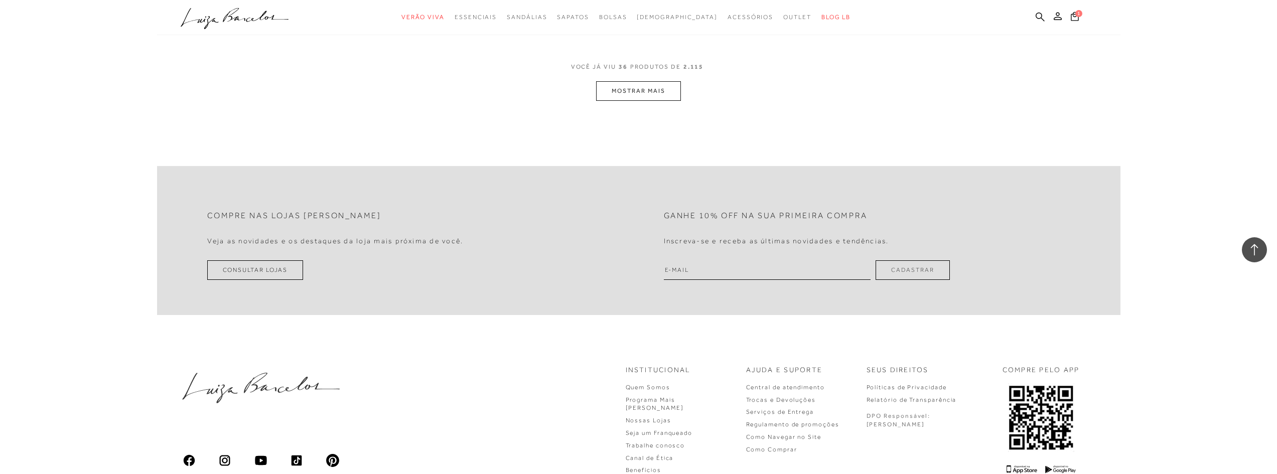
scroll to position [3874, 0]
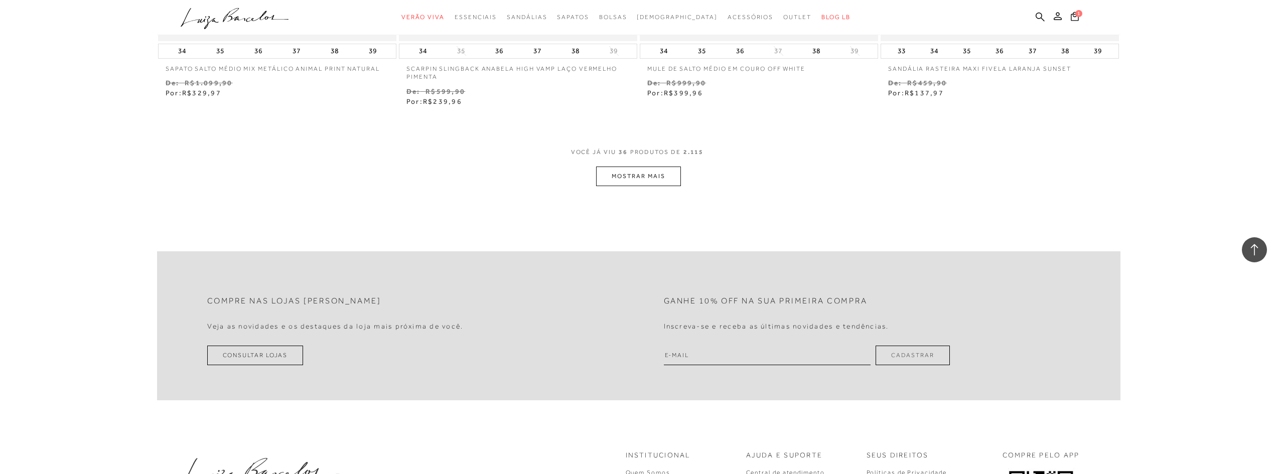
click at [615, 174] on button "MOSTRAR MAIS" at bounding box center [638, 177] width 84 height 20
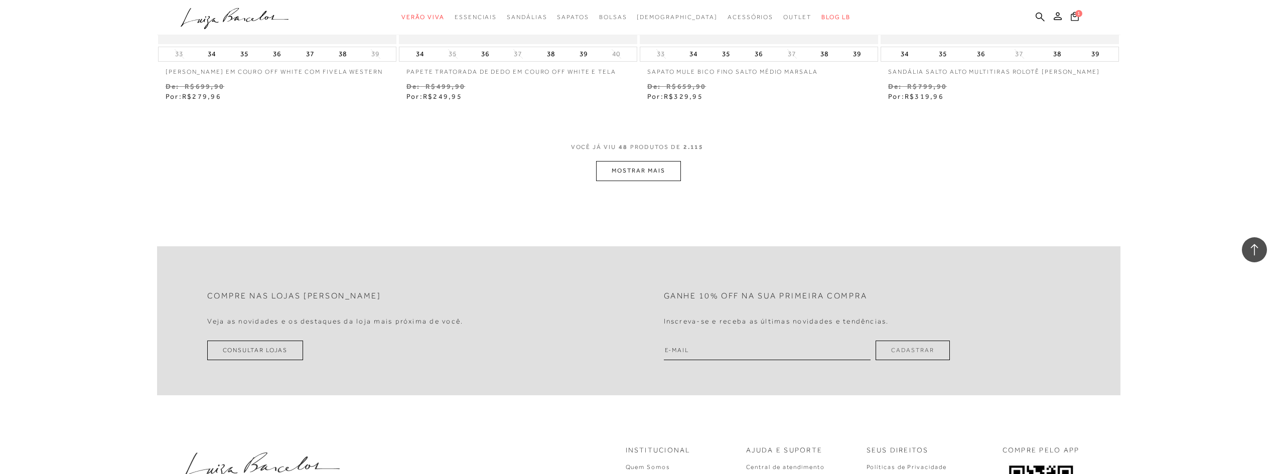
scroll to position [5158, 0]
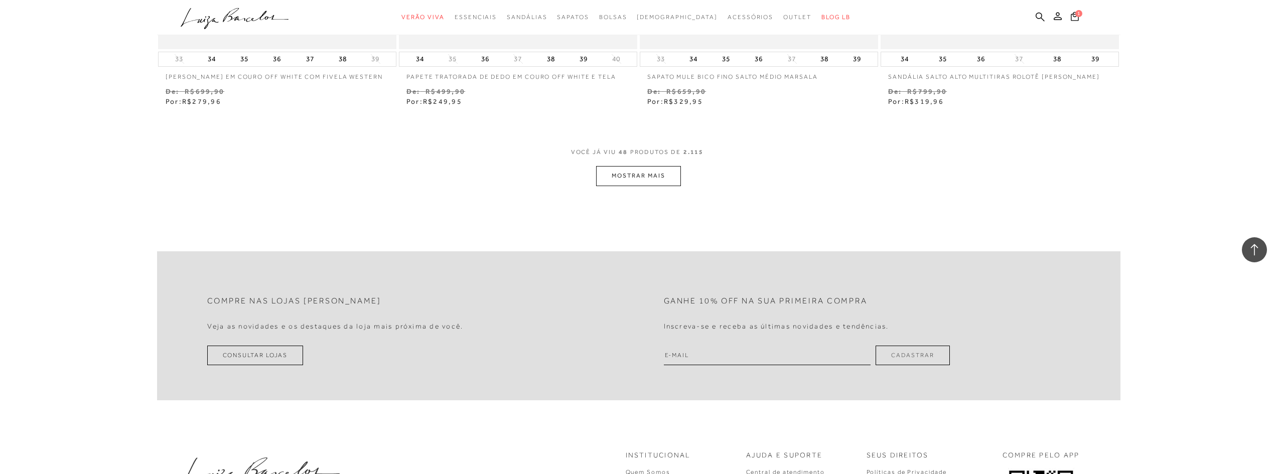
click at [619, 172] on button "MOSTRAR MAIS" at bounding box center [638, 176] width 84 height 20
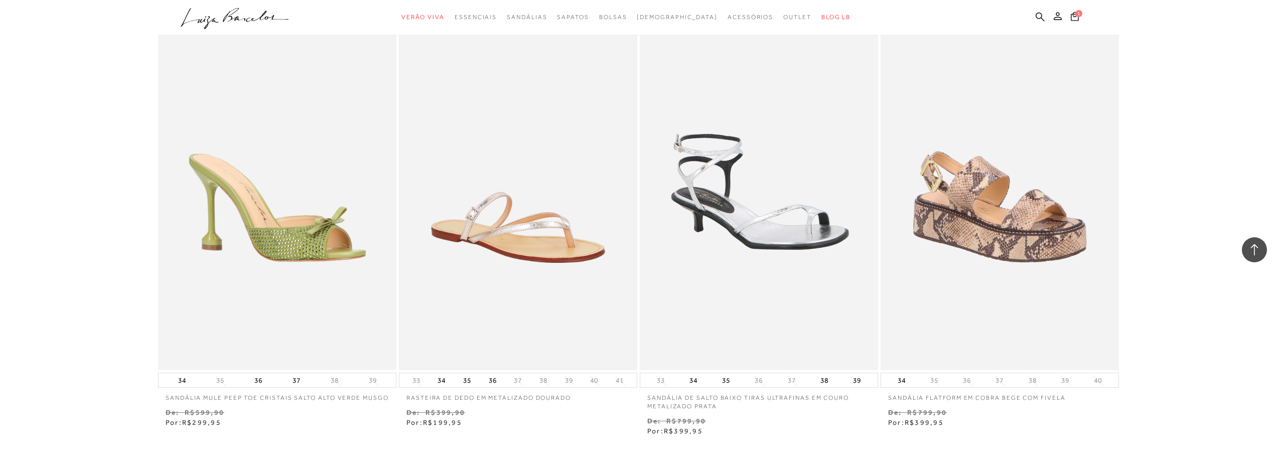
scroll to position [6412, 0]
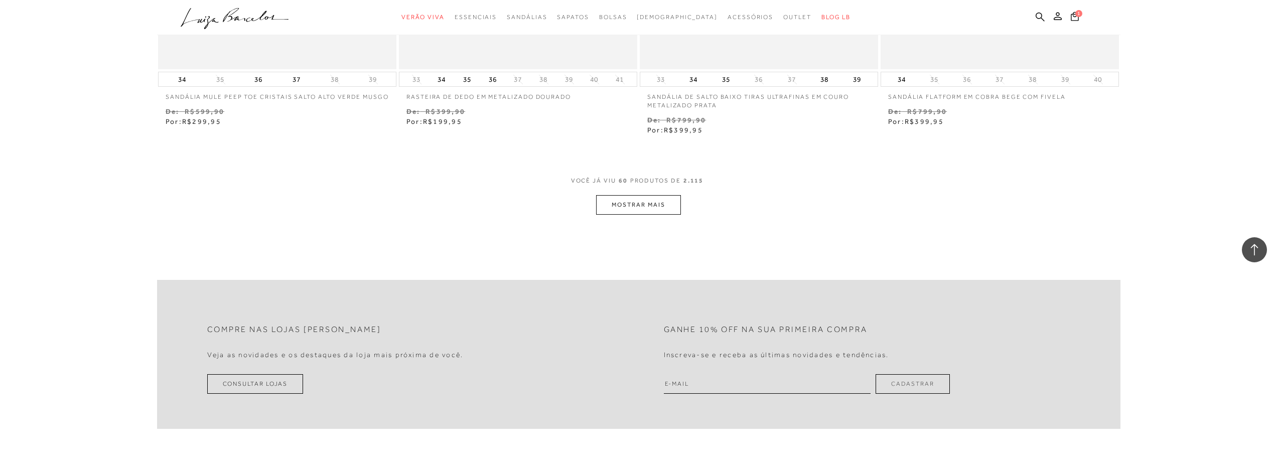
click at [626, 211] on button "MOSTRAR MAIS" at bounding box center [638, 205] width 84 height 20
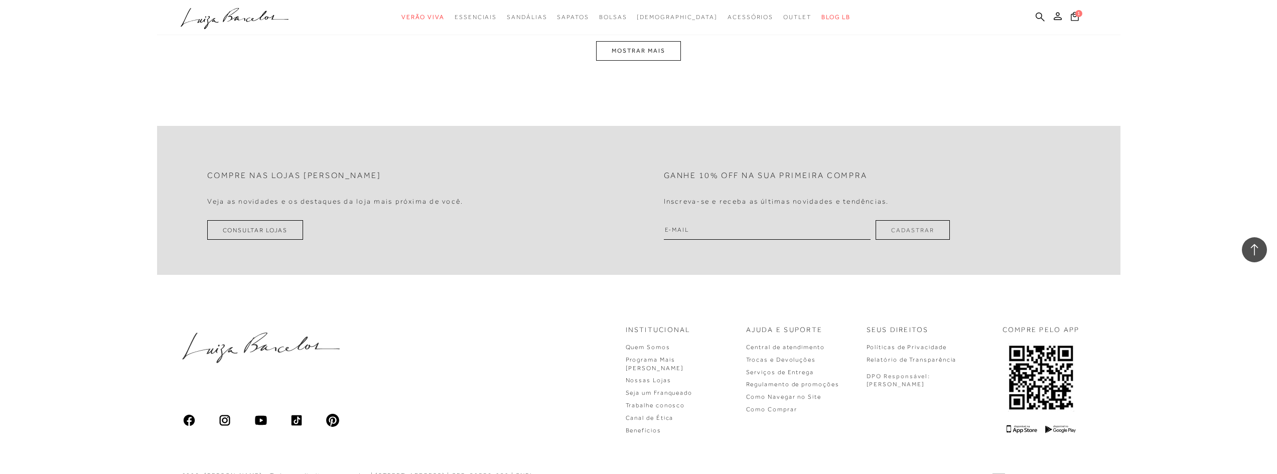
scroll to position [7842, 0]
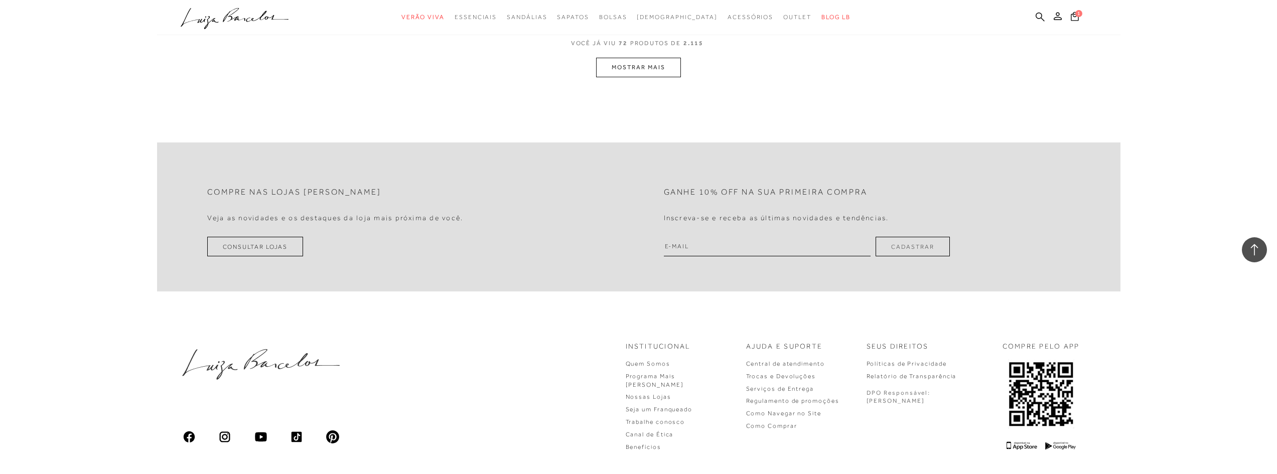
click at [639, 77] on button "MOSTRAR MAIS" at bounding box center [638, 68] width 84 height 20
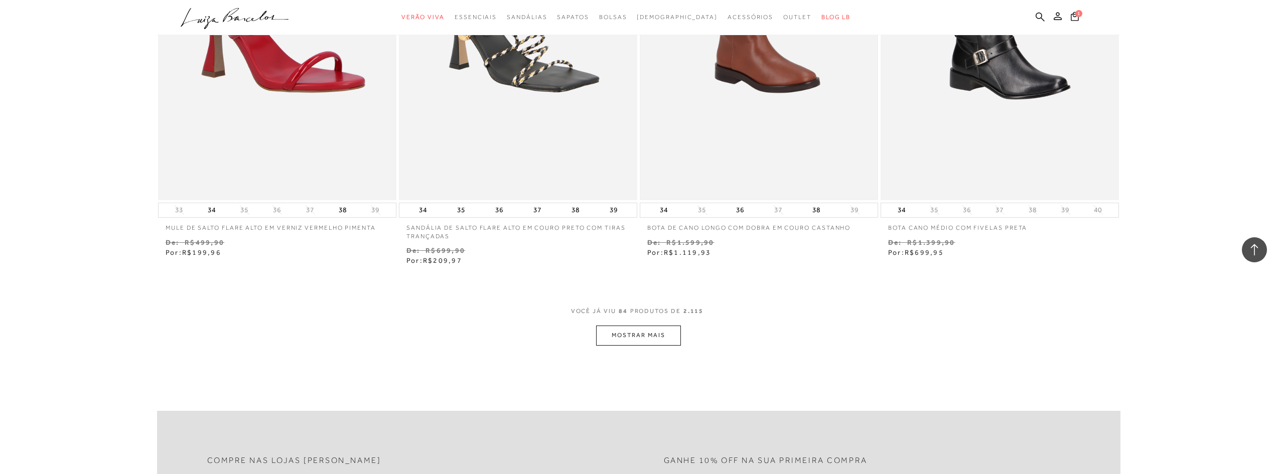
scroll to position [9096, 0]
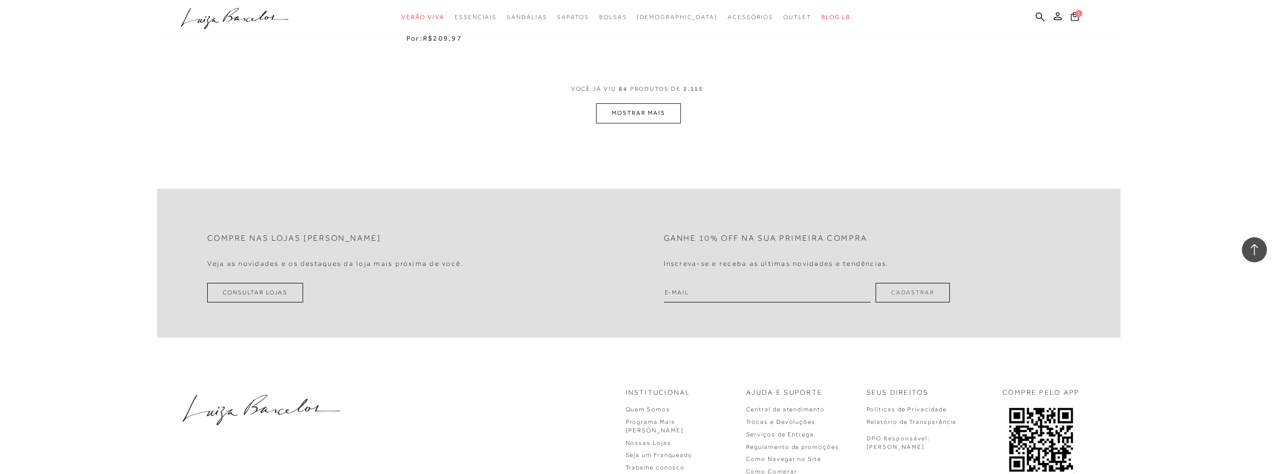
click at [611, 121] on button "MOSTRAR MAIS" at bounding box center [638, 113] width 84 height 20
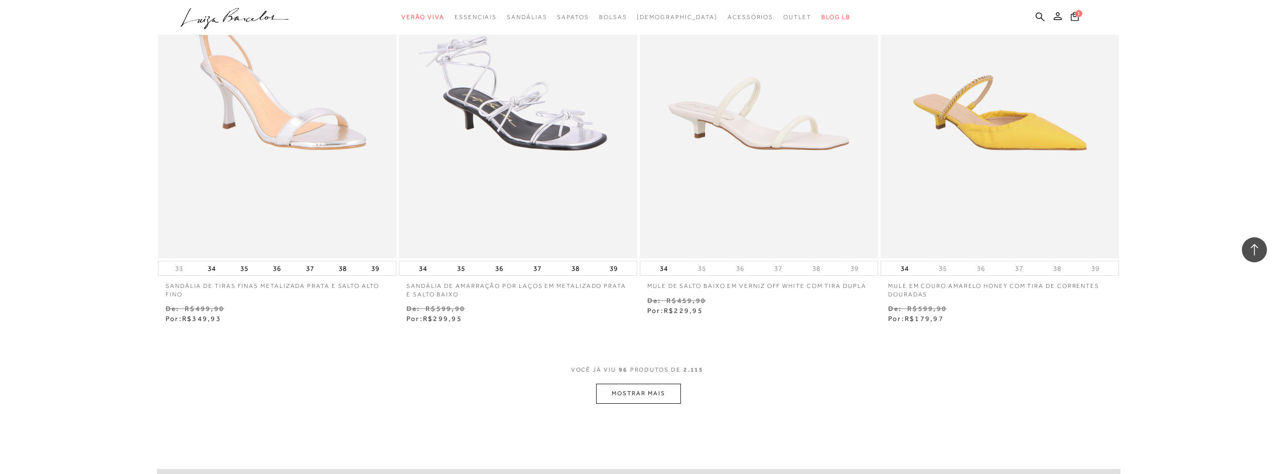
scroll to position [10150, 0]
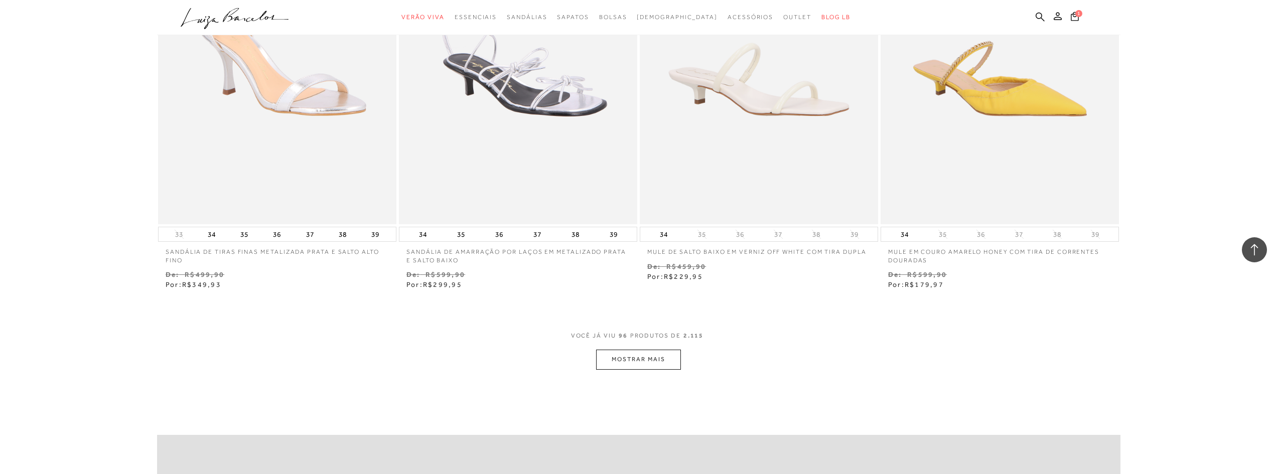
click at [629, 367] on button "MOSTRAR MAIS" at bounding box center [638, 360] width 84 height 20
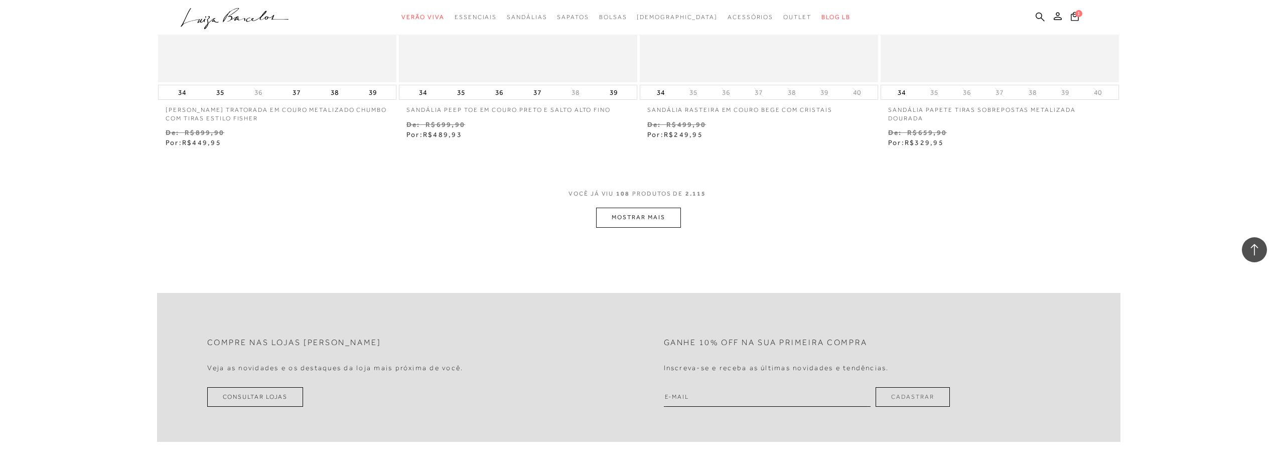
scroll to position [11606, 0]
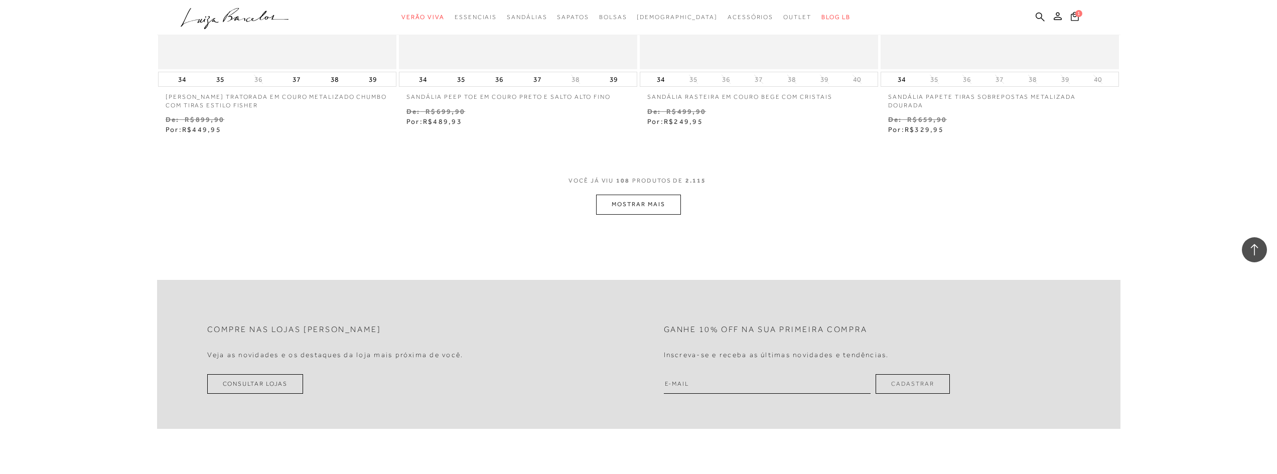
click at [663, 214] on button "MOSTRAR MAIS" at bounding box center [638, 205] width 84 height 20
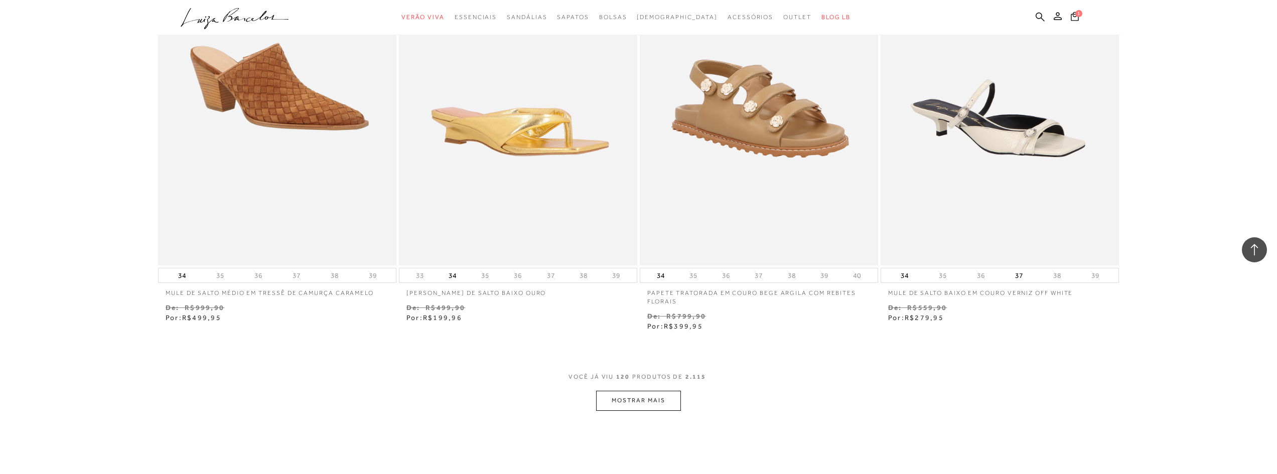
scroll to position [12910, 0]
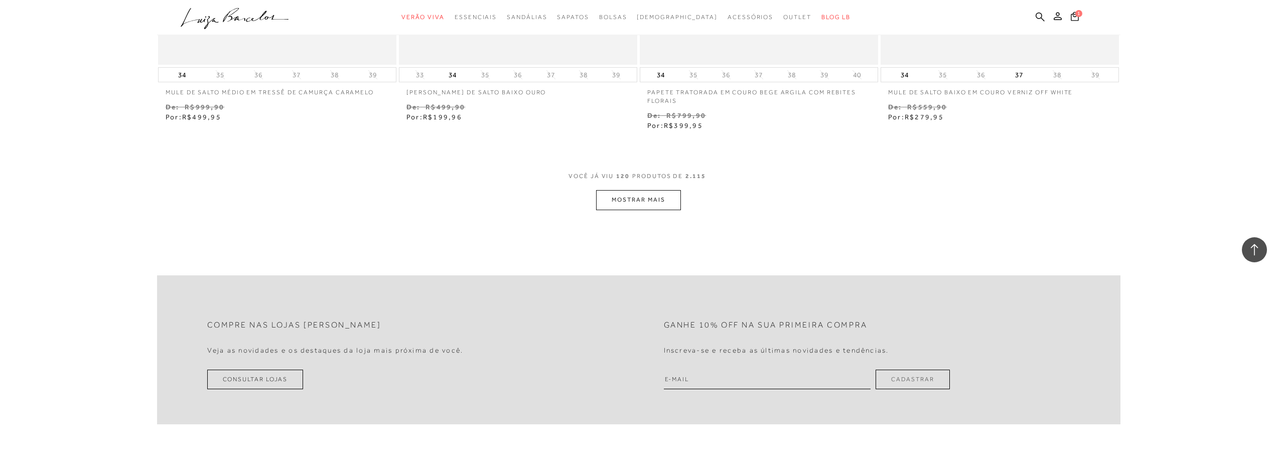
click at [651, 202] on button "MOSTRAR MAIS" at bounding box center [638, 200] width 84 height 20
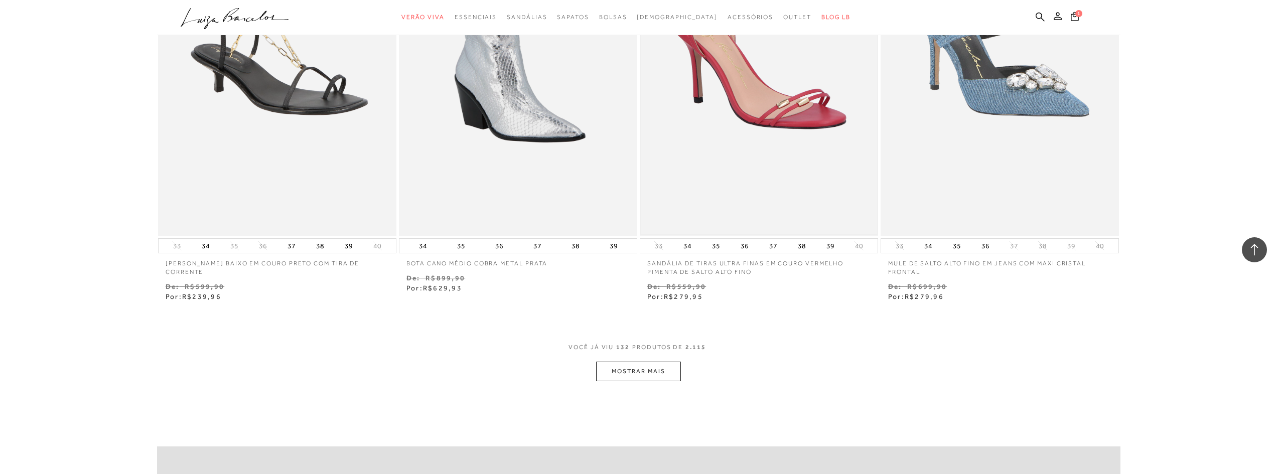
scroll to position [14215, 0]
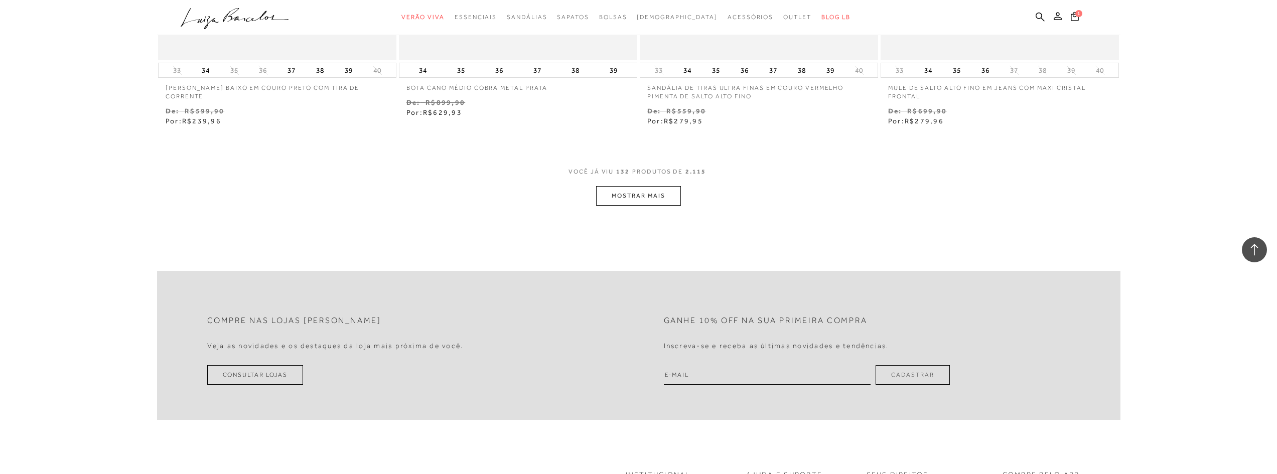
click at [666, 197] on button "MOSTRAR MAIS" at bounding box center [638, 196] width 84 height 20
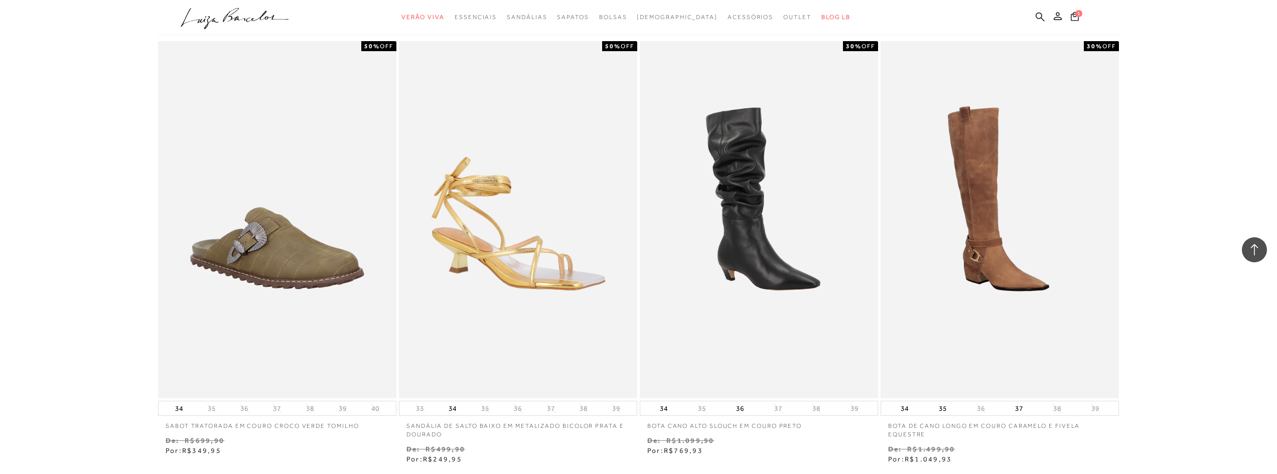
scroll to position [15419, 0]
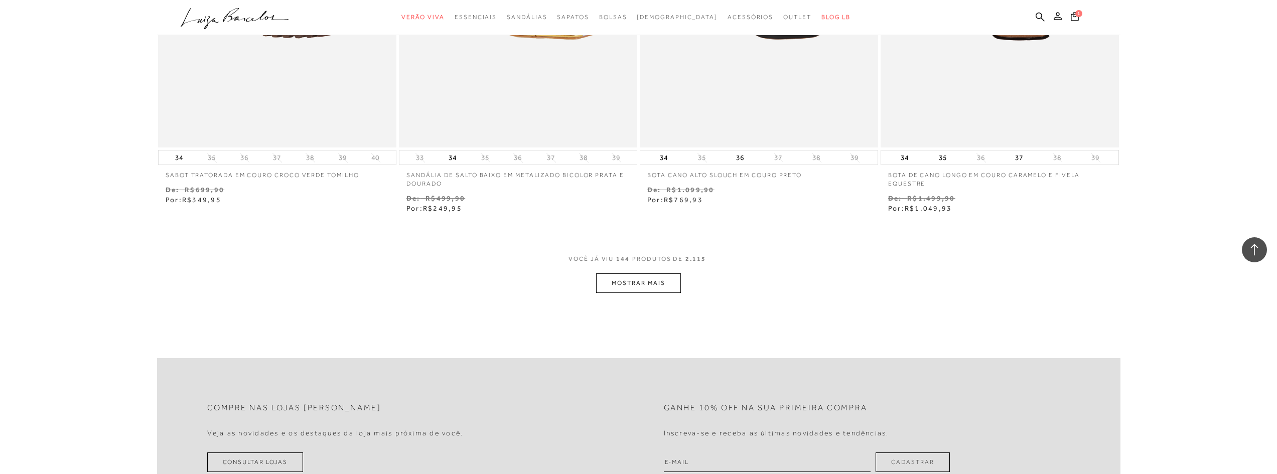
click at [655, 282] on button "MOSTRAR MAIS" at bounding box center [638, 284] width 84 height 20
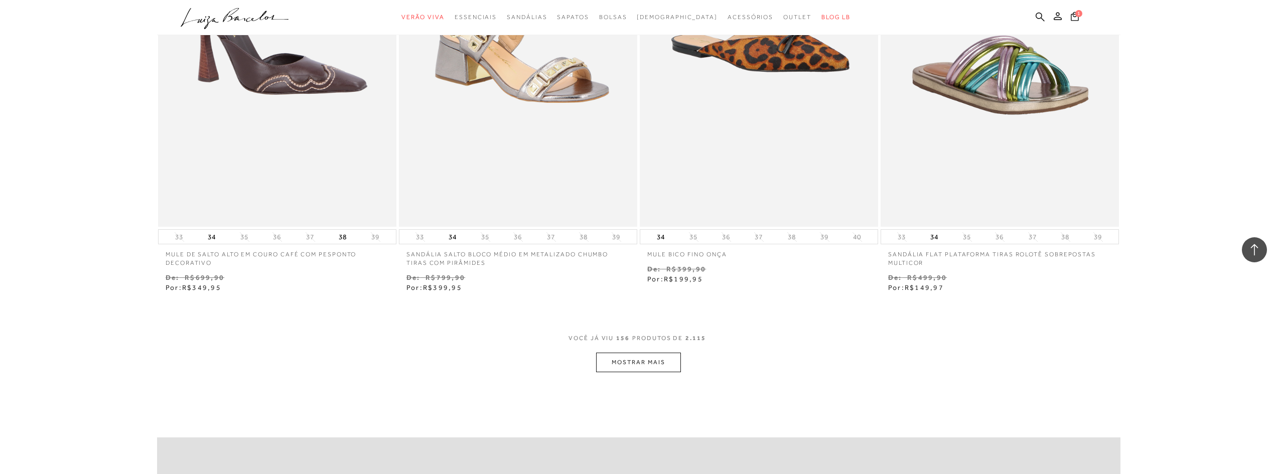
scroll to position [16825, 0]
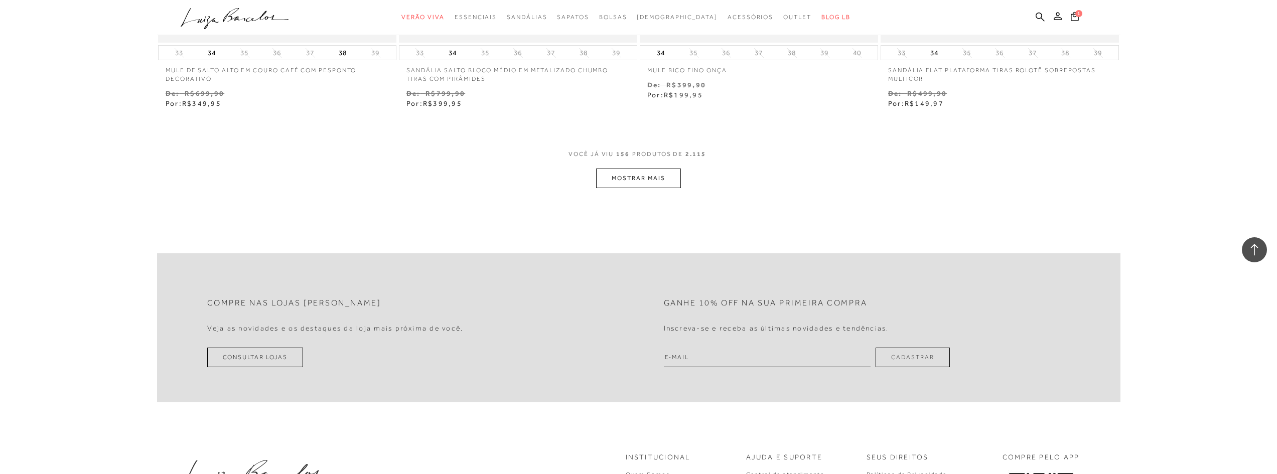
click at [661, 186] on button "MOSTRAR MAIS" at bounding box center [638, 179] width 84 height 20
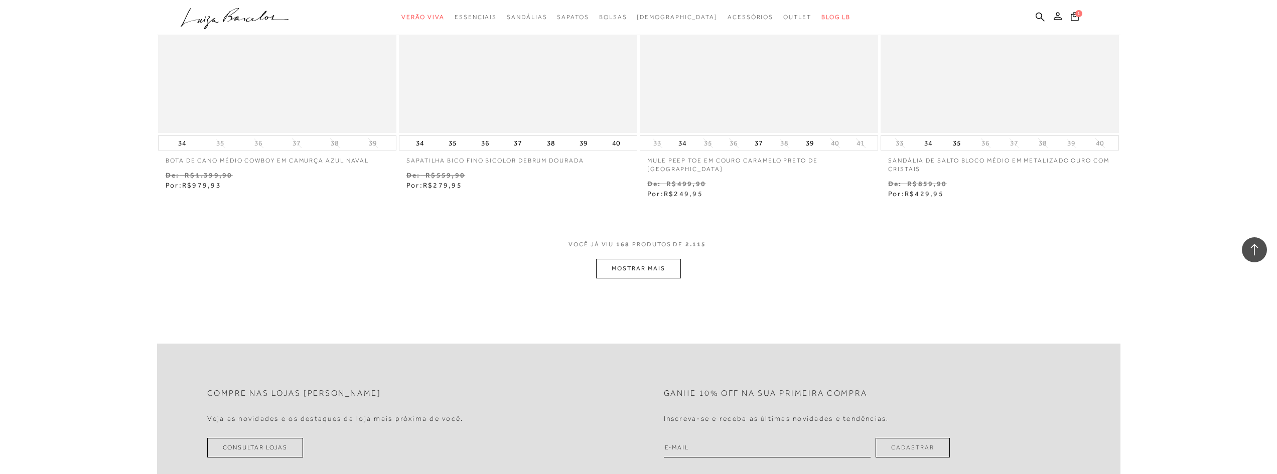
scroll to position [18027, 0]
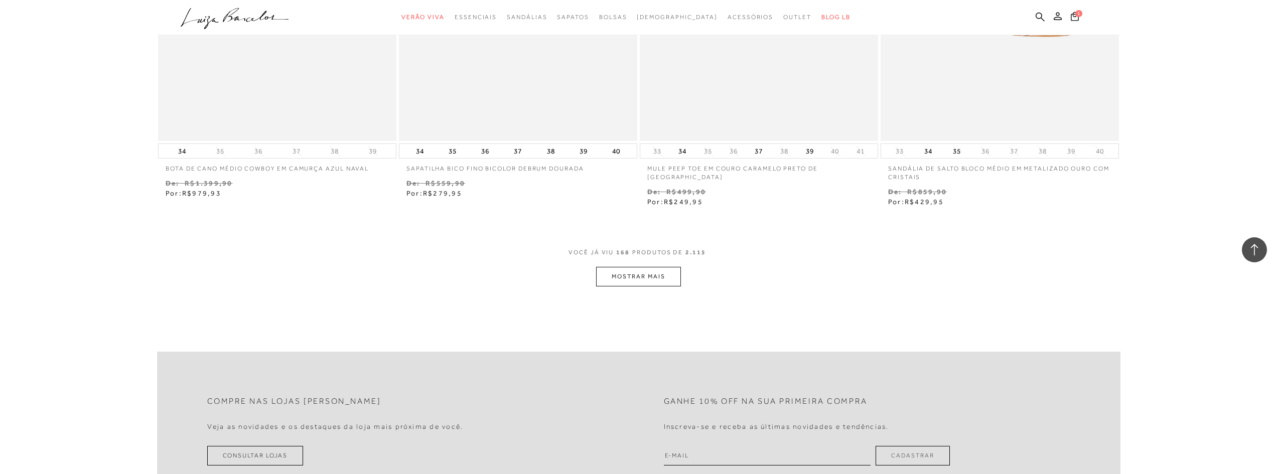
click at [631, 276] on button "MOSTRAR MAIS" at bounding box center [638, 277] width 84 height 20
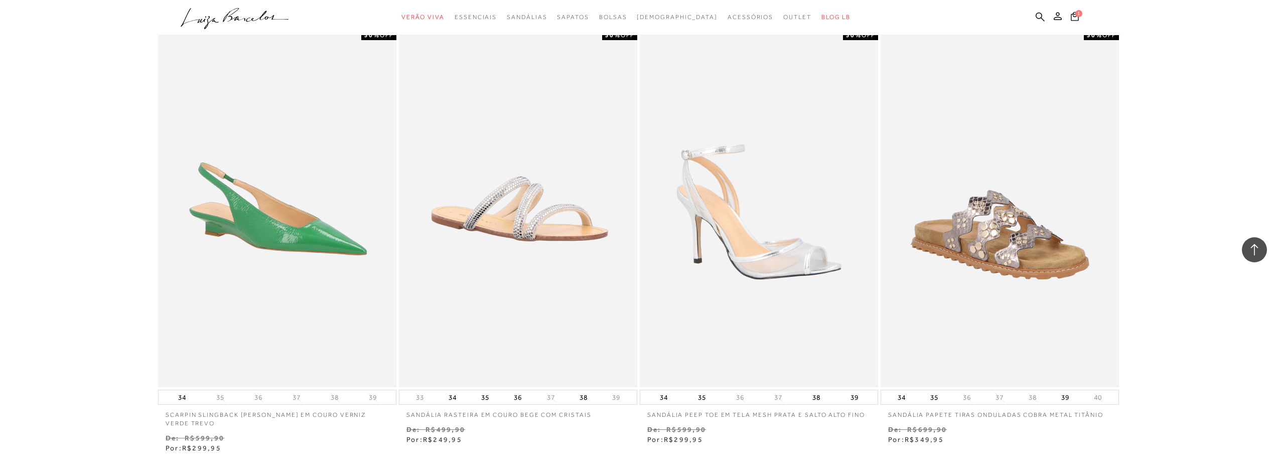
scroll to position [19331, 0]
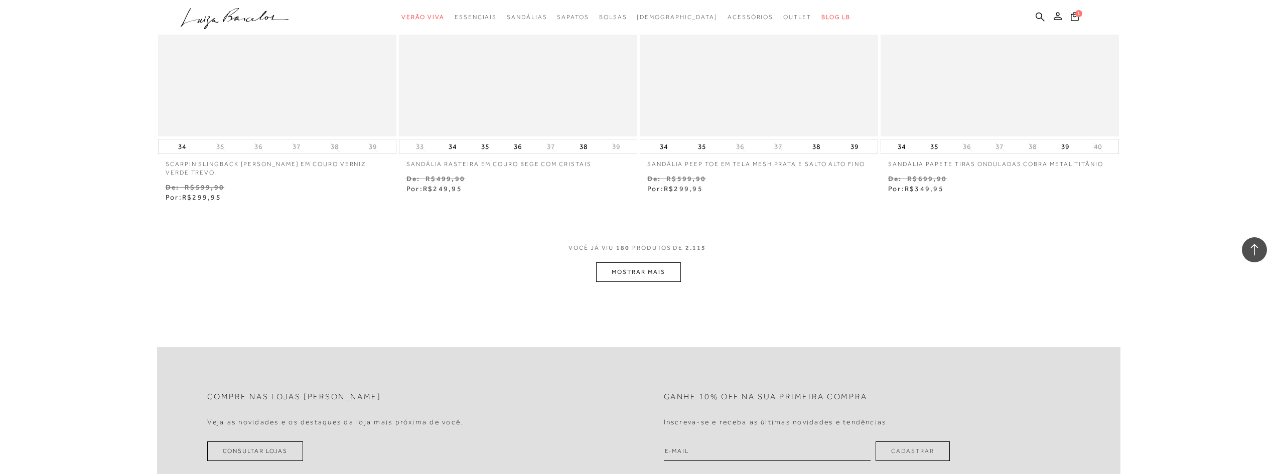
click at [631, 266] on button "MOSTRAR MAIS" at bounding box center [638, 272] width 84 height 20
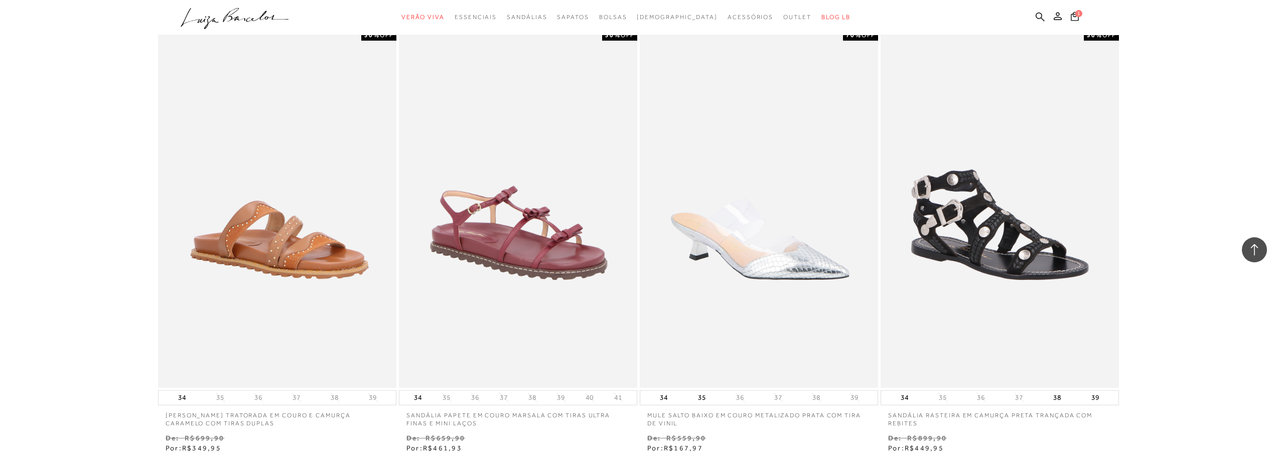
scroll to position [20435, 0]
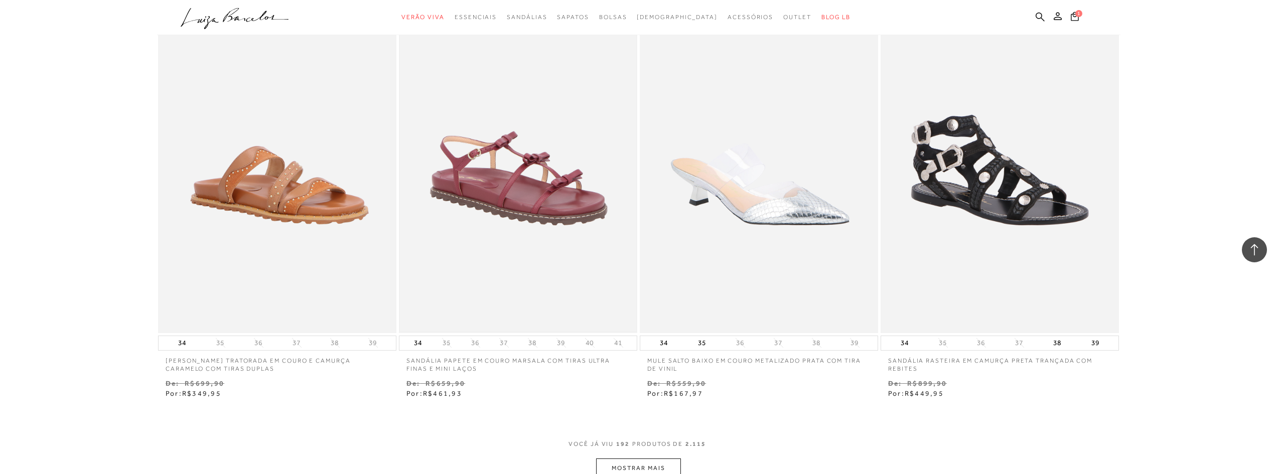
click at [576, 265] on img at bounding box center [518, 154] width 236 height 355
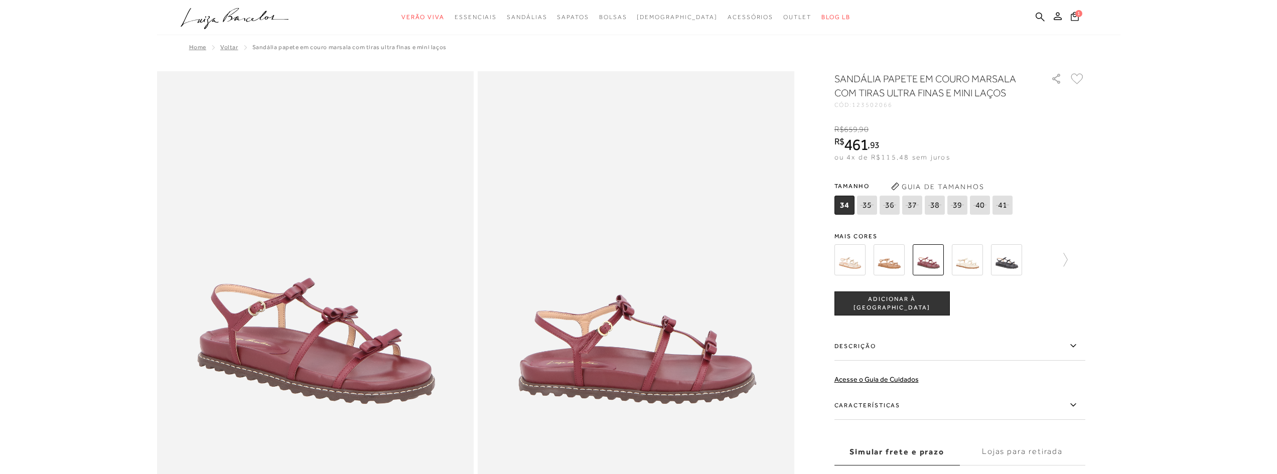
click at [850, 253] on img at bounding box center [850, 259] width 31 height 31
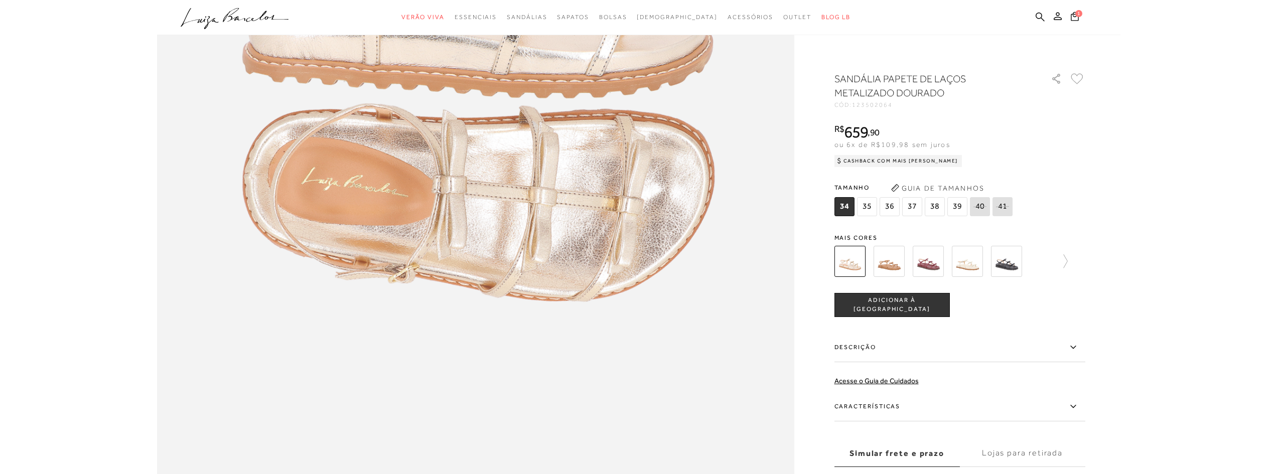
scroll to position [1417, 0]
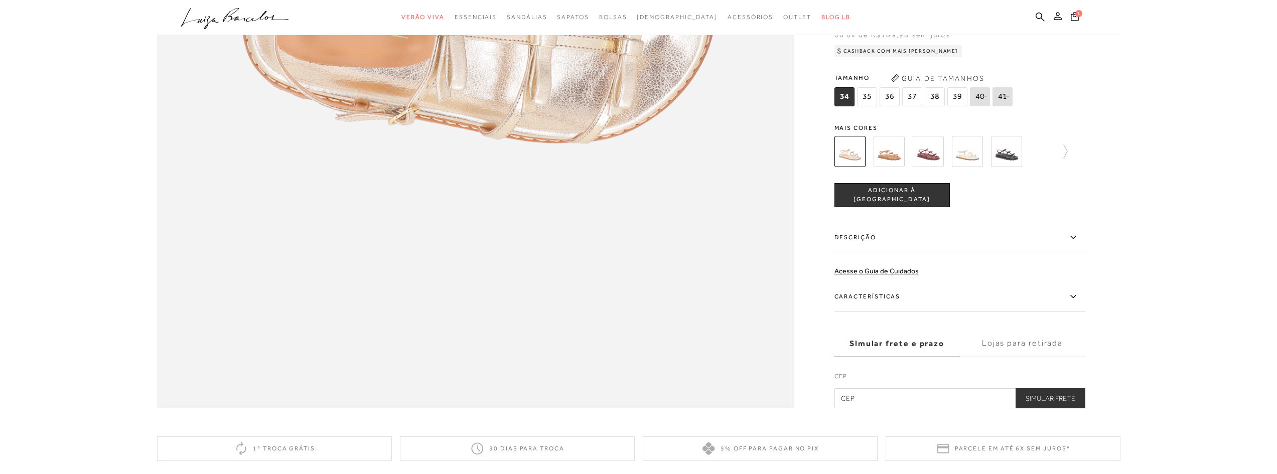
click at [876, 304] on label "Características" at bounding box center [960, 296] width 251 height 29
click at [0, 0] on input "Características" at bounding box center [0, 0] width 0 height 0
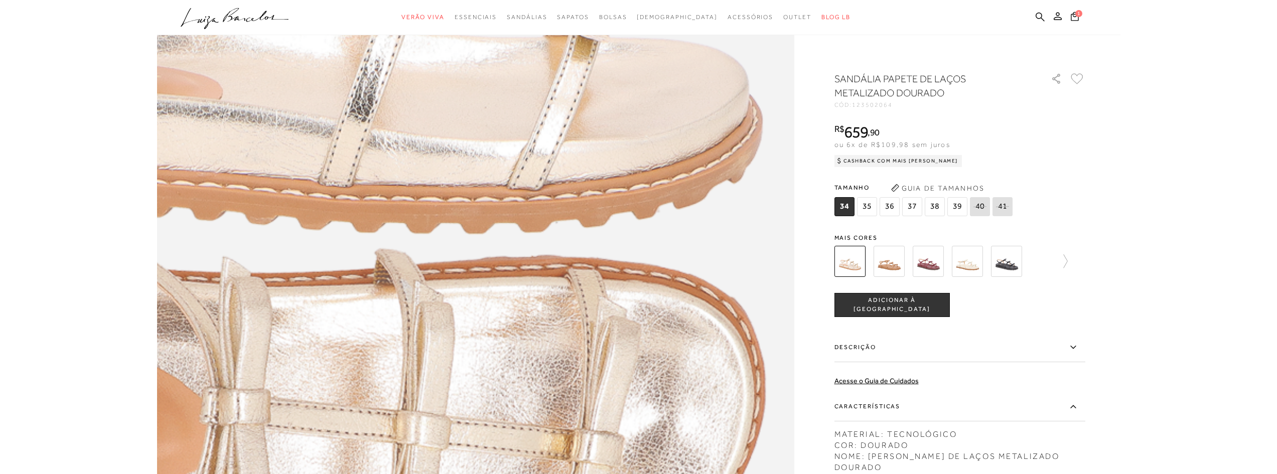
scroll to position [865, 0]
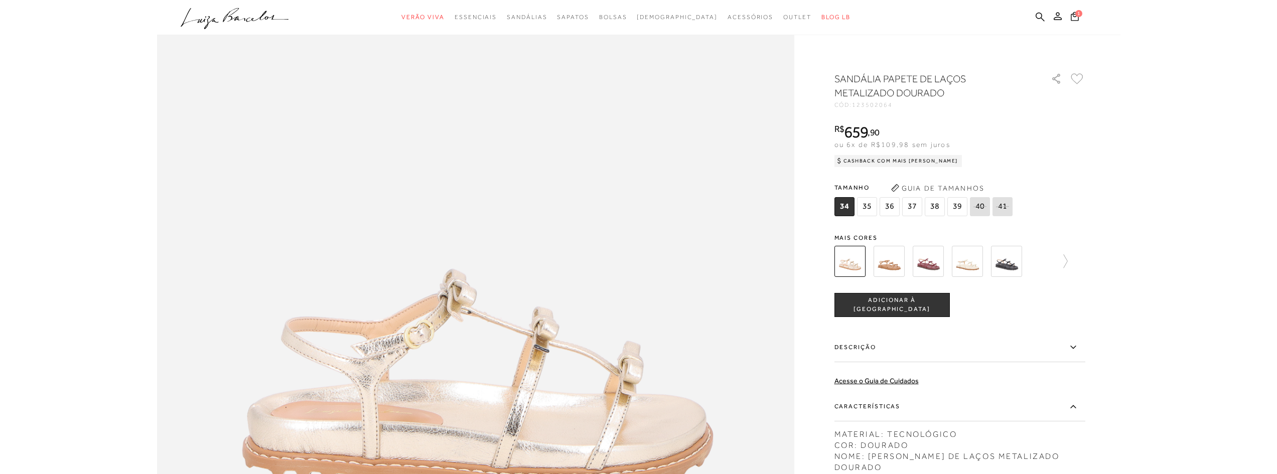
click at [898, 269] on img at bounding box center [889, 261] width 31 height 31
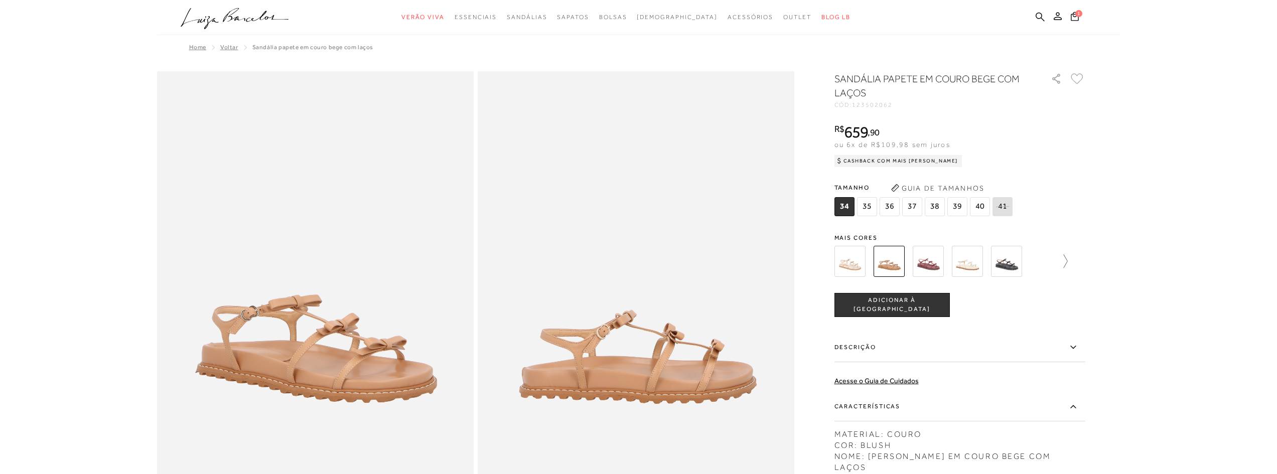
click at [1060, 260] on icon at bounding box center [1061, 261] width 14 height 14
click at [859, 266] on img at bounding box center [867, 261] width 31 height 31
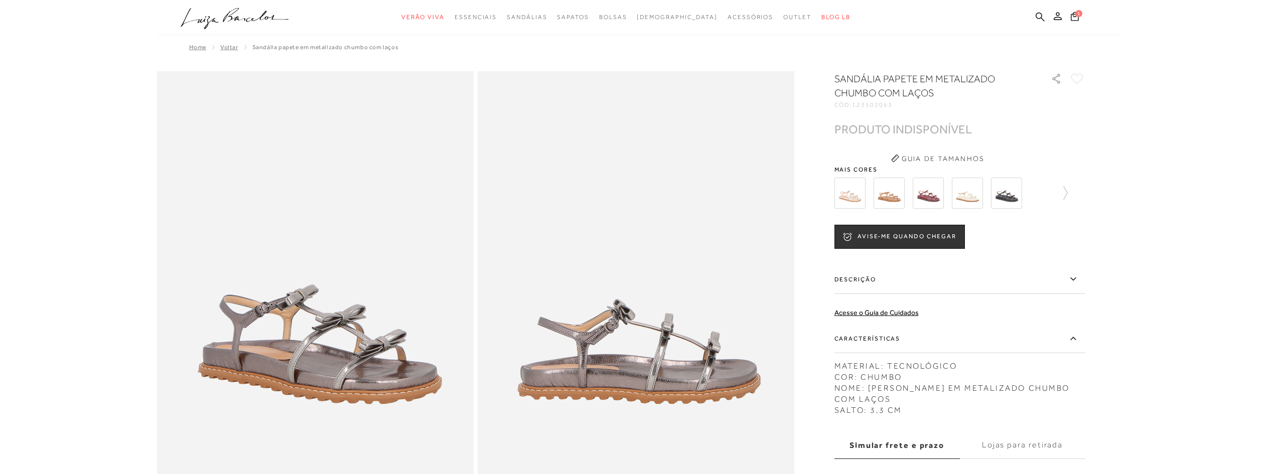
click at [853, 197] on img at bounding box center [850, 193] width 31 height 31
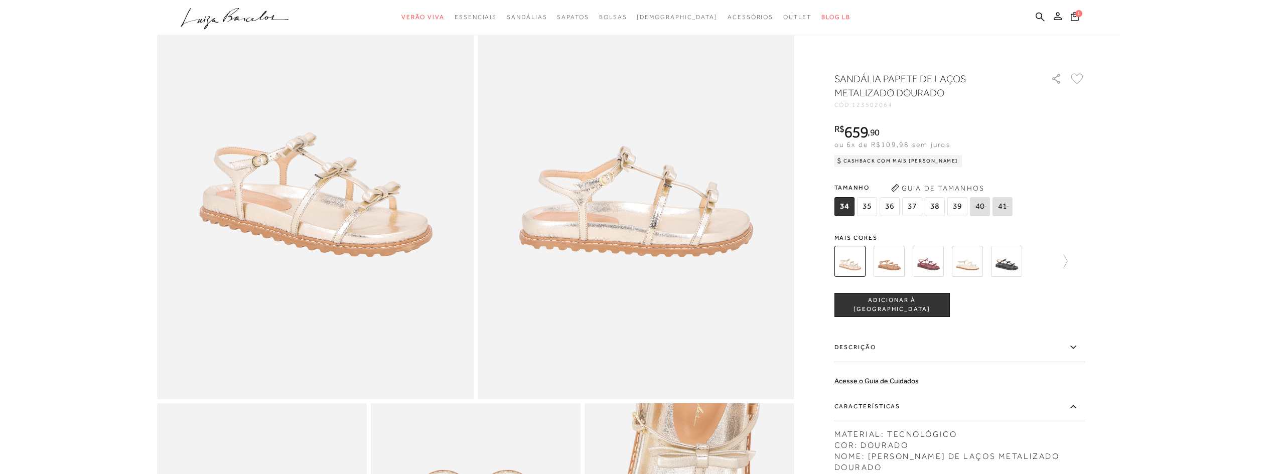
scroll to position [201, 0]
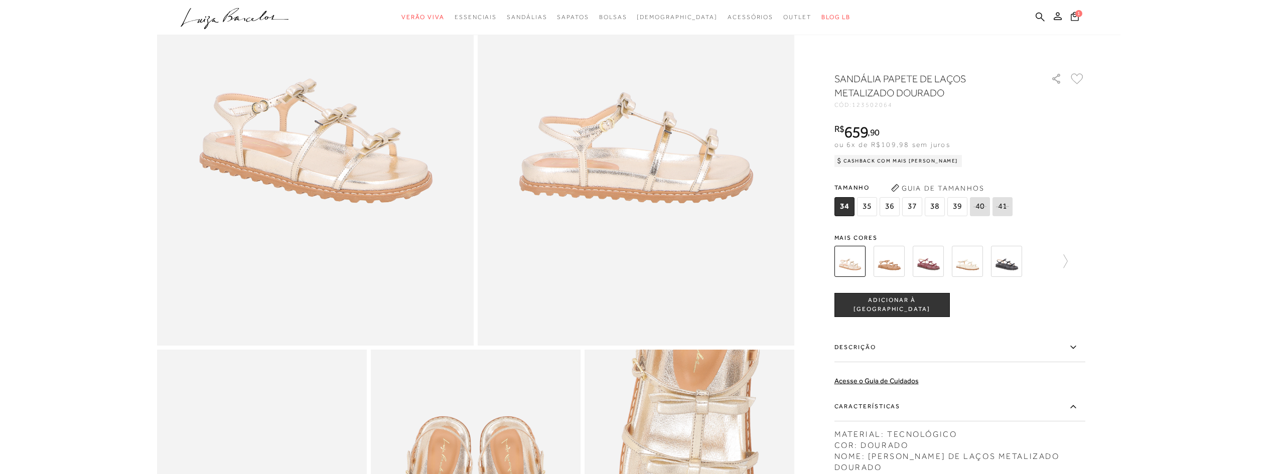
click at [892, 312] on button "ADICIONAR À [GEOGRAPHIC_DATA]" at bounding box center [892, 305] width 115 height 24
click at [1071, 19] on icon at bounding box center [1075, 16] width 8 height 9
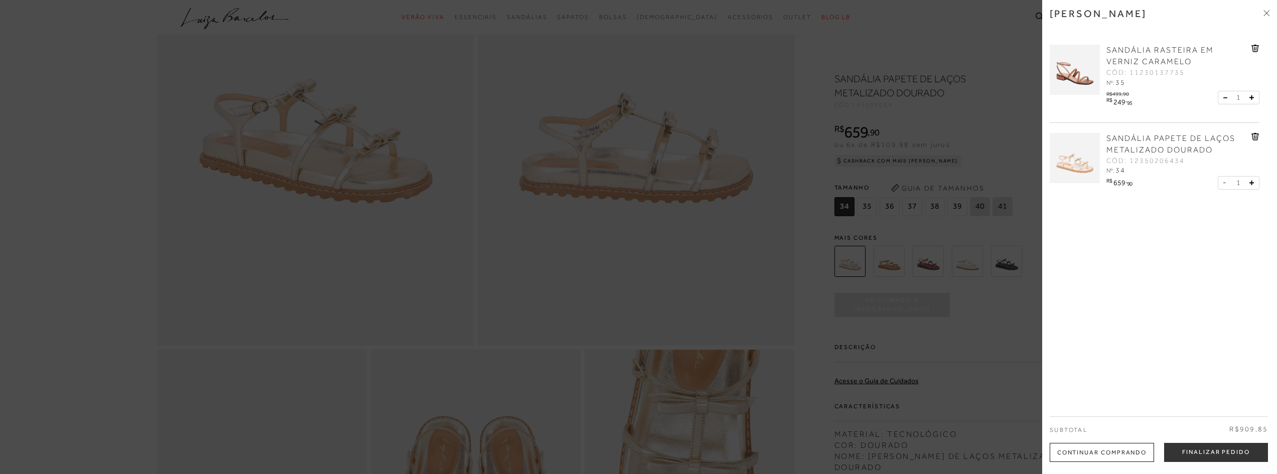
click at [1075, 76] on img at bounding box center [1075, 70] width 50 height 50
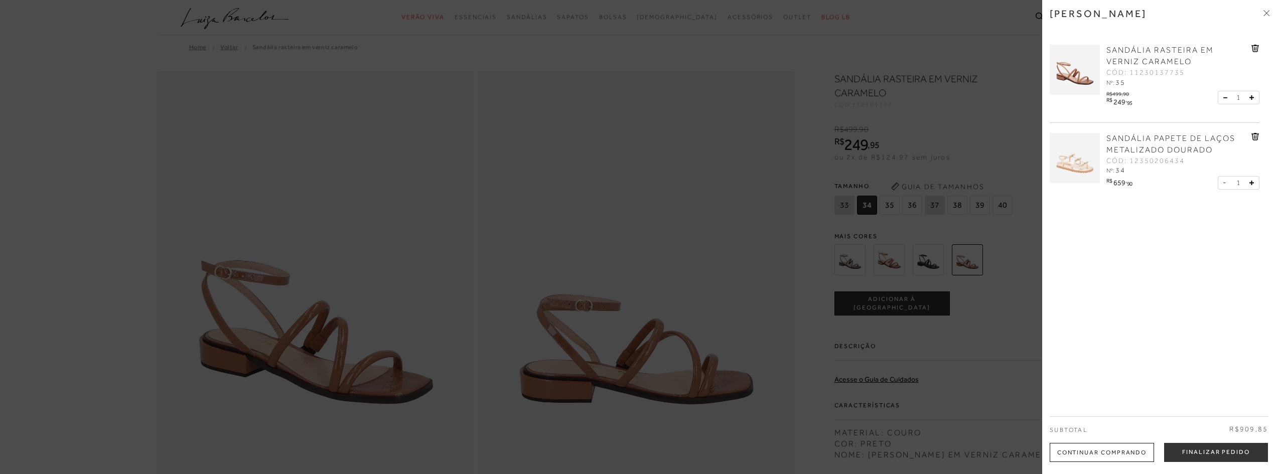
click at [1268, 13] on icon at bounding box center [1267, 13] width 6 height 6
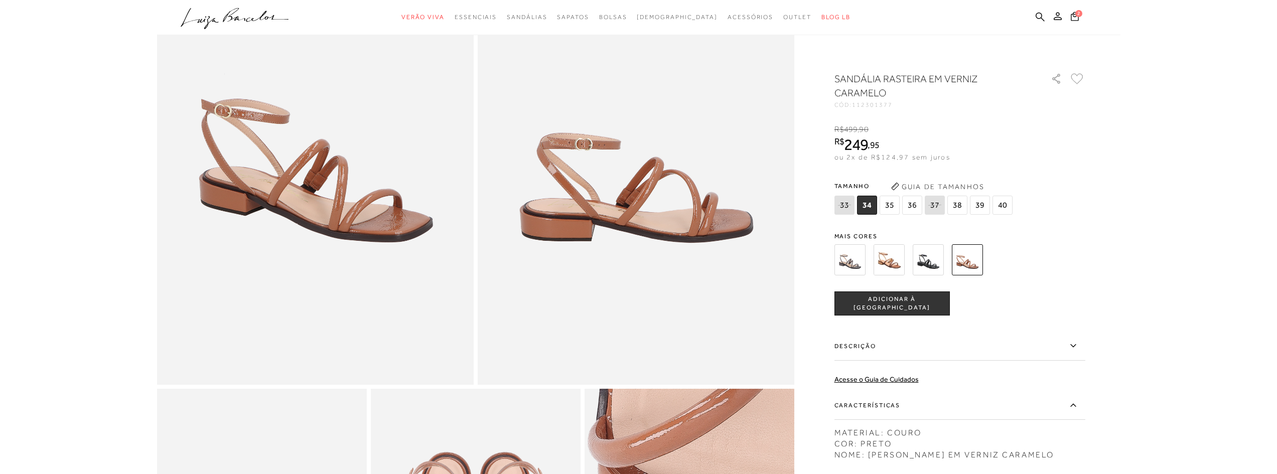
scroll to position [151, 0]
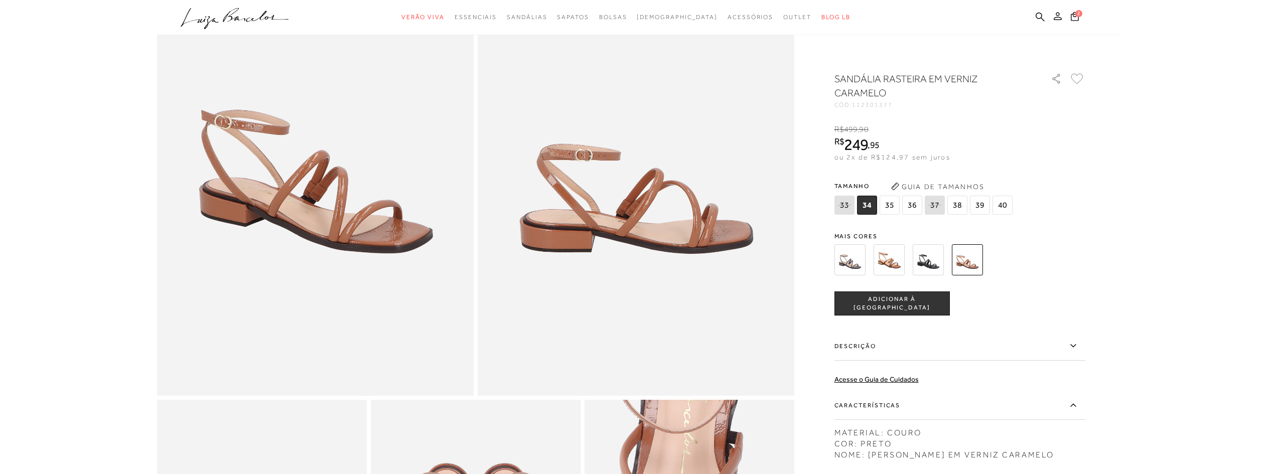
drag, startPoint x: 1050, startPoint y: 17, endPoint x: 1056, endPoint y: 13, distance: 7.0
click at [1051, 17] on button at bounding box center [1058, 17] width 14 height 13
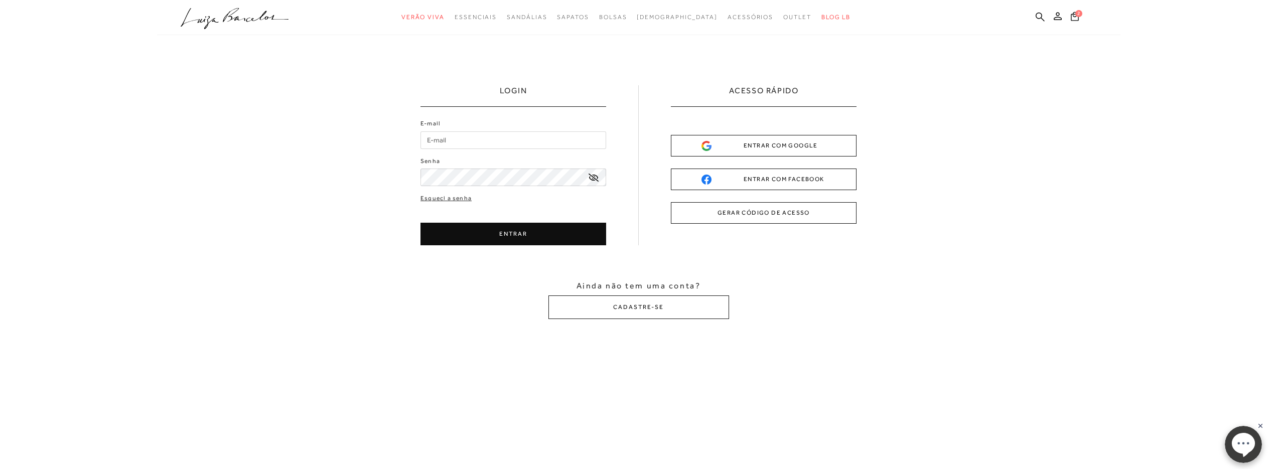
click at [506, 134] on input "E-mail" at bounding box center [514, 140] width 186 height 18
type input "jessicacosta.jmp@gmail.com"
click at [515, 239] on button "ENTRAR" at bounding box center [514, 234] width 186 height 23
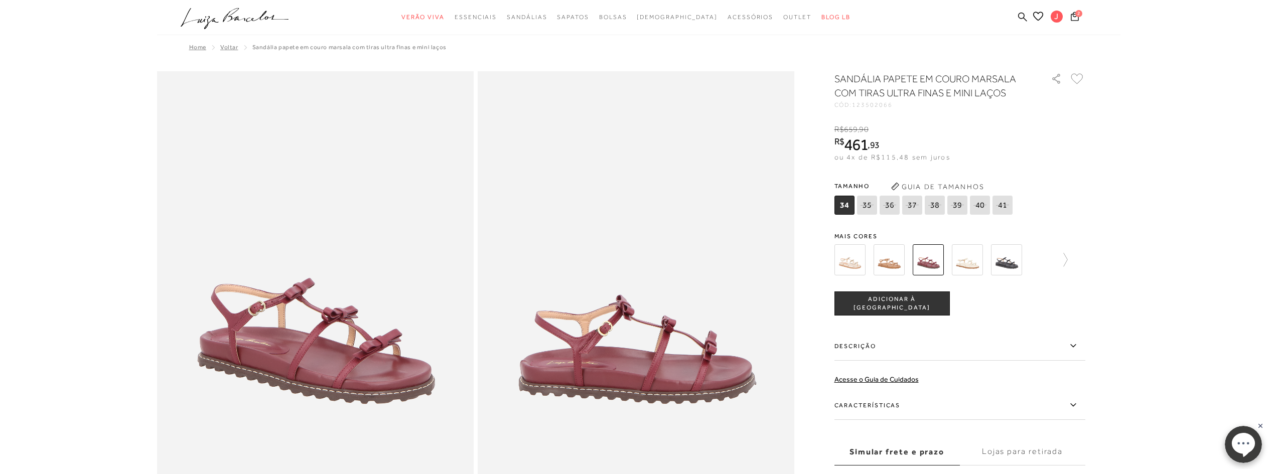
click at [890, 260] on img at bounding box center [889, 259] width 31 height 31
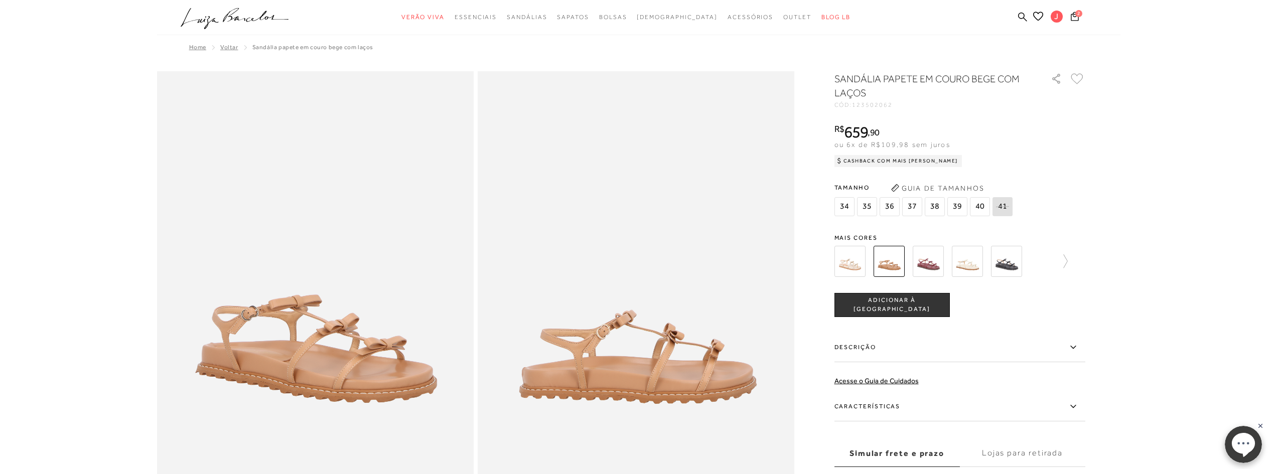
click at [978, 265] on img at bounding box center [967, 261] width 31 height 31
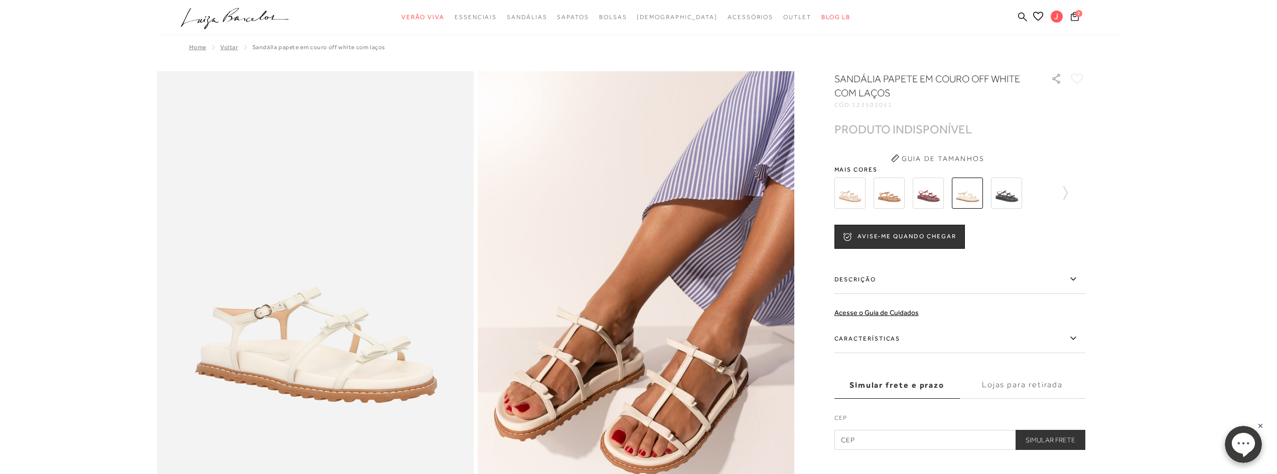
click at [841, 199] on img at bounding box center [850, 193] width 31 height 31
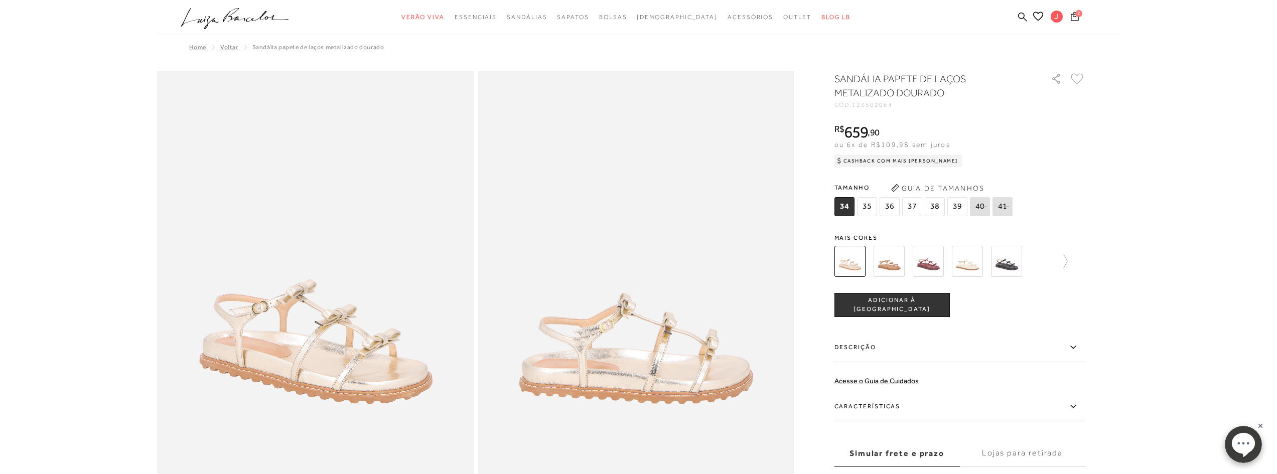
click at [1076, 20] on icon at bounding box center [1075, 16] width 8 height 9
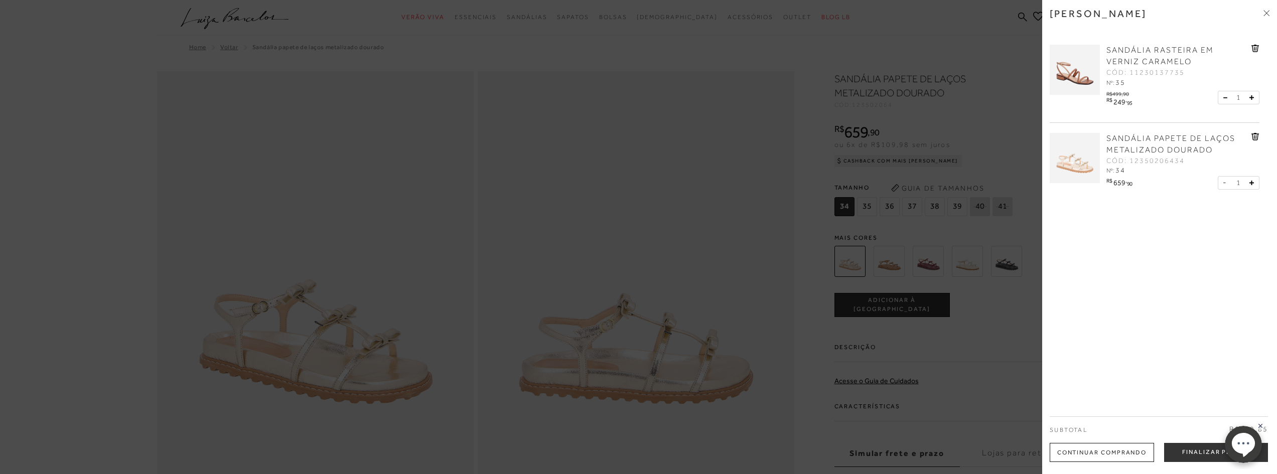
click at [1069, 69] on img at bounding box center [1075, 70] width 50 height 50
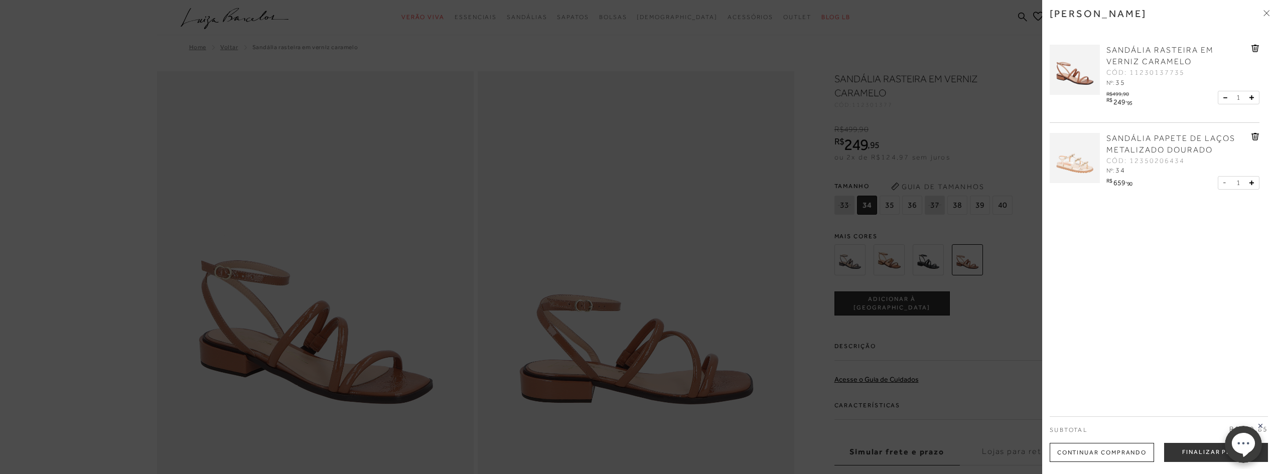
click at [1265, 14] on icon at bounding box center [1265, 14] width 3 height 3
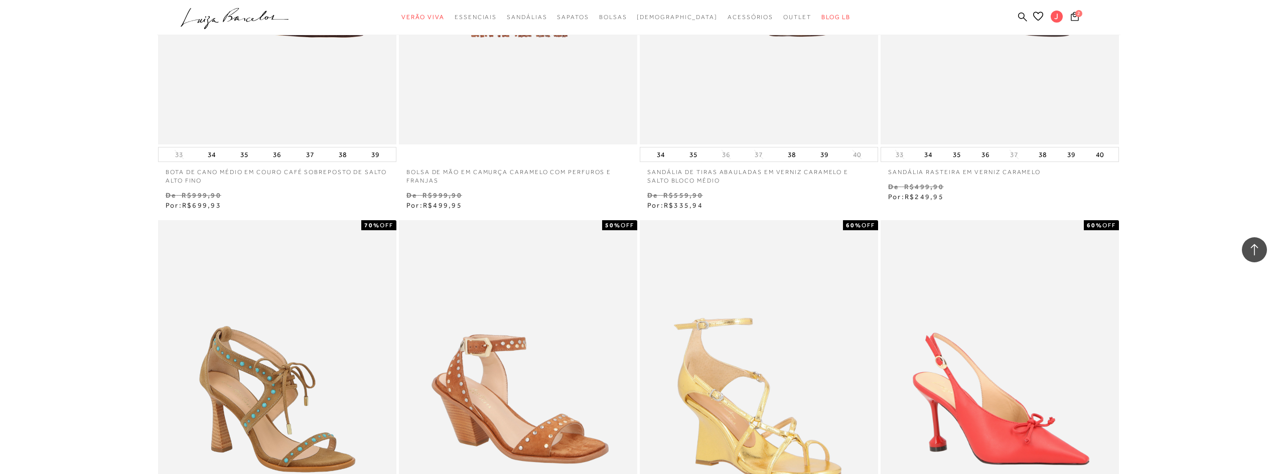
scroll to position [953, 0]
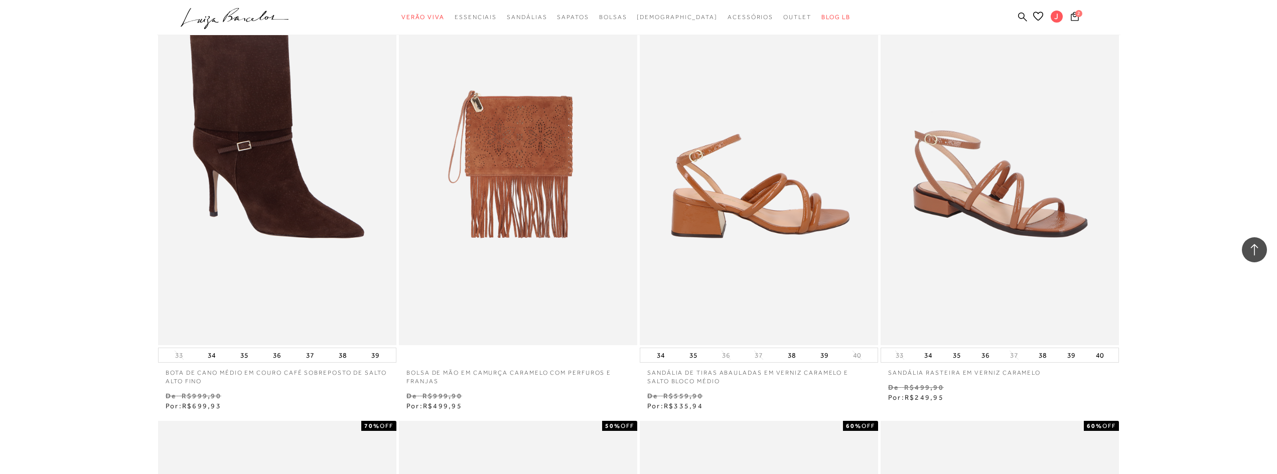
click at [760, 264] on img at bounding box center [759, 167] width 237 height 358
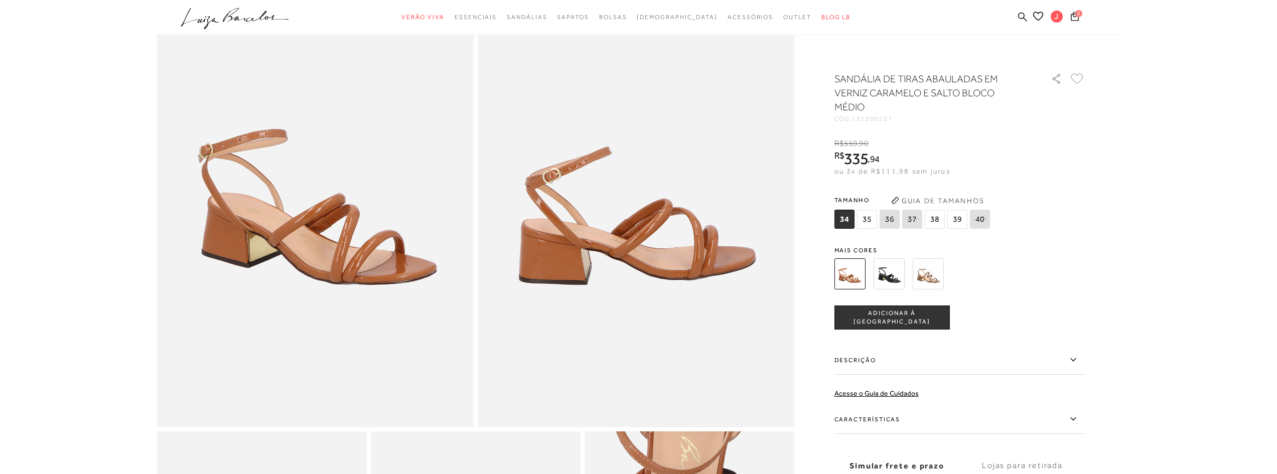
scroll to position [151, 0]
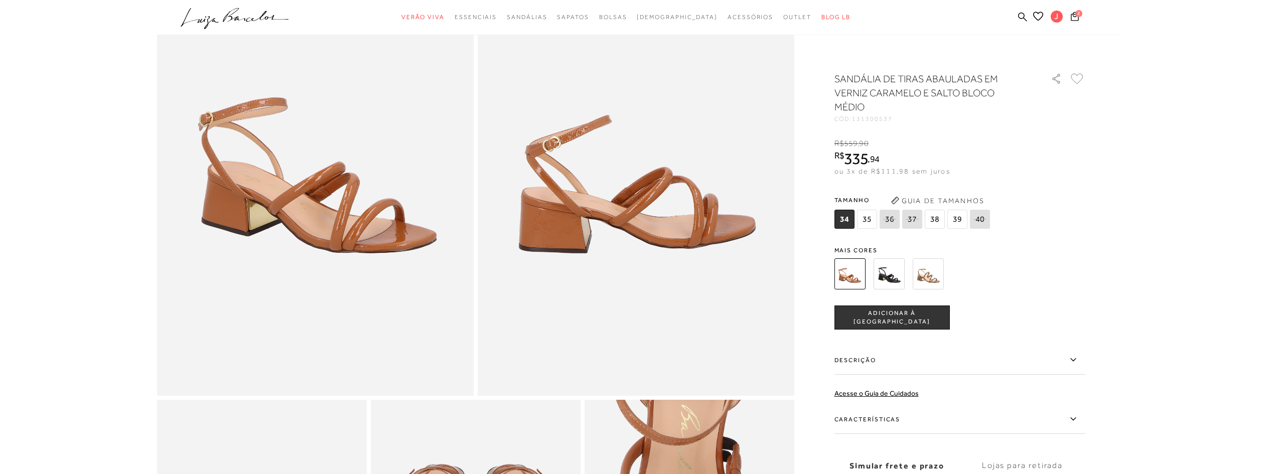
click at [936, 425] on label "Características" at bounding box center [960, 419] width 251 height 29
click at [0, 0] on input "Características" at bounding box center [0, 0] width 0 height 0
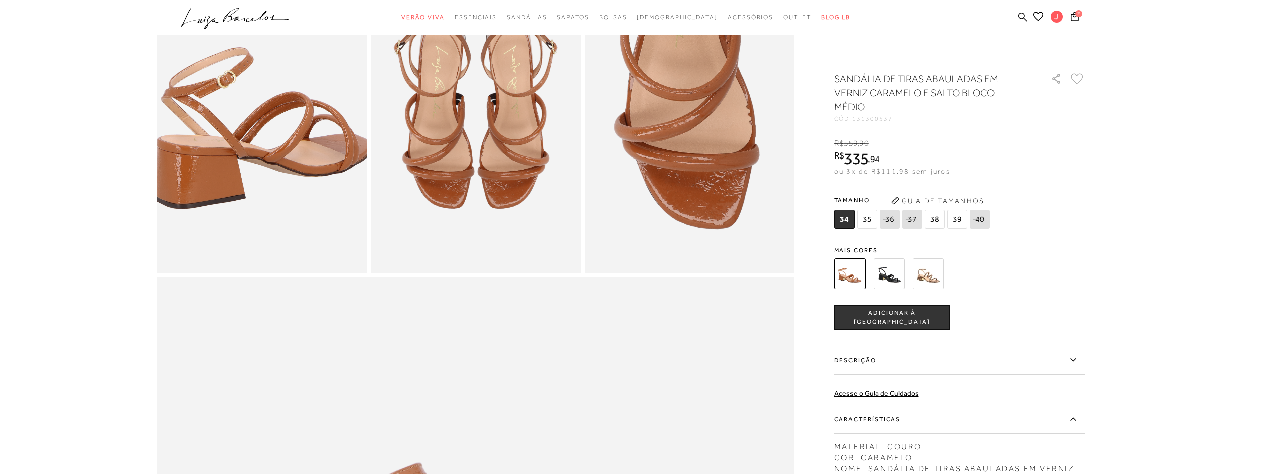
scroll to position [602, 0]
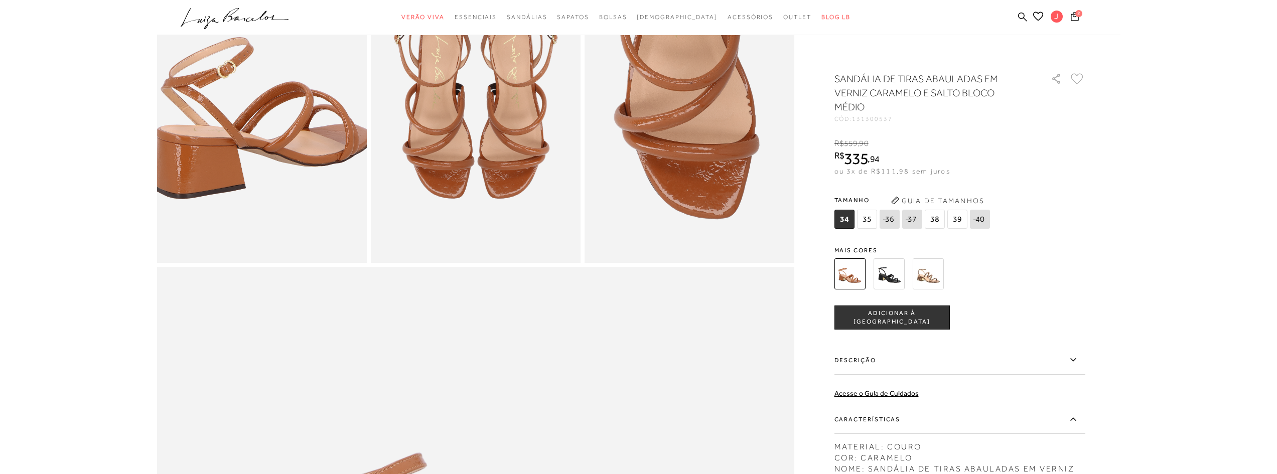
click at [1073, 421] on icon at bounding box center [1073, 419] width 12 height 13
click at [0, 0] on input "Características" at bounding box center [0, 0] width 0 height 0
click at [1073, 421] on icon at bounding box center [1073, 419] width 6 height 3
click at [0, 0] on input "Características" at bounding box center [0, 0] width 0 height 0
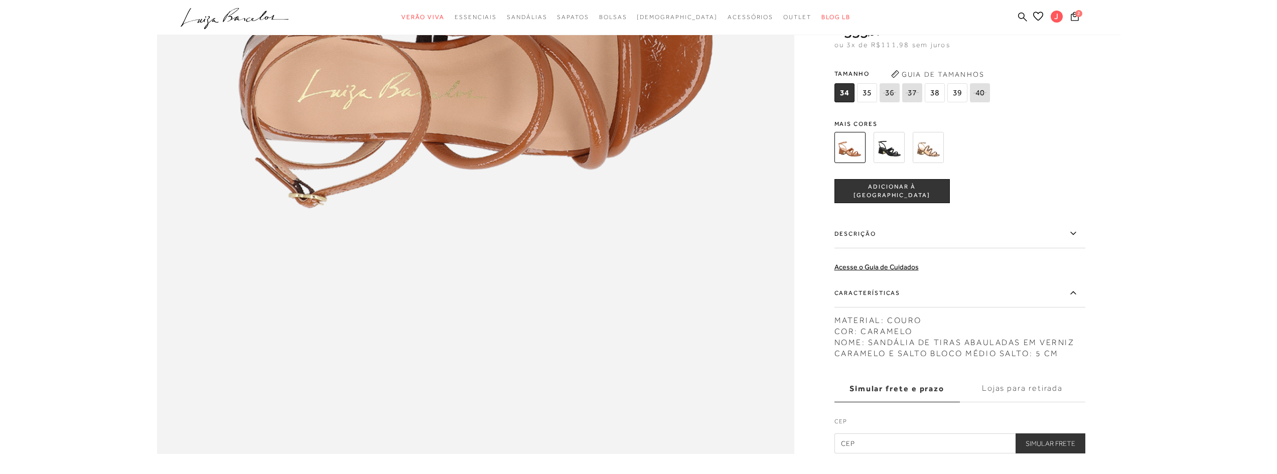
scroll to position [1355, 0]
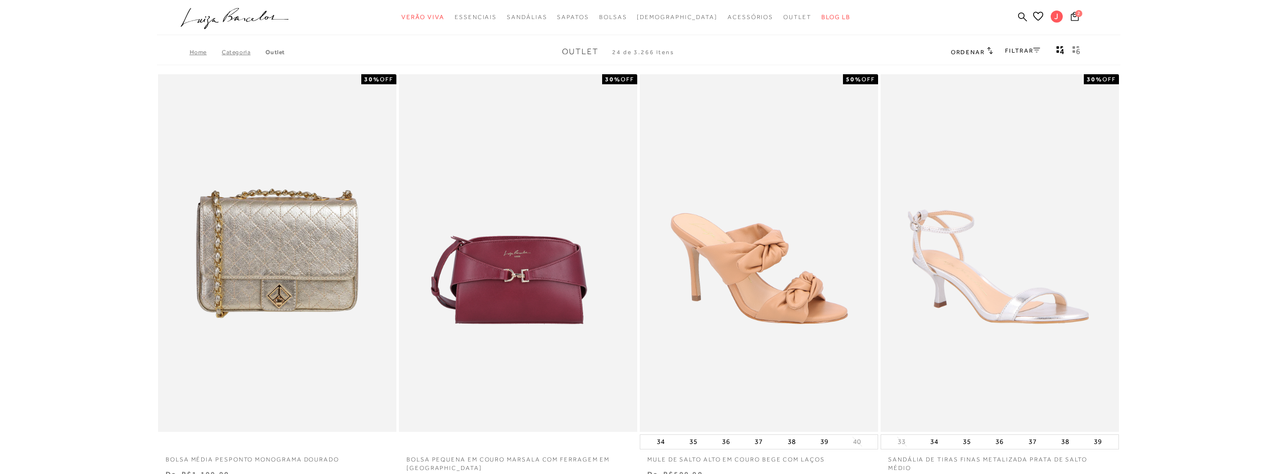
scroll to position [953, 0]
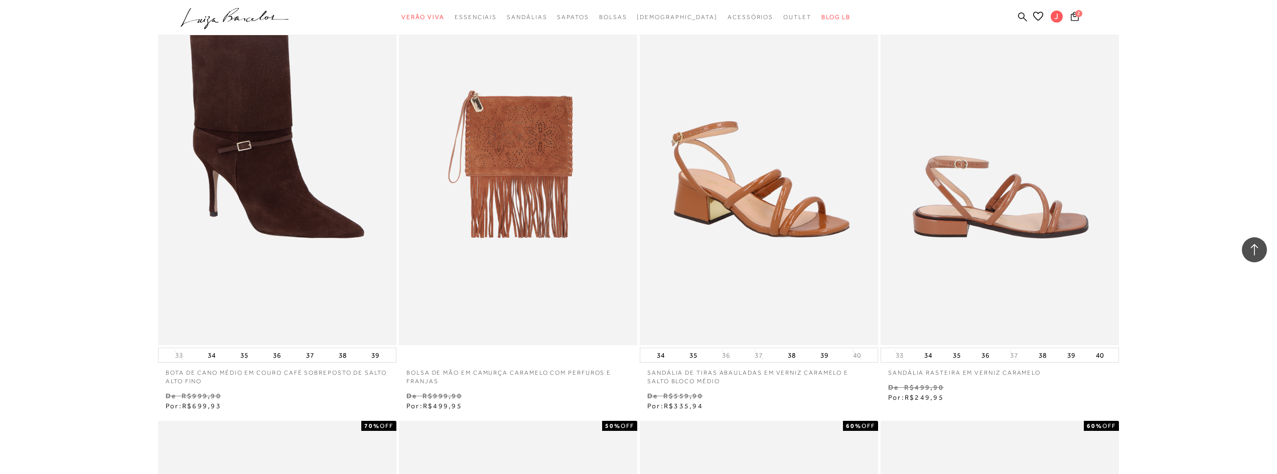
click at [915, 194] on img at bounding box center [1000, 167] width 237 height 358
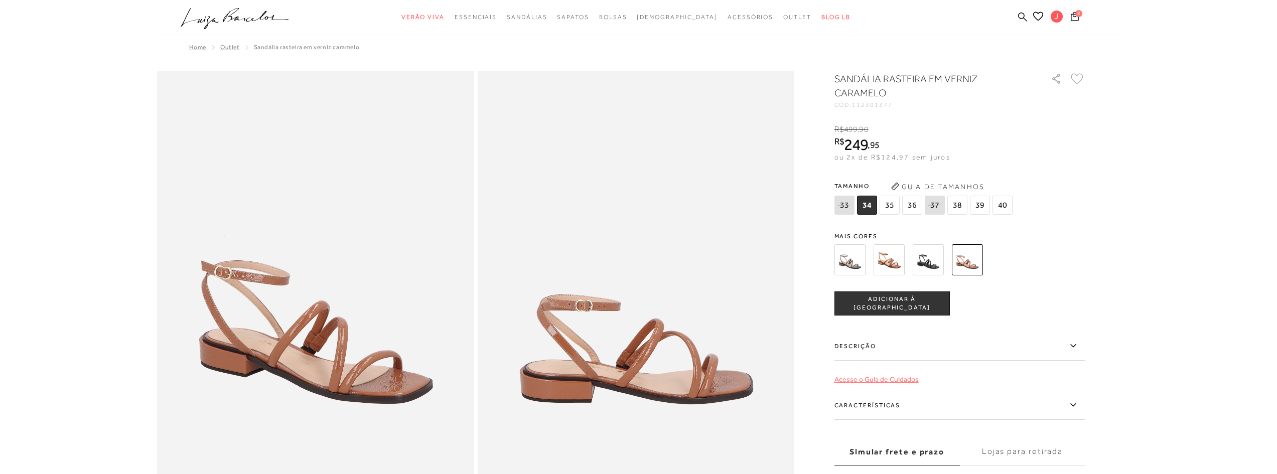
scroll to position [301, 0]
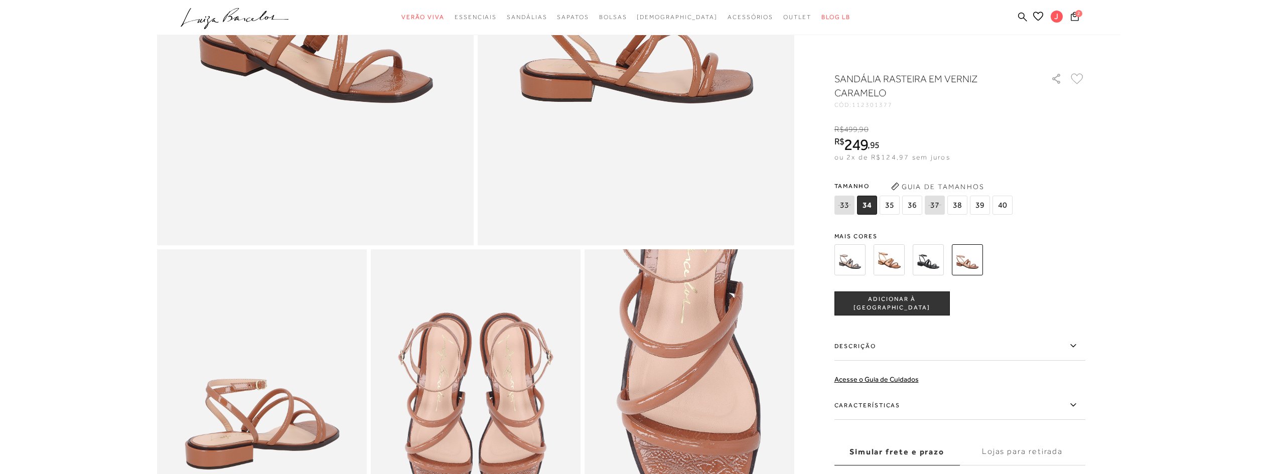
click at [869, 404] on label "Características" at bounding box center [960, 405] width 251 height 29
click at [0, 0] on input "Características" at bounding box center [0, 0] width 0 height 0
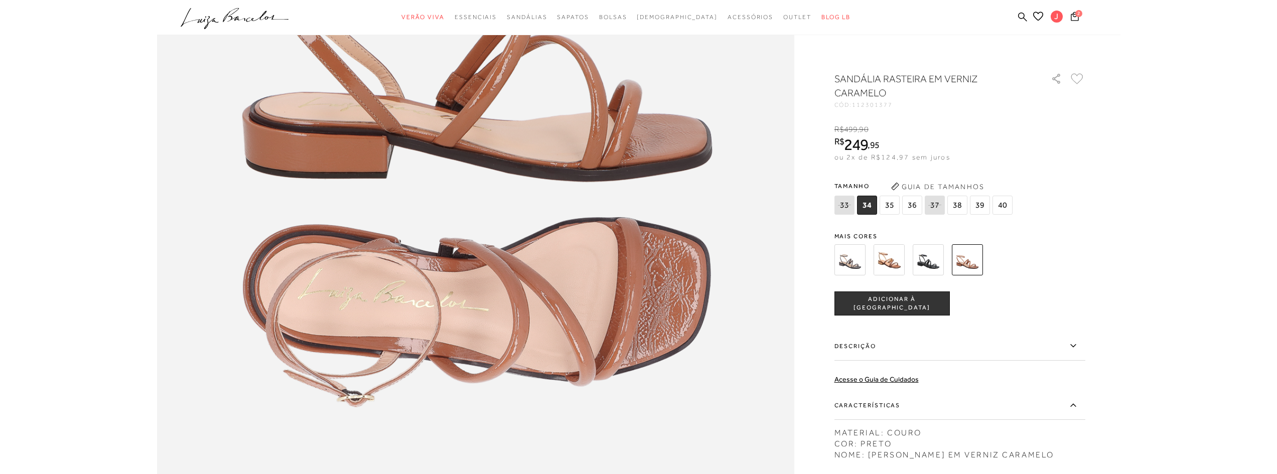
scroll to position [1204, 0]
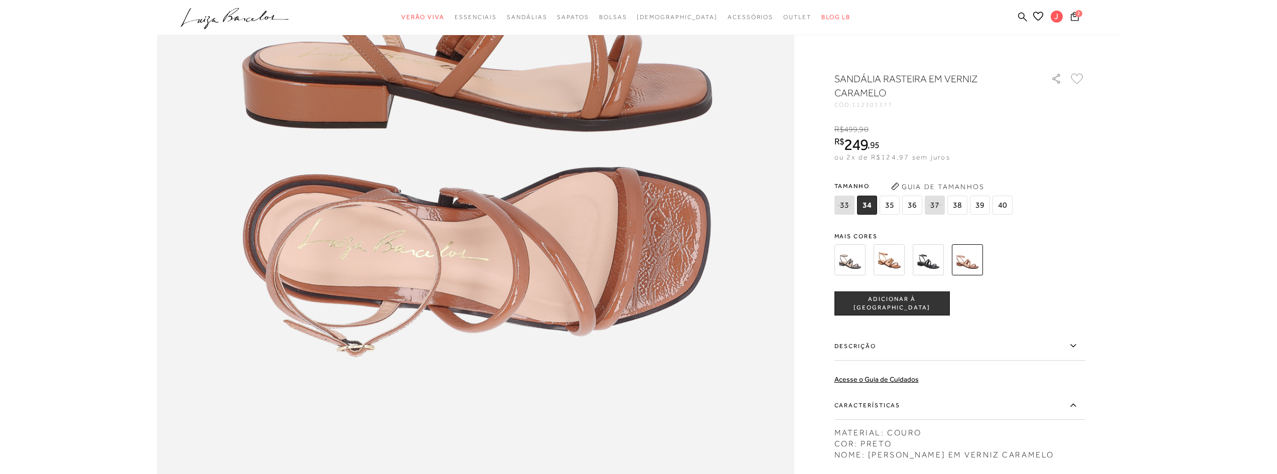
click at [888, 210] on span "35" at bounding box center [890, 205] width 20 height 19
click at [880, 310] on button "ADICIONAR À [GEOGRAPHIC_DATA]" at bounding box center [892, 304] width 115 height 24
